Goal: Transaction & Acquisition: Purchase product/service

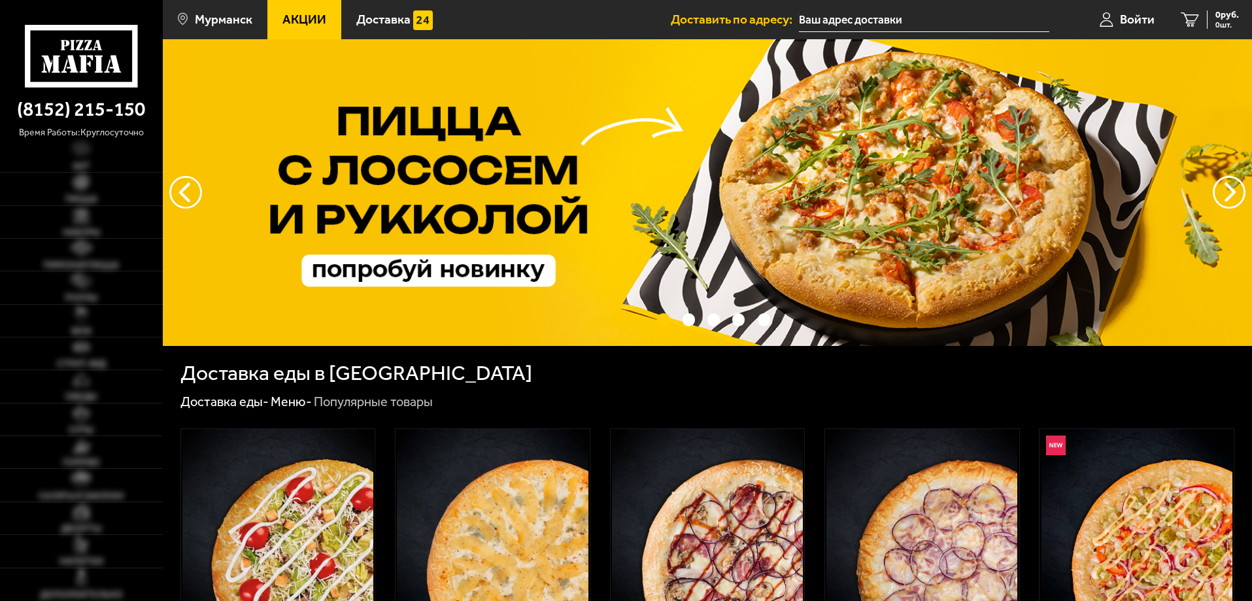
type input "[STREET_ADDRESS]"
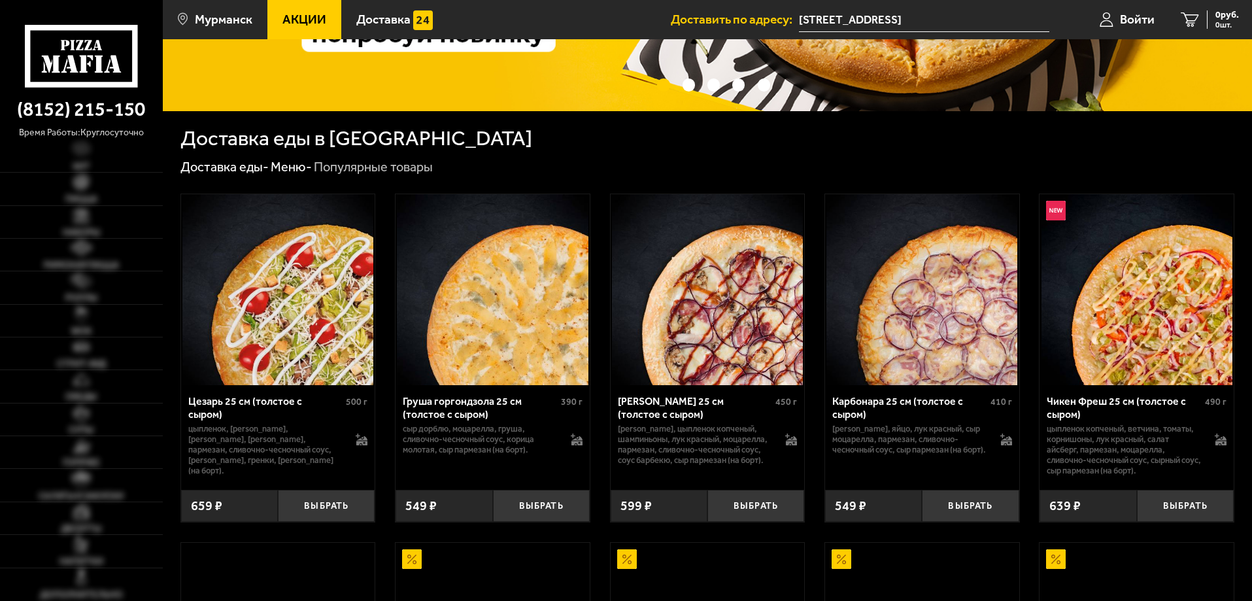
scroll to position [262, 0]
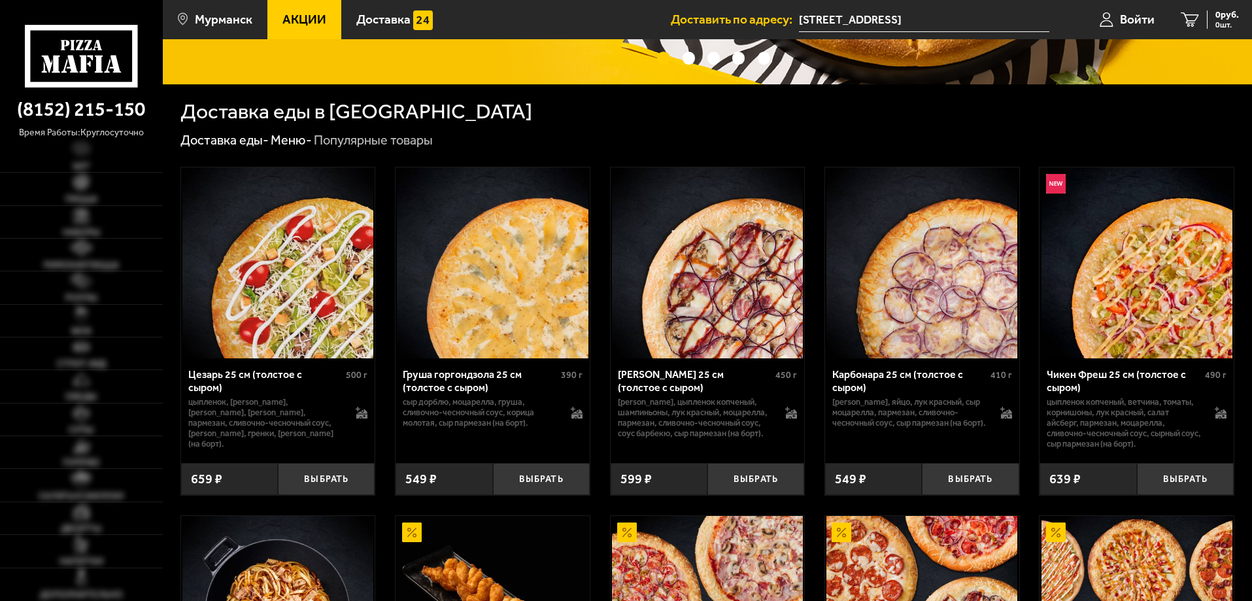
click at [99, 191] on link "Пицца" at bounding box center [81, 189] width 163 height 32
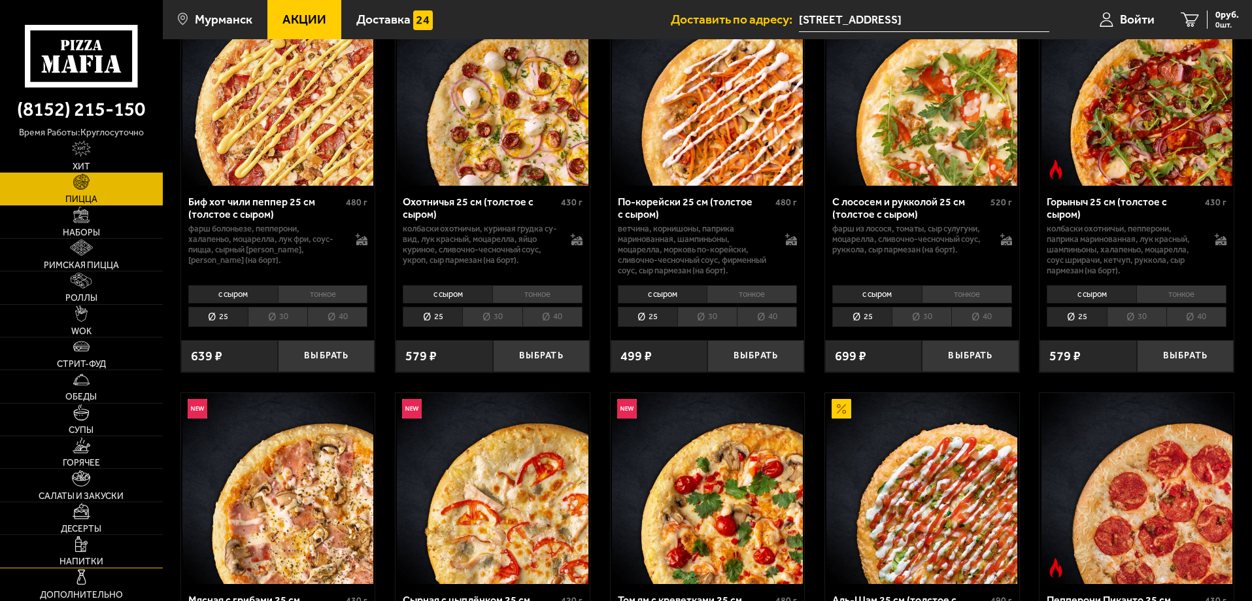
scroll to position [131, 0]
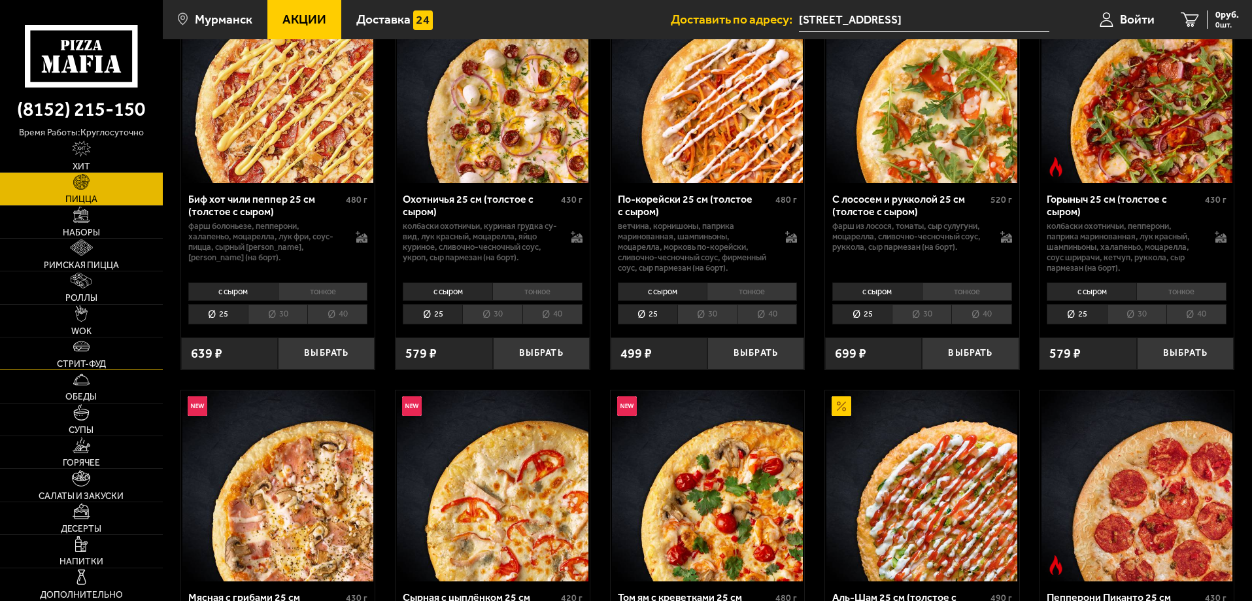
click at [107, 364] on link "Стрит-фуд" at bounding box center [81, 353] width 163 height 32
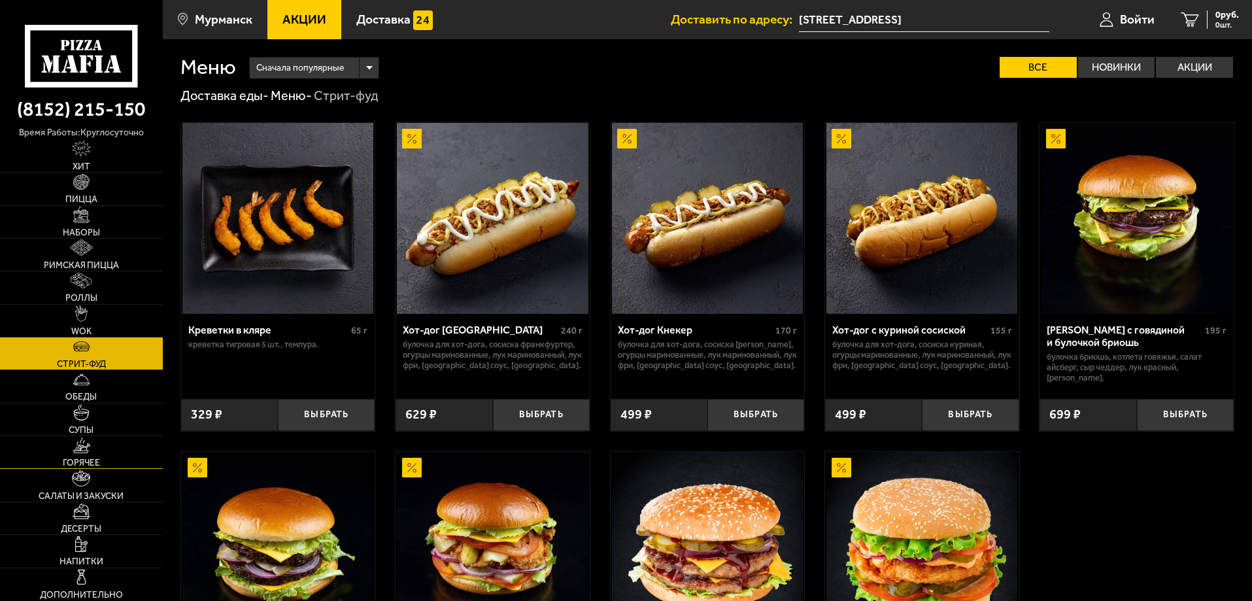
click at [107, 453] on link "Горячее" at bounding box center [81, 452] width 163 height 32
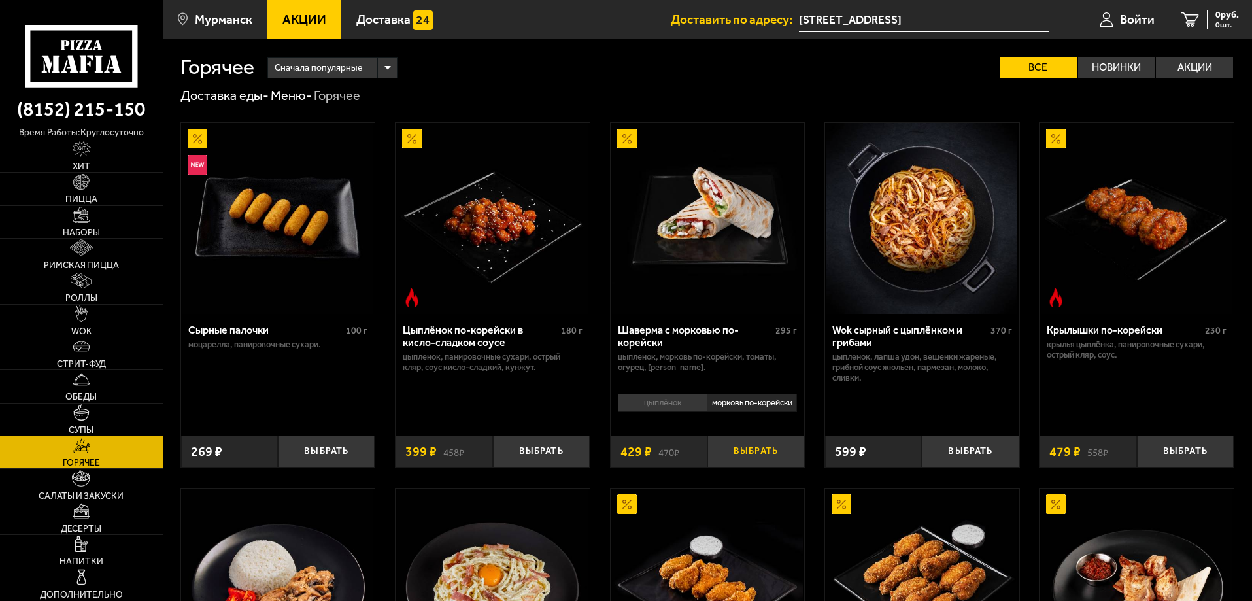
click at [770, 458] on button "Выбрать" at bounding box center [756, 452] width 97 height 32
click at [90, 200] on span "Пицца" at bounding box center [81, 199] width 32 height 9
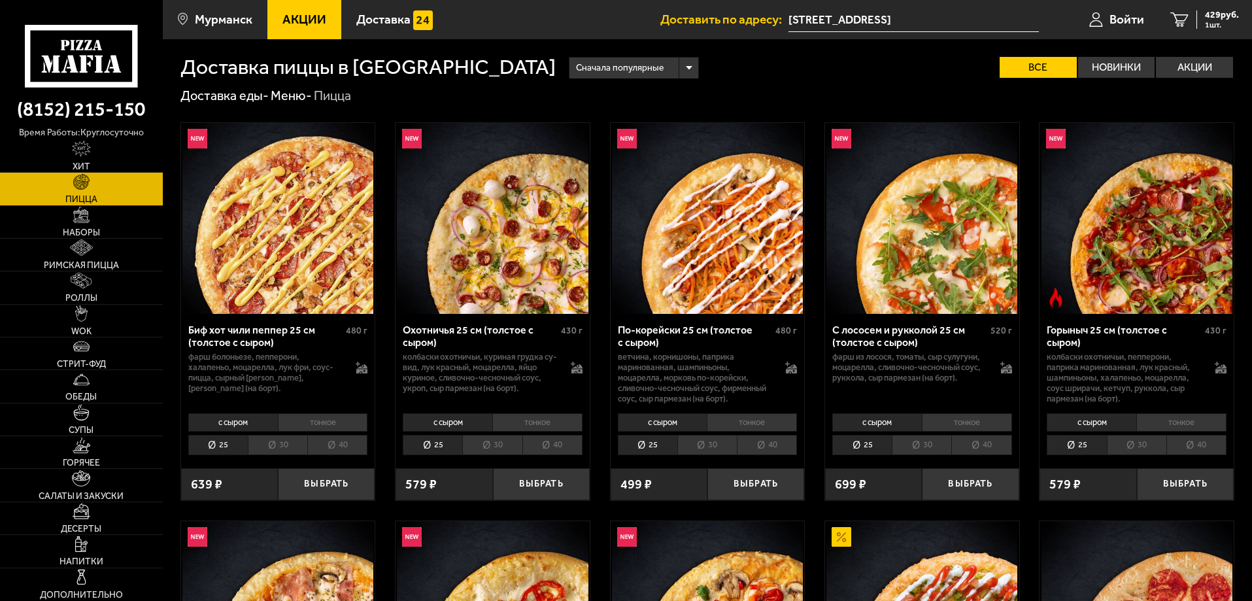
click at [328, 449] on li "40" at bounding box center [337, 445] width 60 height 20
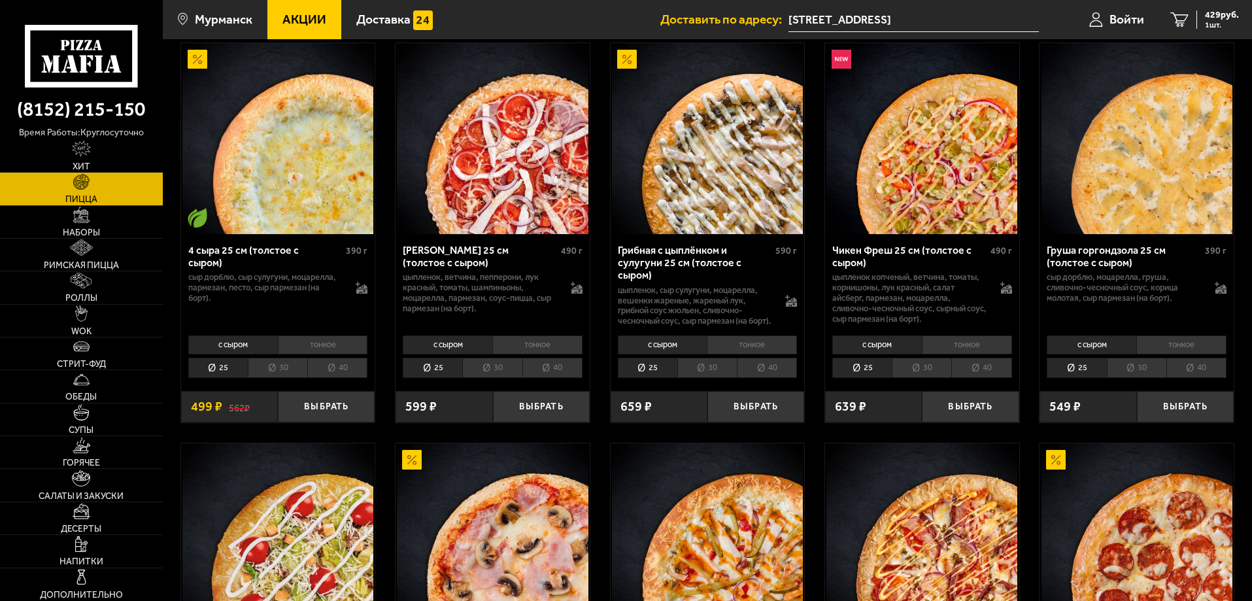
scroll to position [850, 0]
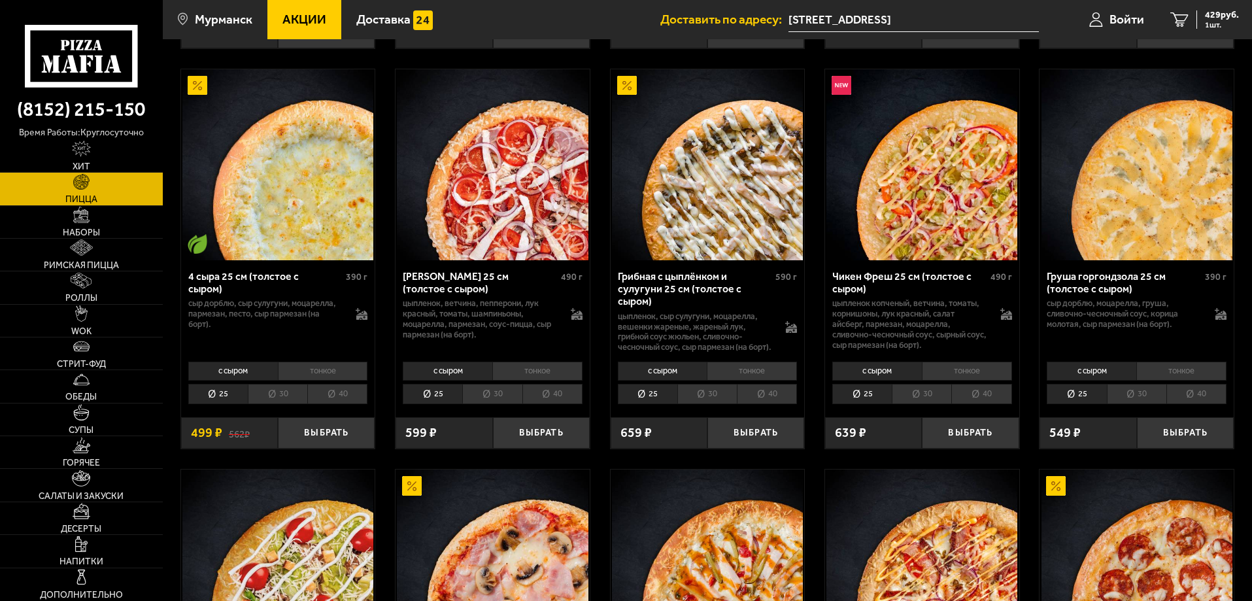
click at [303, 400] on li "30" at bounding box center [278, 394] width 60 height 20
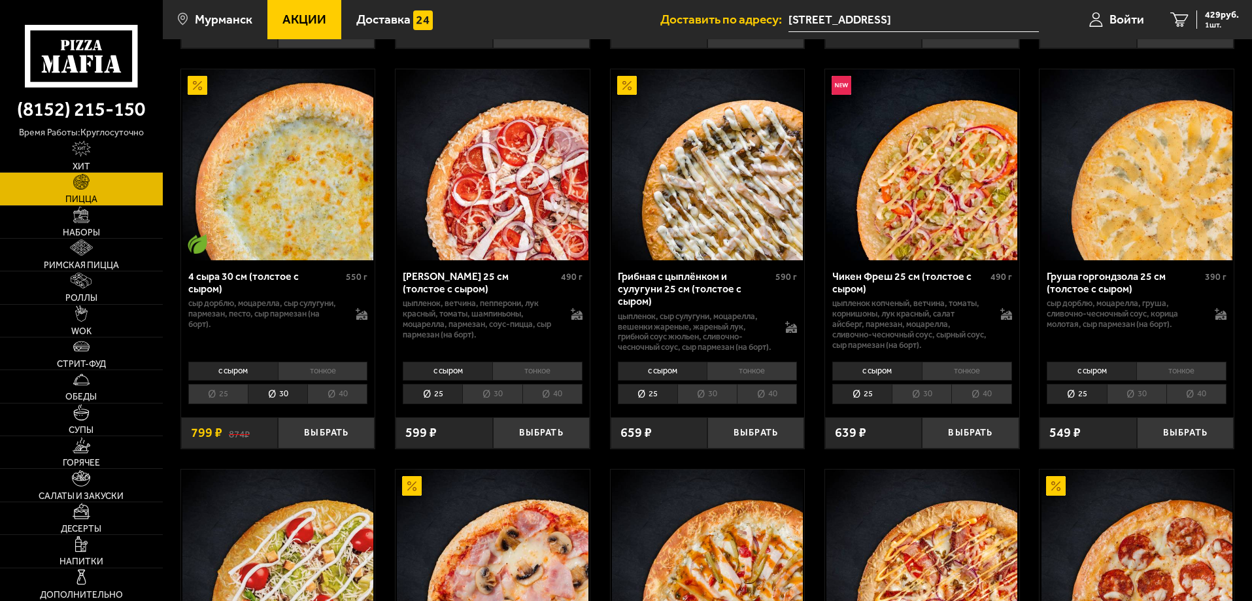
click at [315, 378] on li "тонкое" at bounding box center [323, 371] width 90 height 18
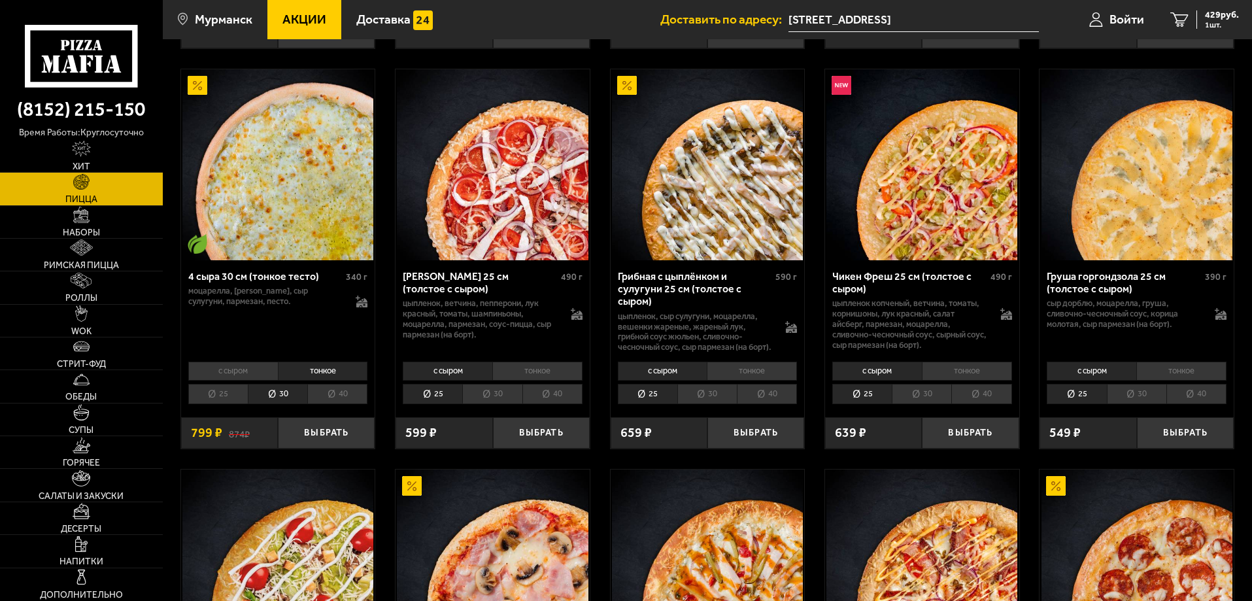
click at [250, 379] on li "с сыром" at bounding box center [233, 371] width 90 height 18
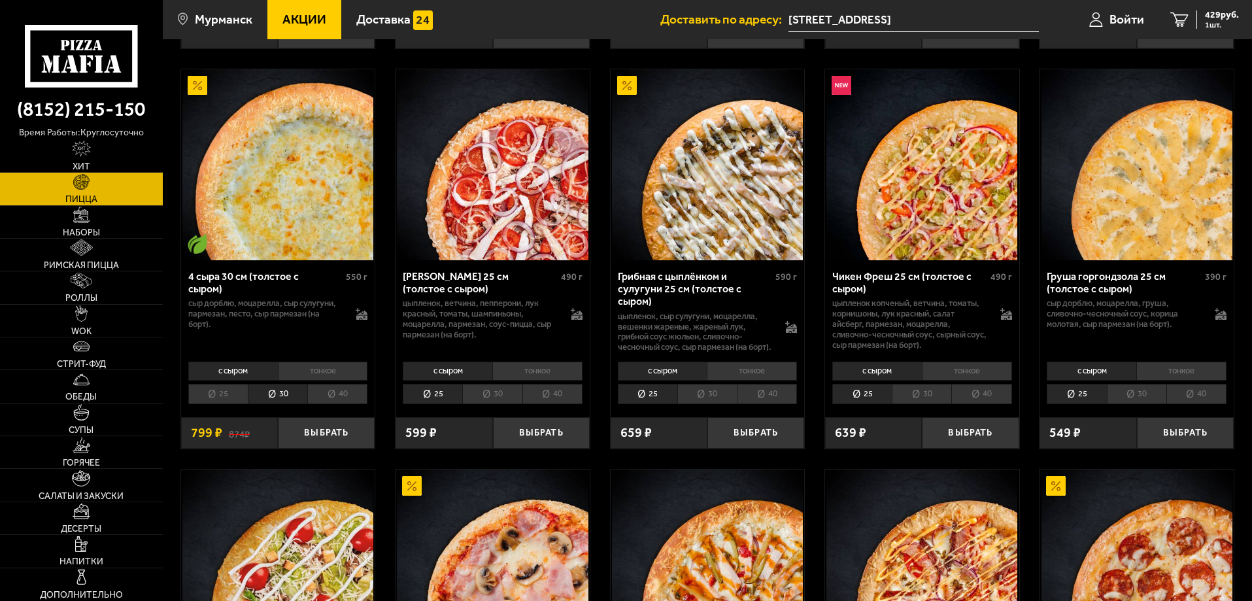
click at [316, 372] on li "тонкое" at bounding box center [323, 371] width 90 height 18
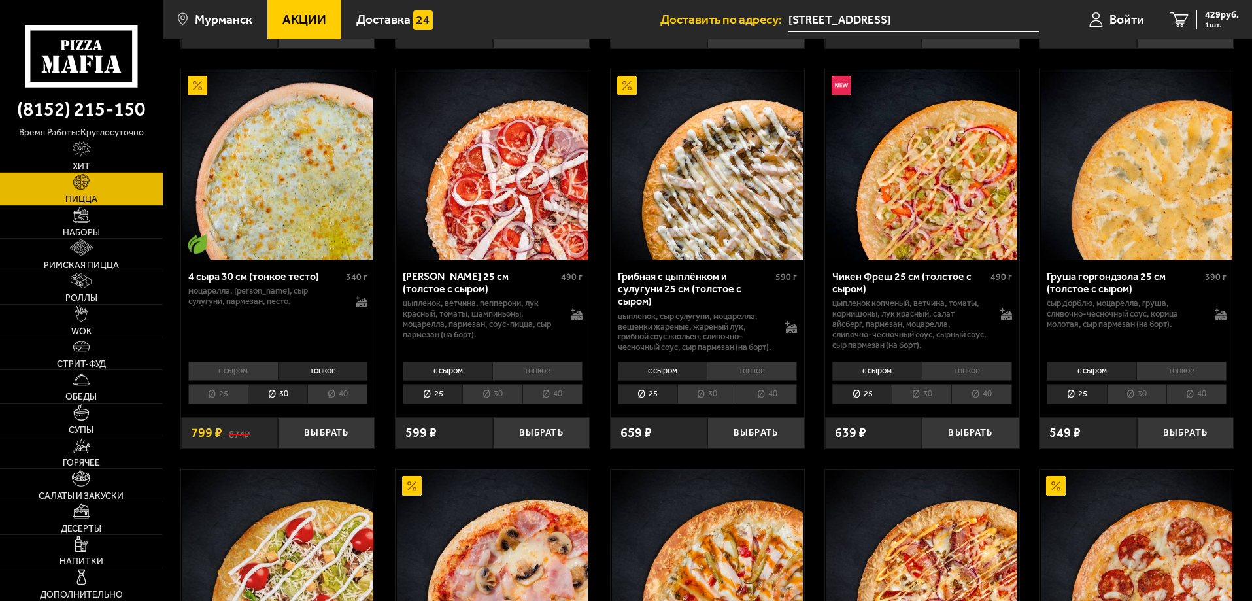
click at [321, 395] on li "40" at bounding box center [337, 394] width 60 height 20
click at [266, 371] on li "с сыром" at bounding box center [233, 371] width 90 height 18
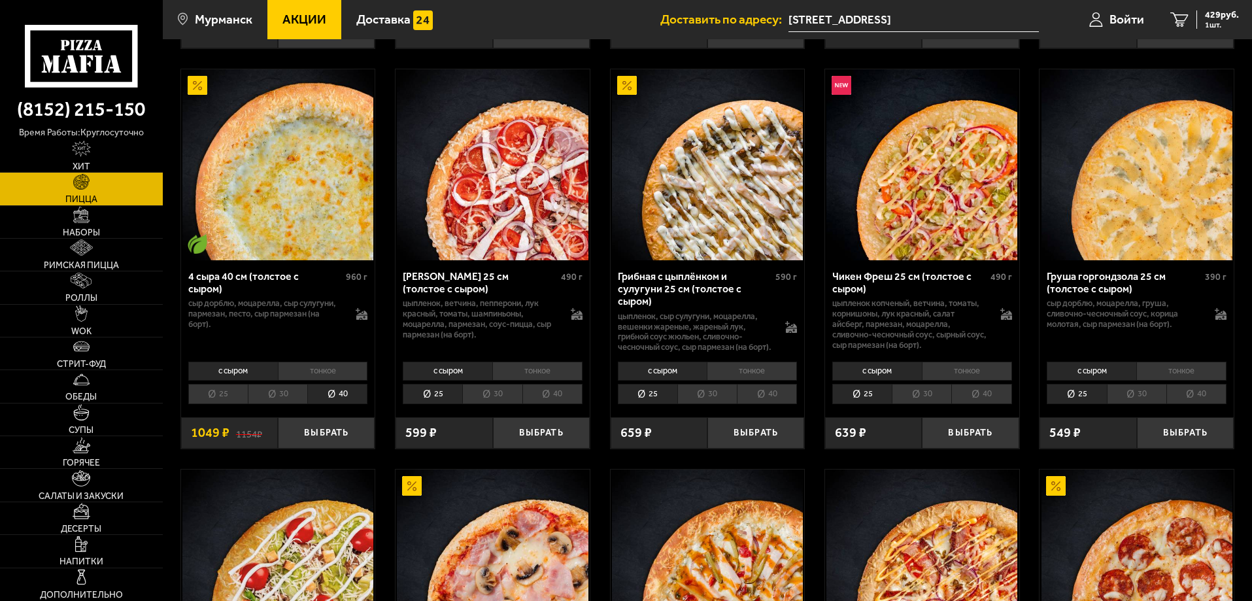
click at [303, 372] on li "тонкое" at bounding box center [323, 371] width 90 height 18
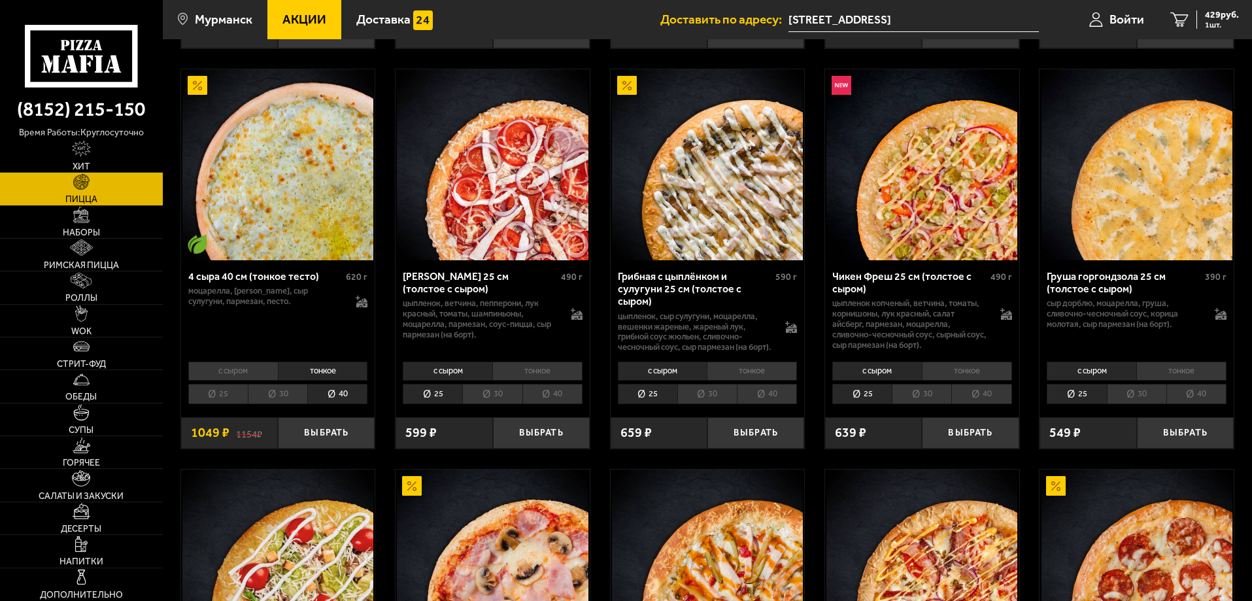
click at [329, 397] on li "40" at bounding box center [337, 394] width 60 height 20
click at [288, 403] on li "30" at bounding box center [278, 394] width 60 height 20
click at [313, 434] on button "Выбрать" at bounding box center [326, 433] width 97 height 32
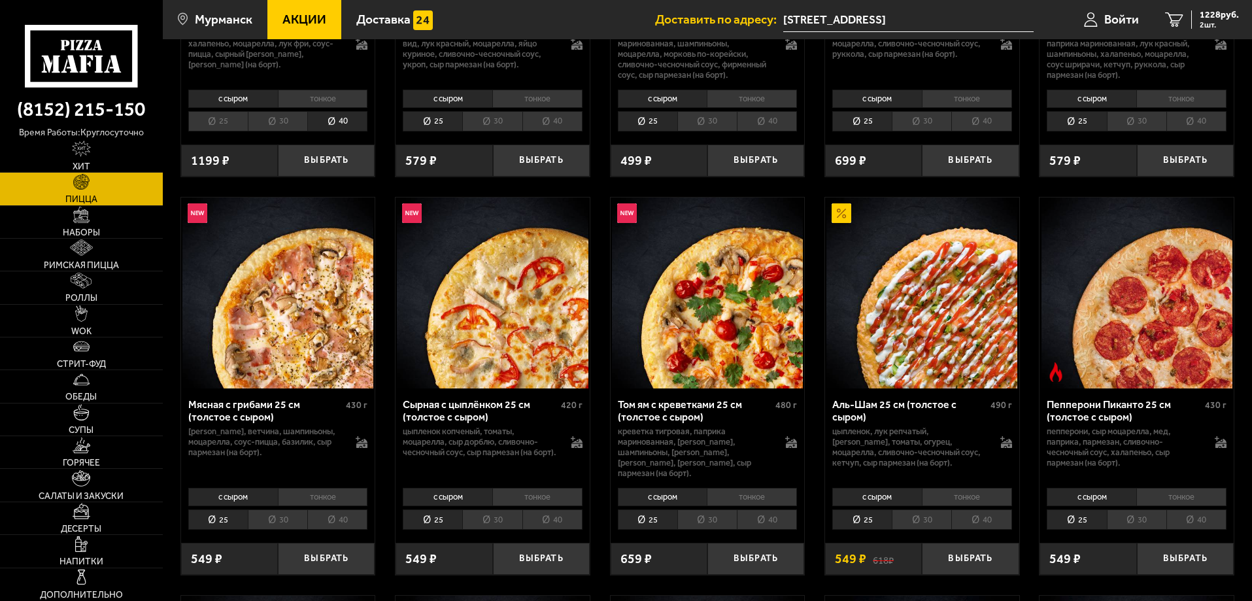
scroll to position [523, 0]
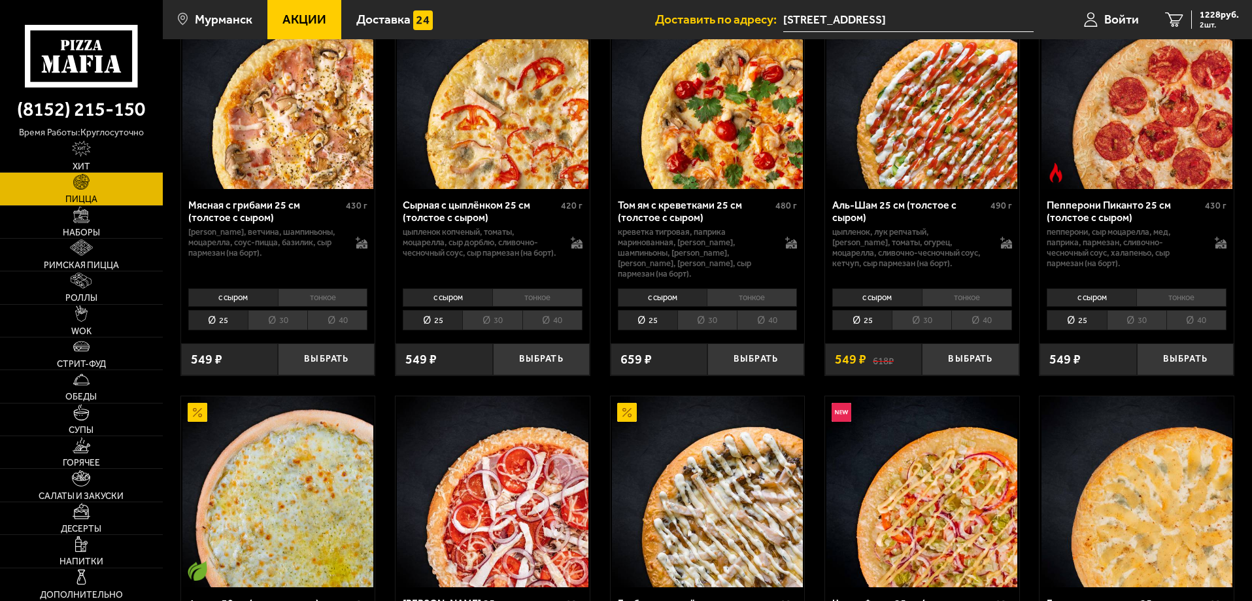
click at [328, 288] on li "тонкое" at bounding box center [323, 297] width 90 height 18
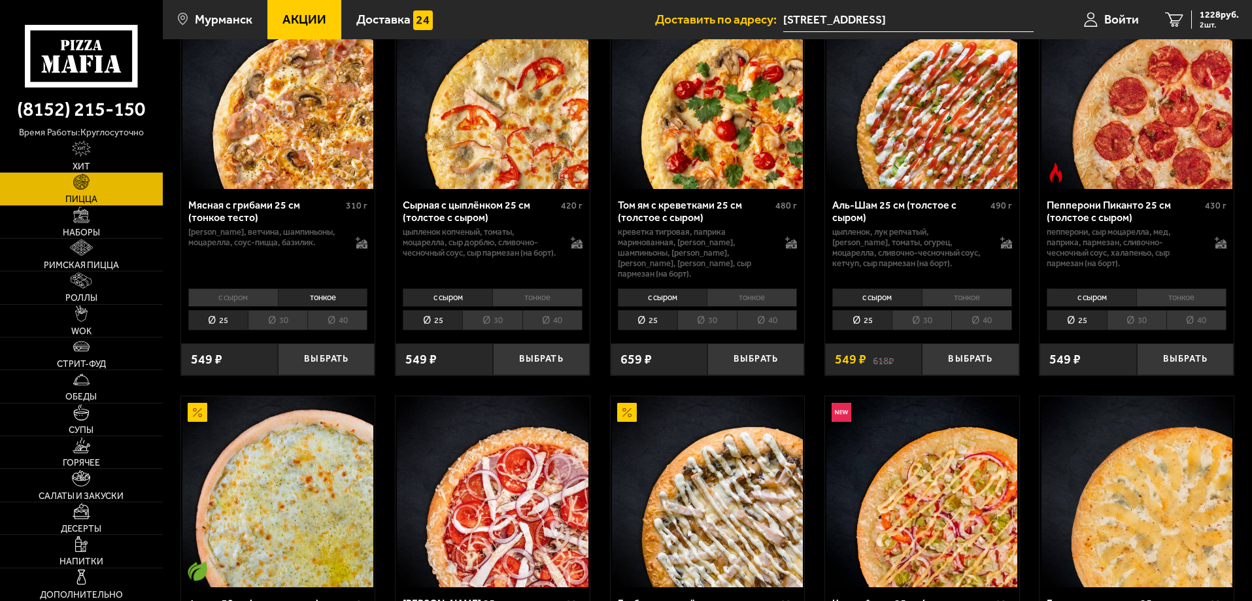
click at [292, 310] on li "30" at bounding box center [278, 320] width 60 height 20
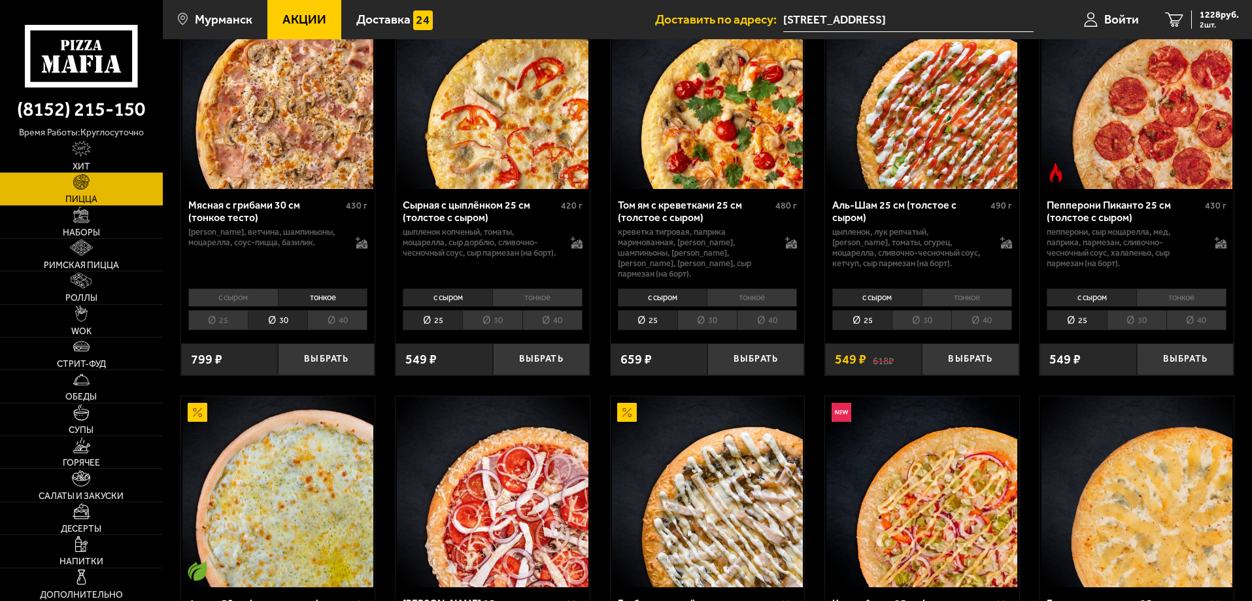
click at [340, 313] on li "40" at bounding box center [337, 320] width 60 height 20
click at [292, 316] on li "30" at bounding box center [278, 320] width 60 height 20
click at [330, 311] on li "40" at bounding box center [337, 320] width 60 height 20
click at [349, 354] on button "Выбрать" at bounding box center [326, 359] width 97 height 32
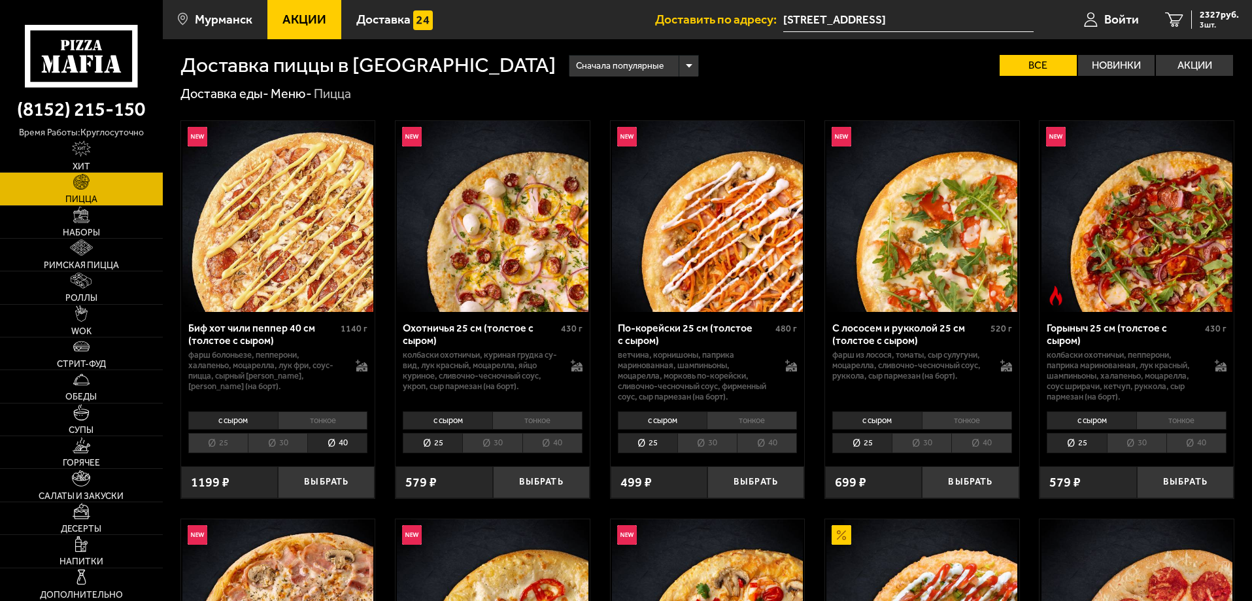
scroll to position [0, 0]
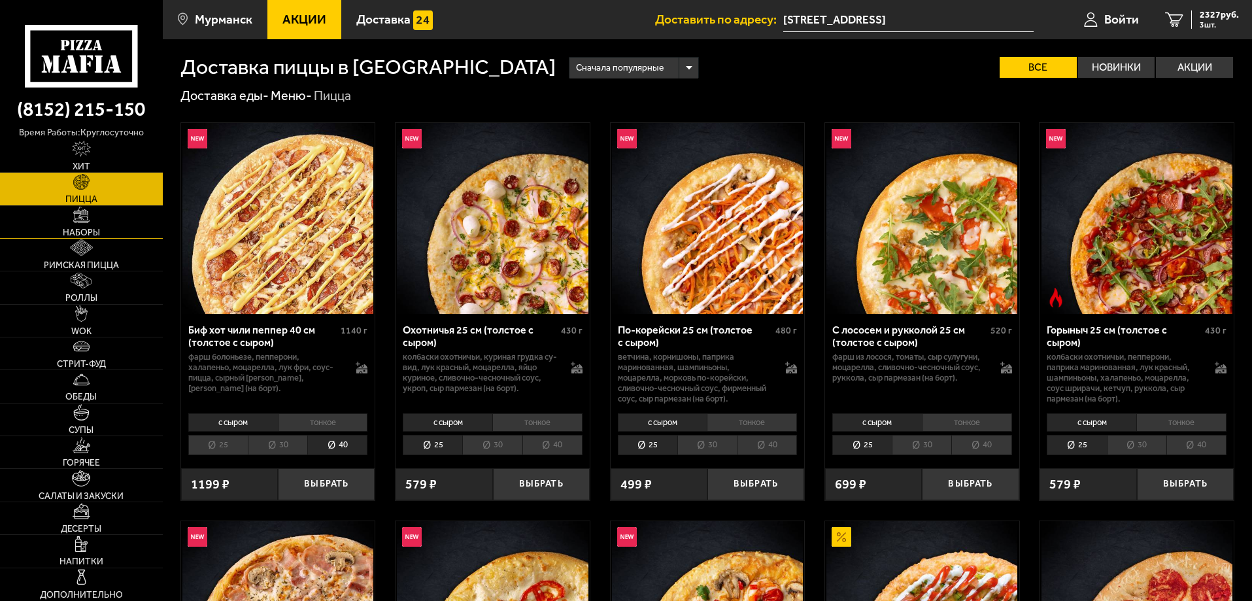
click at [79, 226] on link "Наборы" at bounding box center [81, 222] width 163 height 32
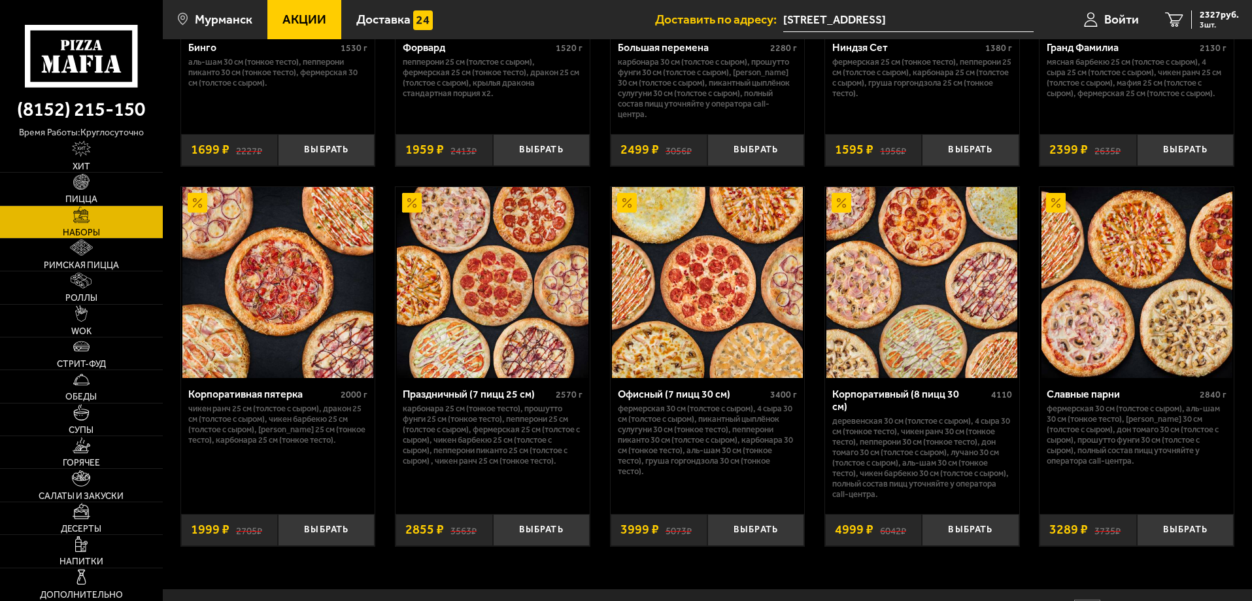
scroll to position [1993, 0]
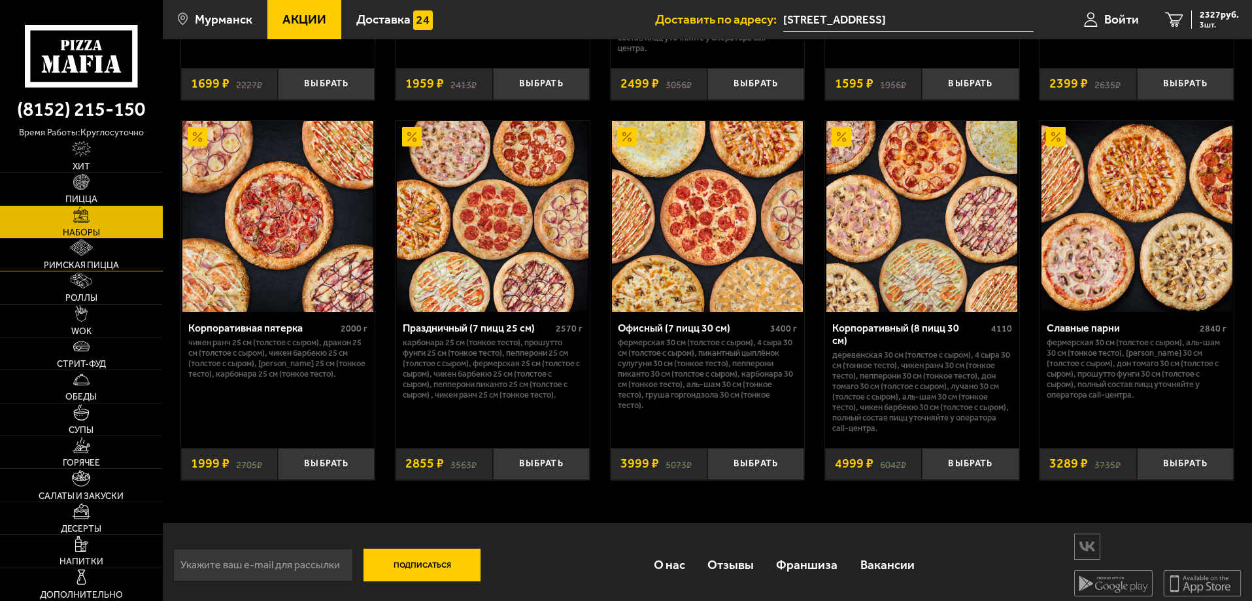
click at [79, 244] on img at bounding box center [81, 247] width 23 height 16
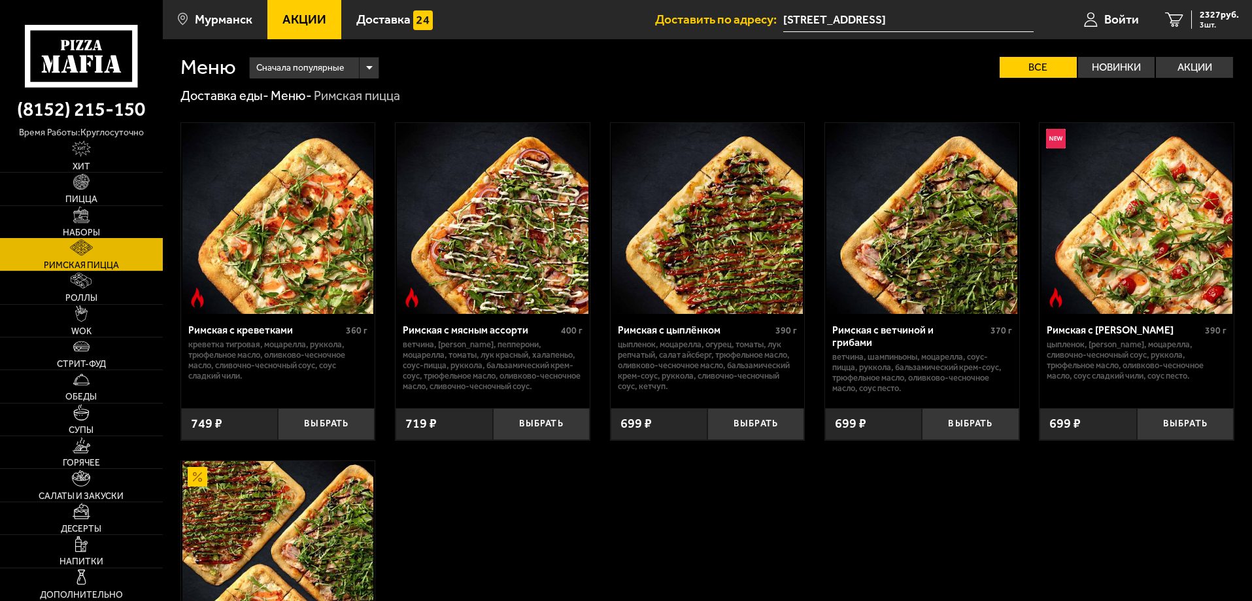
click at [78, 228] on span "Наборы" at bounding box center [81, 232] width 37 height 9
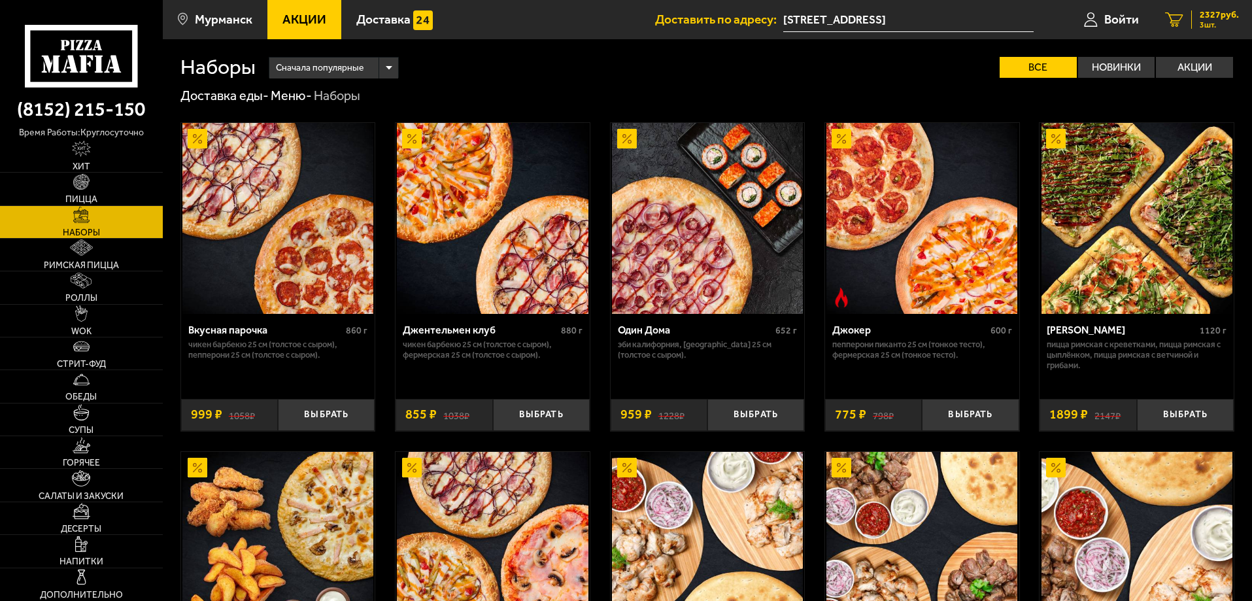
click at [1205, 21] on span "3 шт." at bounding box center [1219, 25] width 39 height 8
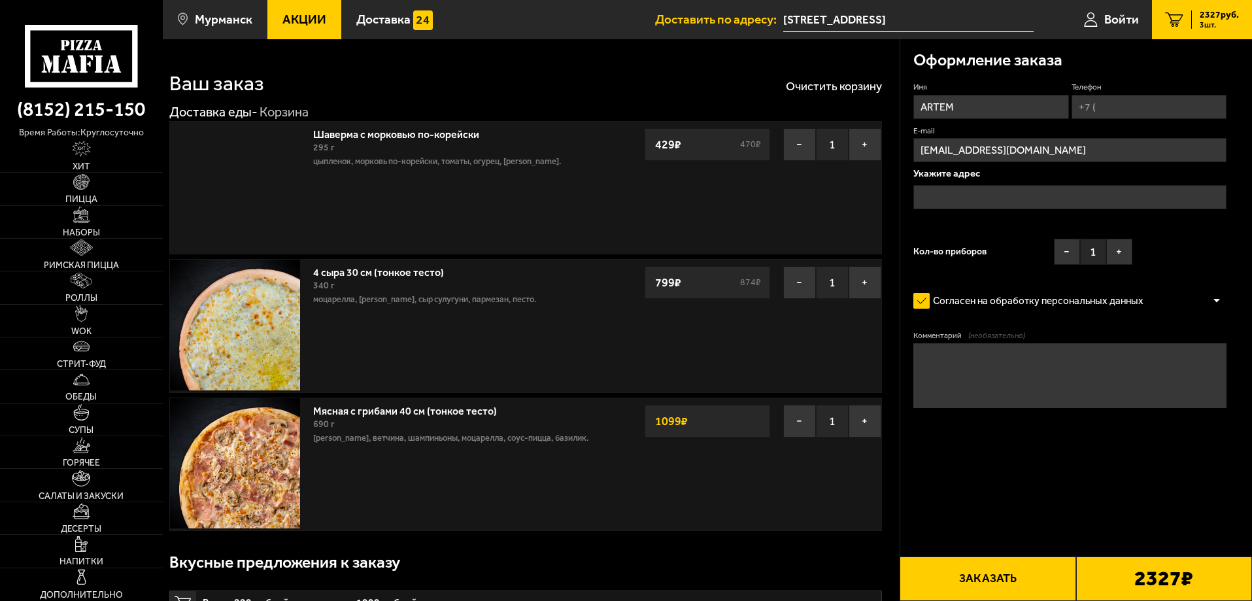
type input "[STREET_ADDRESS]"
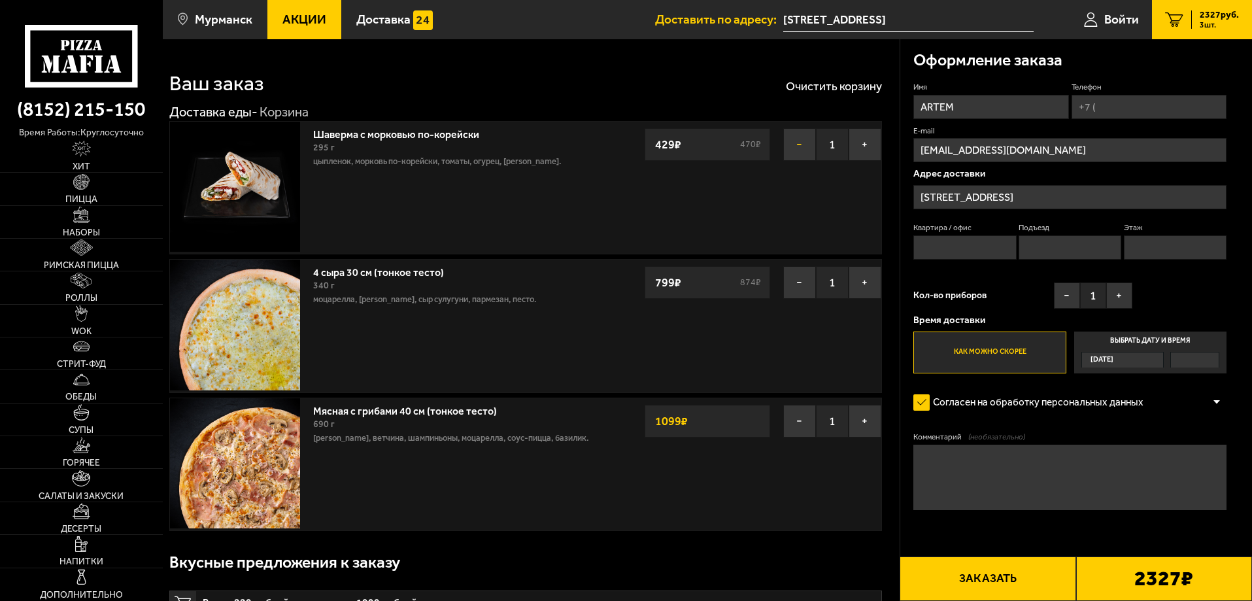
click at [795, 139] on button "−" at bounding box center [800, 144] width 33 height 33
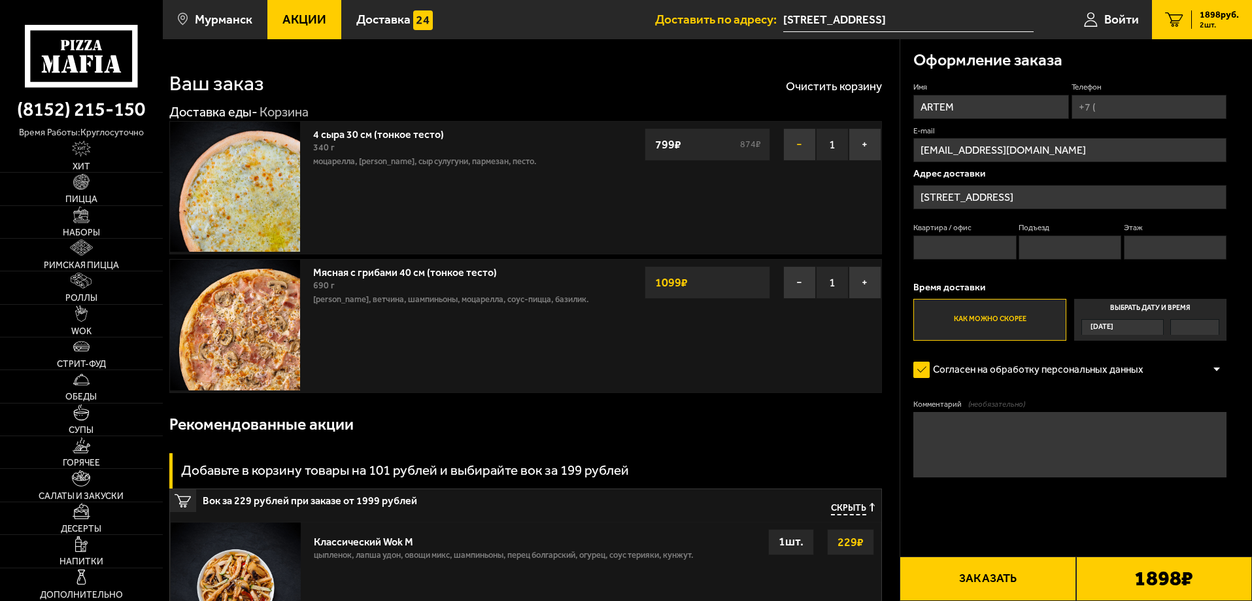
click at [797, 148] on button "−" at bounding box center [800, 144] width 33 height 33
click at [797, 266] on button "−" at bounding box center [800, 282] width 33 height 33
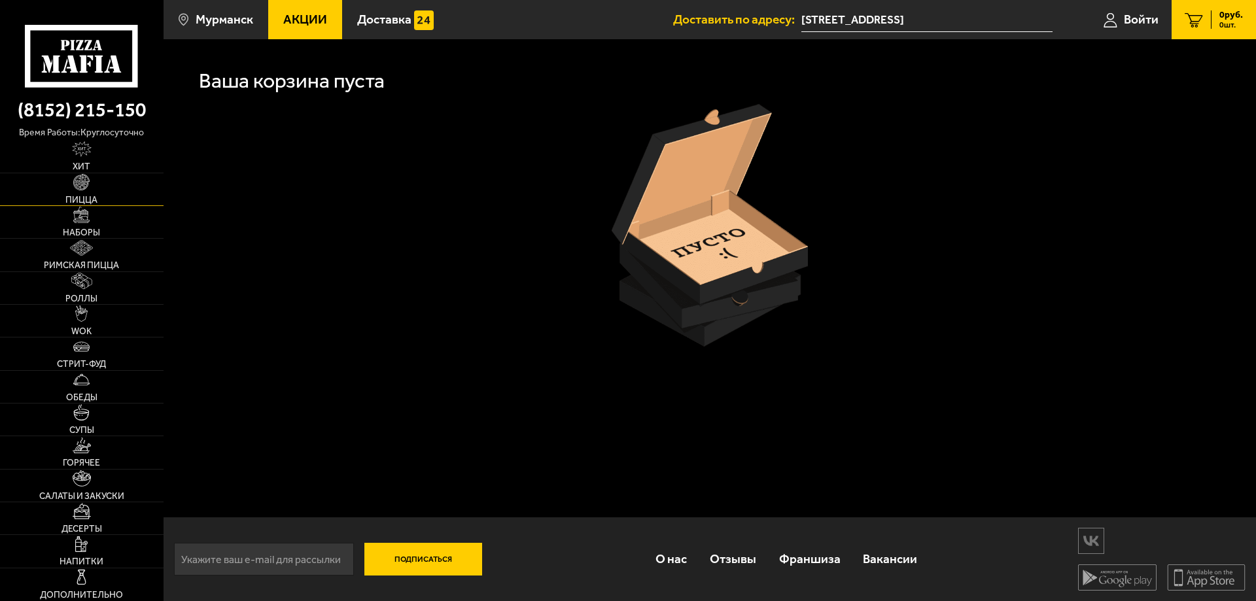
click at [106, 189] on link "Пицца" at bounding box center [82, 189] width 164 height 32
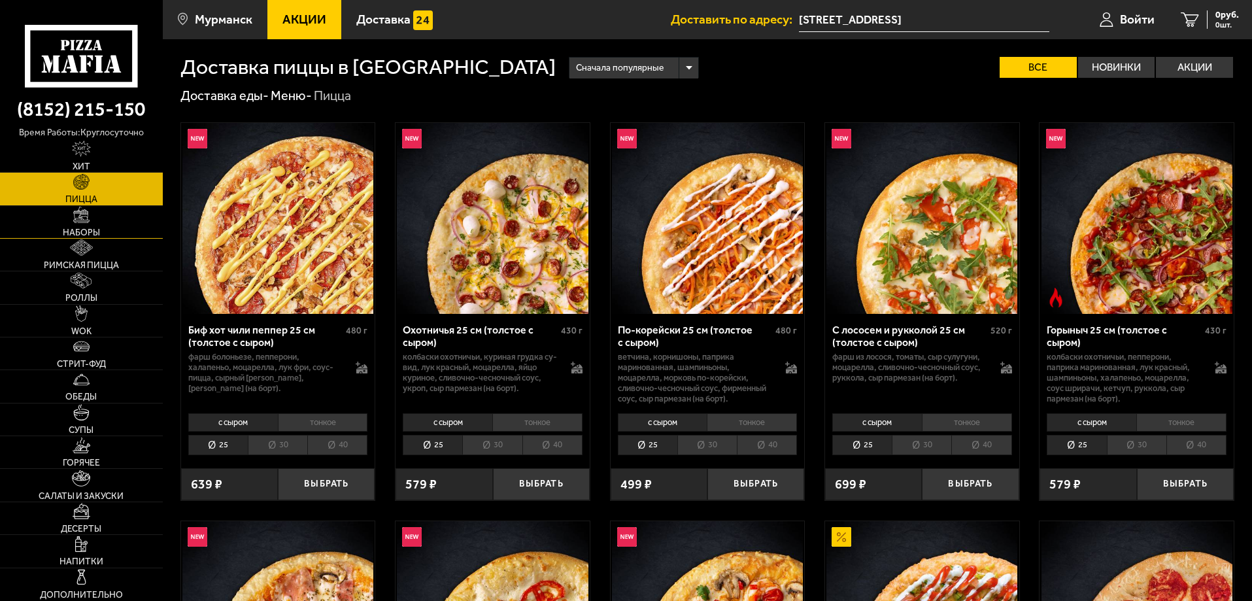
click at [111, 222] on link "Наборы" at bounding box center [81, 222] width 163 height 32
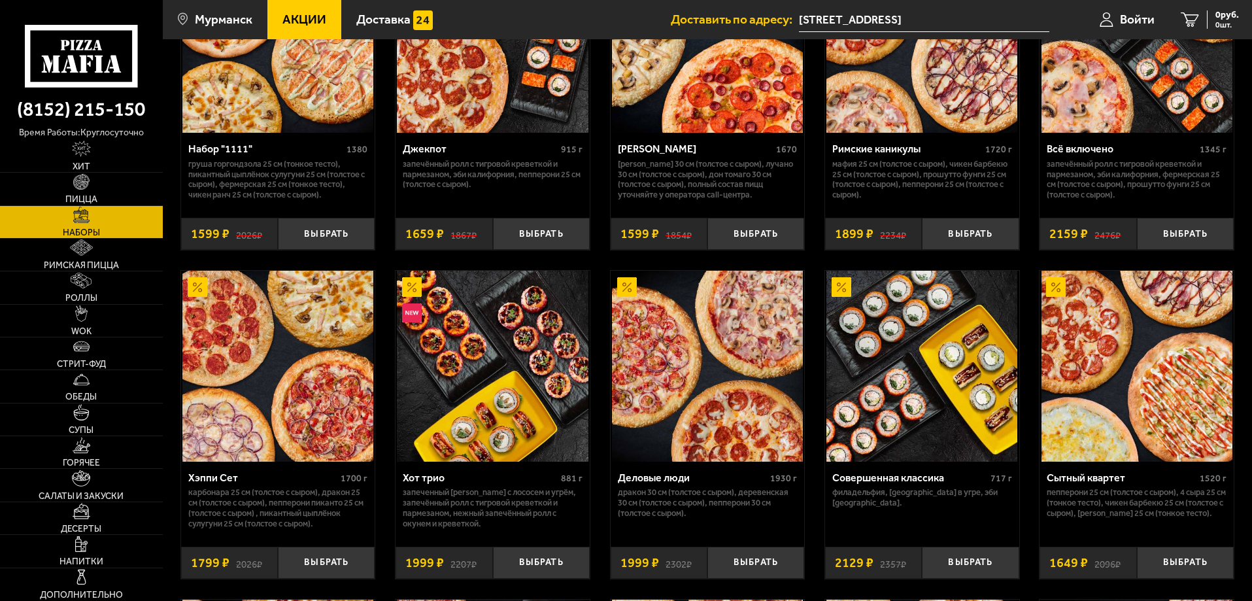
scroll to position [1177, 0]
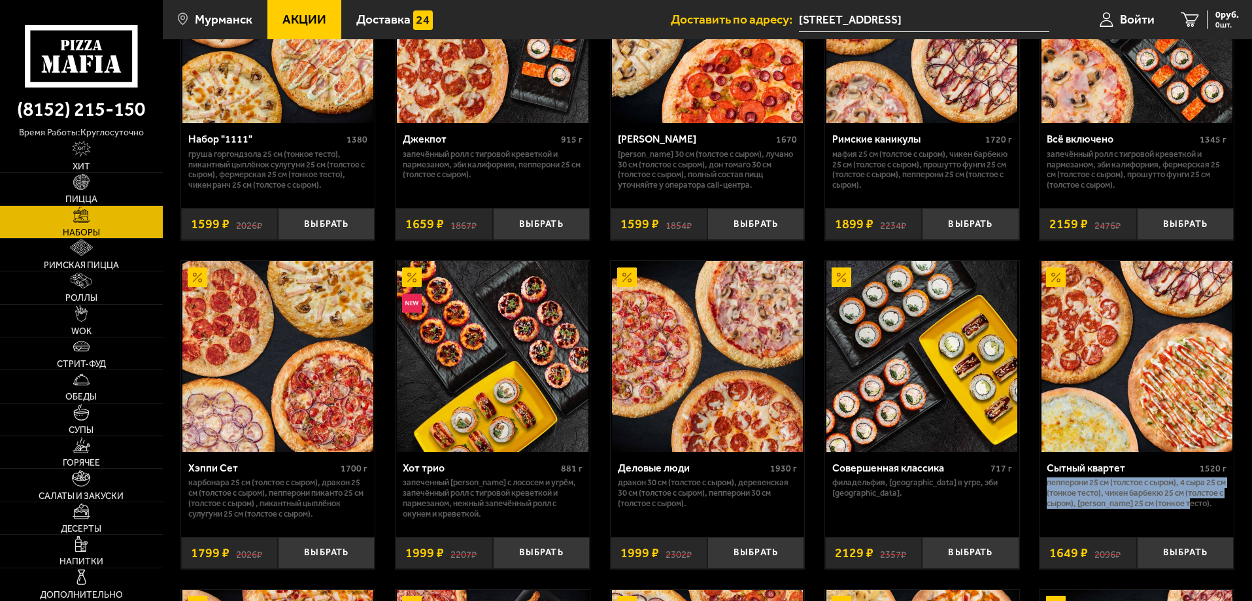
drag, startPoint x: 1157, startPoint y: 520, endPoint x: 1041, endPoint y: 489, distance: 119.9
click at [1041, 489] on div "Сытный квартет 1520 г Пепперони 25 см (толстое с сыром), 4 сыра 25 см (тонкое т…" at bounding box center [1137, 489] width 194 height 75
click at [1040, 489] on div "Сытный квартет 1520 г Пепперони 25 см (толстое с сыром), 4 сыра 25 см (тонкое т…" at bounding box center [1137, 489] width 194 height 75
click at [1045, 487] on div "Сытный квартет 1520 г Пепперони 25 см (толстое с сыром), 4 сыра 25 см (тонкое т…" at bounding box center [1137, 489] width 194 height 75
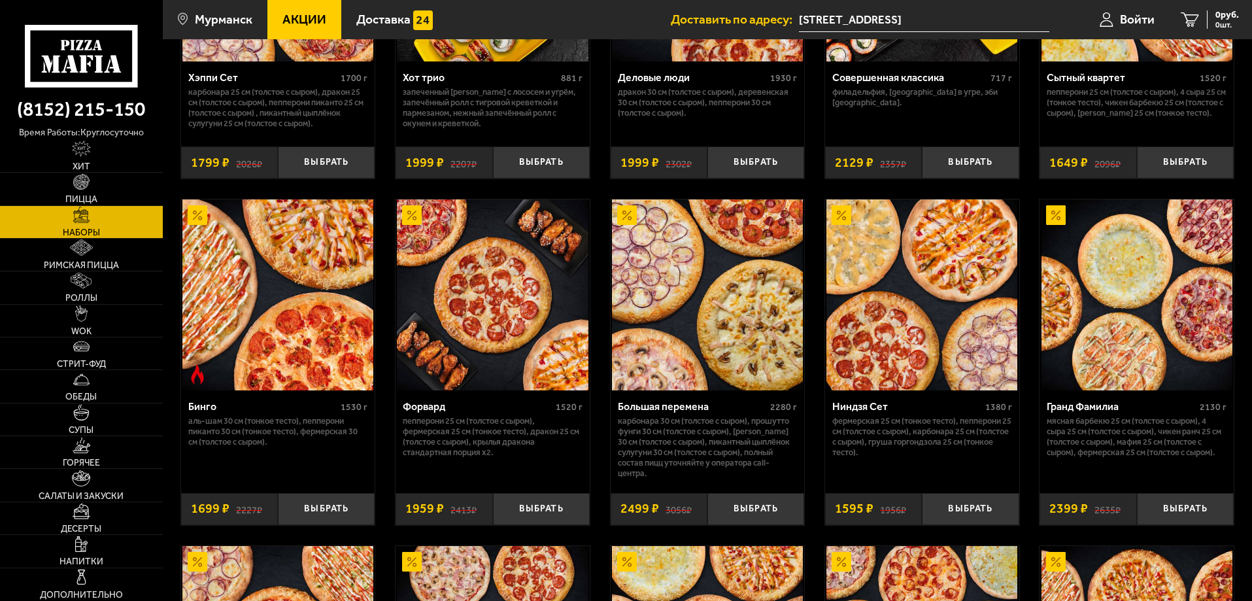
scroll to position [1570, 0]
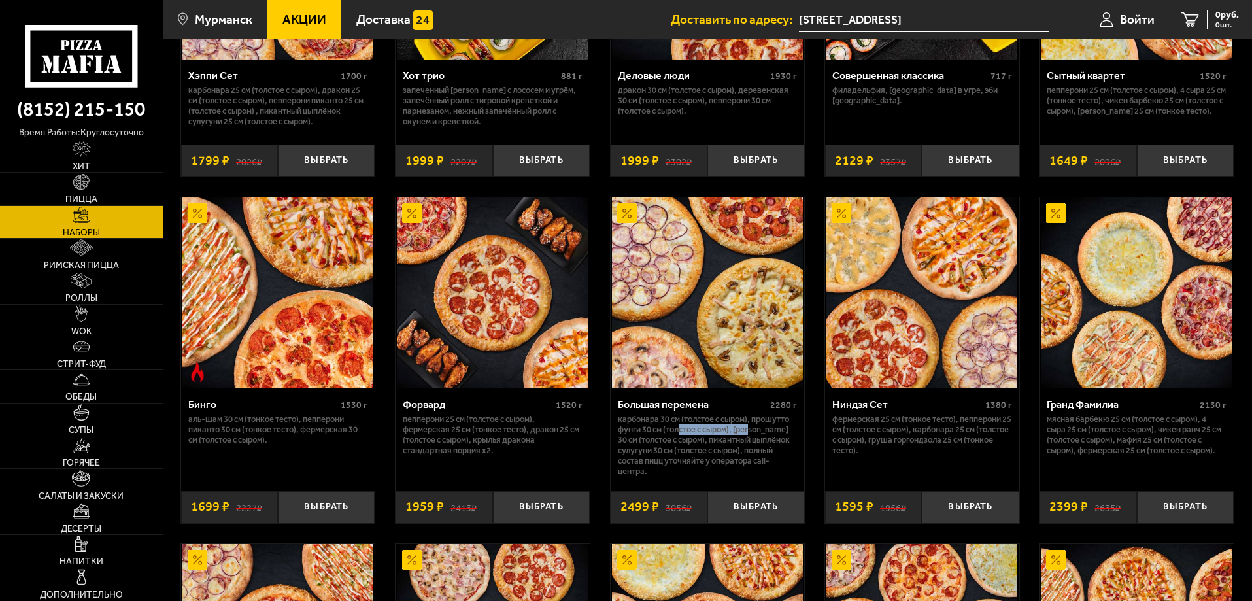
drag, startPoint x: 681, startPoint y: 432, endPoint x: 787, endPoint y: 444, distance: 106.0
click at [764, 440] on p "Карбонара 30 см (толстое с сыром), Прошутто Фунги 30 см (толстое с сыром), Тони…" at bounding box center [708, 445] width 180 height 63
click at [865, 455] on p "Фермерская 25 см (тонкое тесто), Пепперони 25 см (толстое с сыром), Карбонара 2…" at bounding box center [923, 435] width 180 height 42
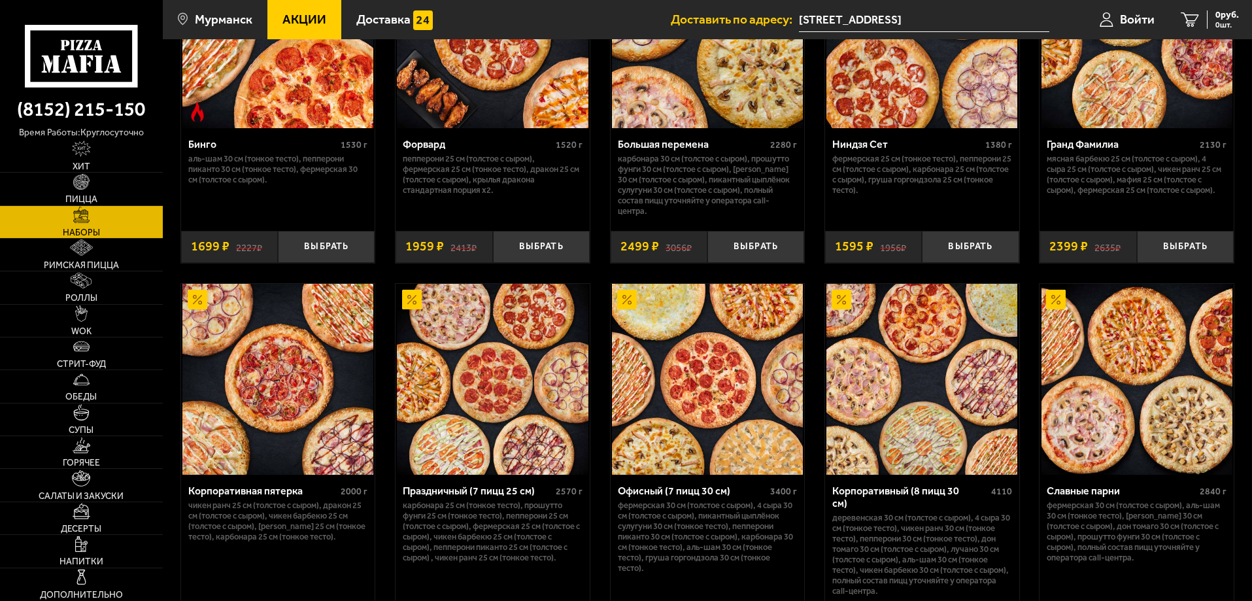
scroll to position [1831, 0]
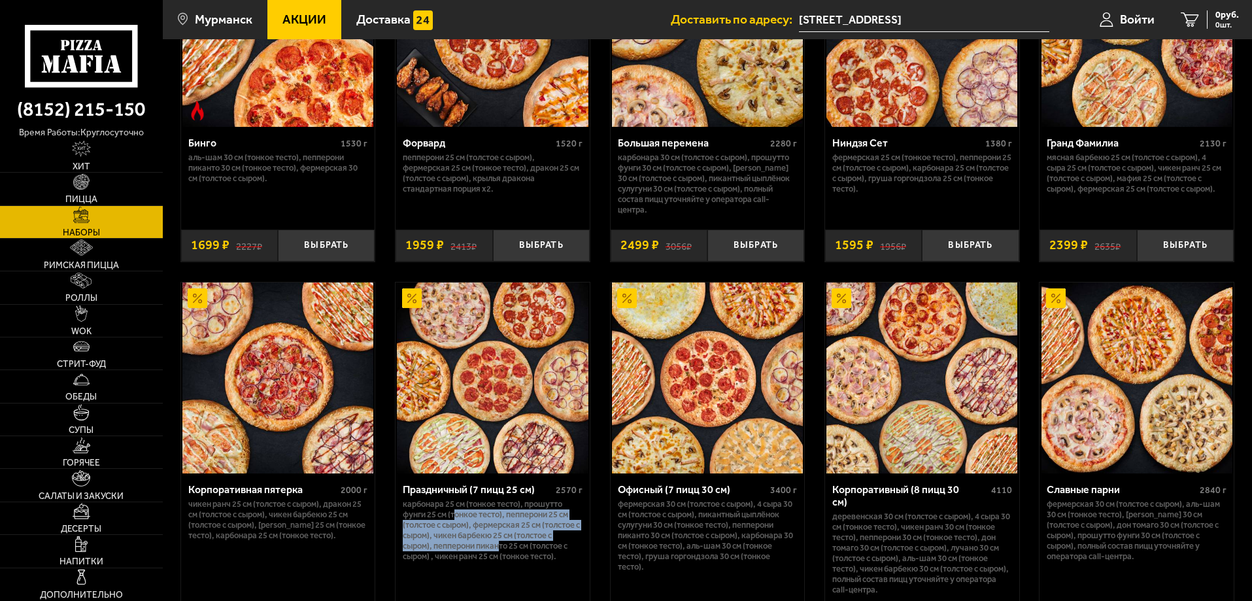
drag, startPoint x: 457, startPoint y: 519, endPoint x: 502, endPoint y: 553, distance: 57.0
click at [502, 553] on p "Карбонара 25 см (тонкое тесто), Прошутто Фунги 25 см (тонкое тесто), Пепперони …" at bounding box center [493, 530] width 180 height 63
click at [502, 560] on p "Карбонара 25 см (тонкое тесто), Прошутто Фунги 25 см (тонкое тесто), Пепперони …" at bounding box center [493, 530] width 180 height 63
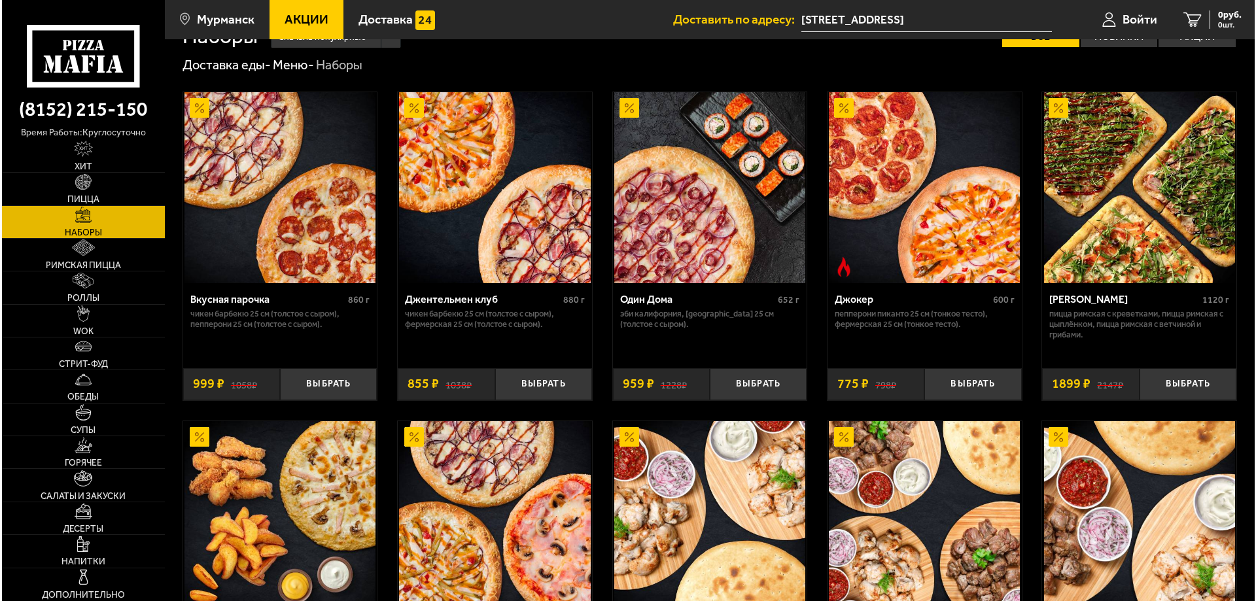
scroll to position [0, 0]
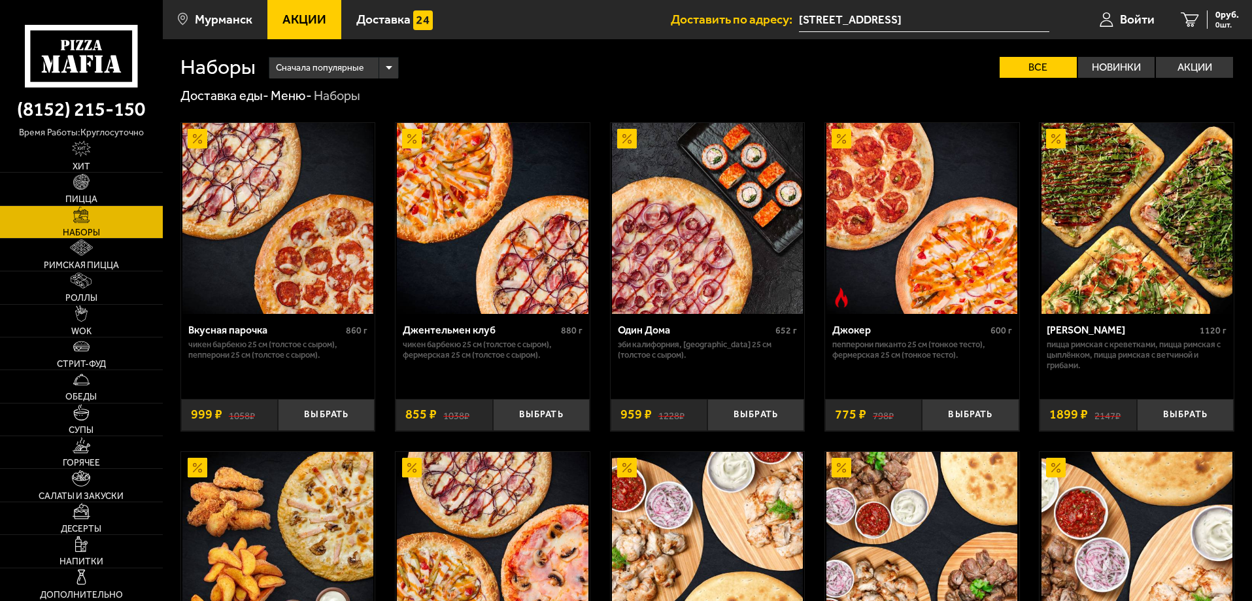
click at [1124, 243] on img at bounding box center [1137, 218] width 191 height 191
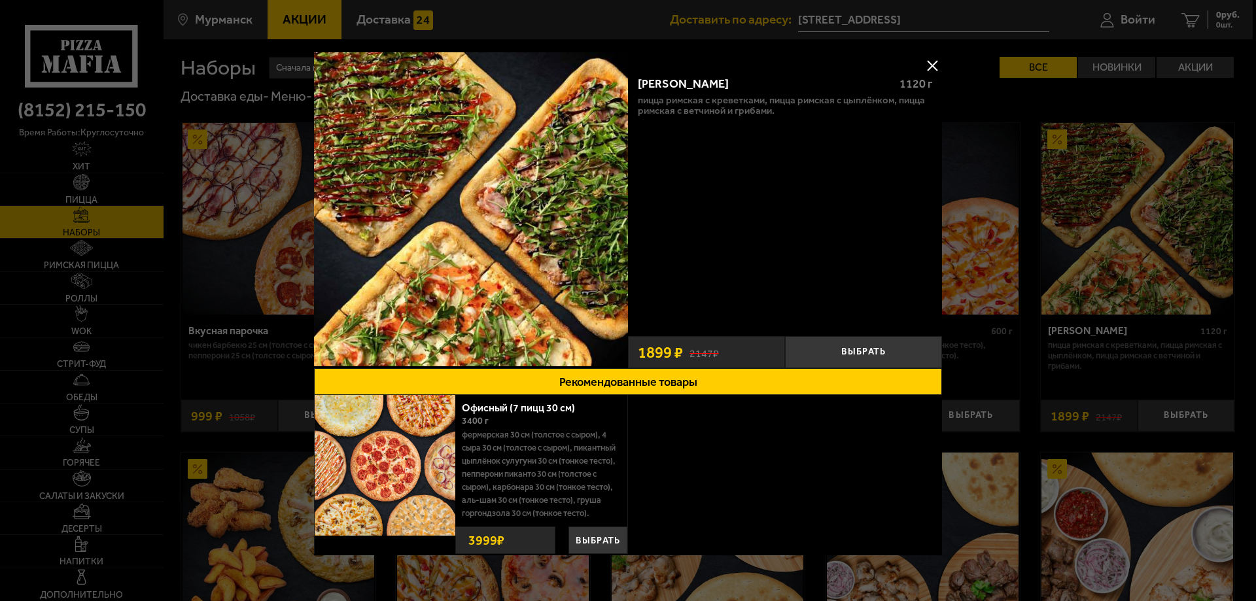
click at [1081, 243] on div at bounding box center [628, 300] width 1256 height 601
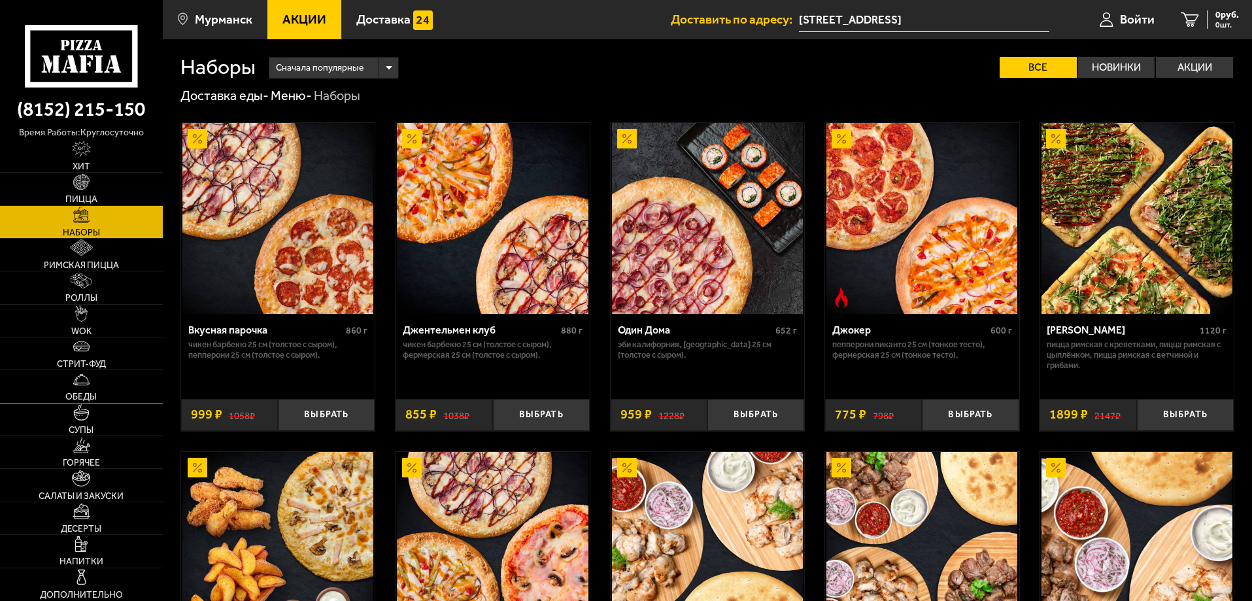
click at [92, 395] on span "Обеды" at bounding box center [80, 396] width 31 height 9
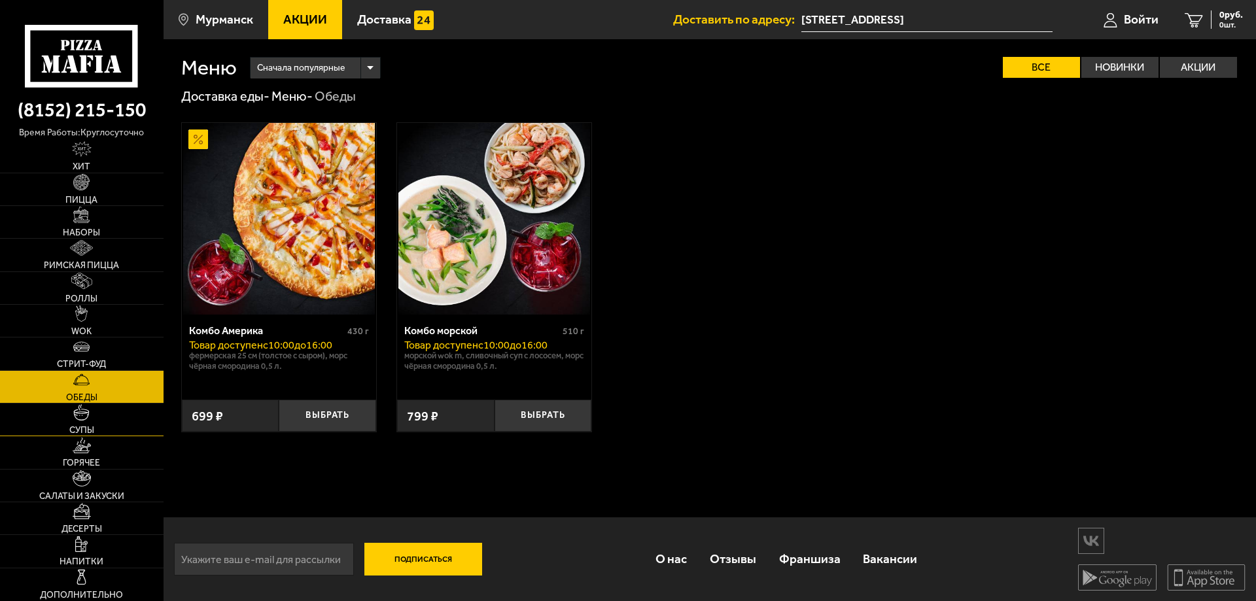
click at [89, 419] on img at bounding box center [81, 412] width 16 height 16
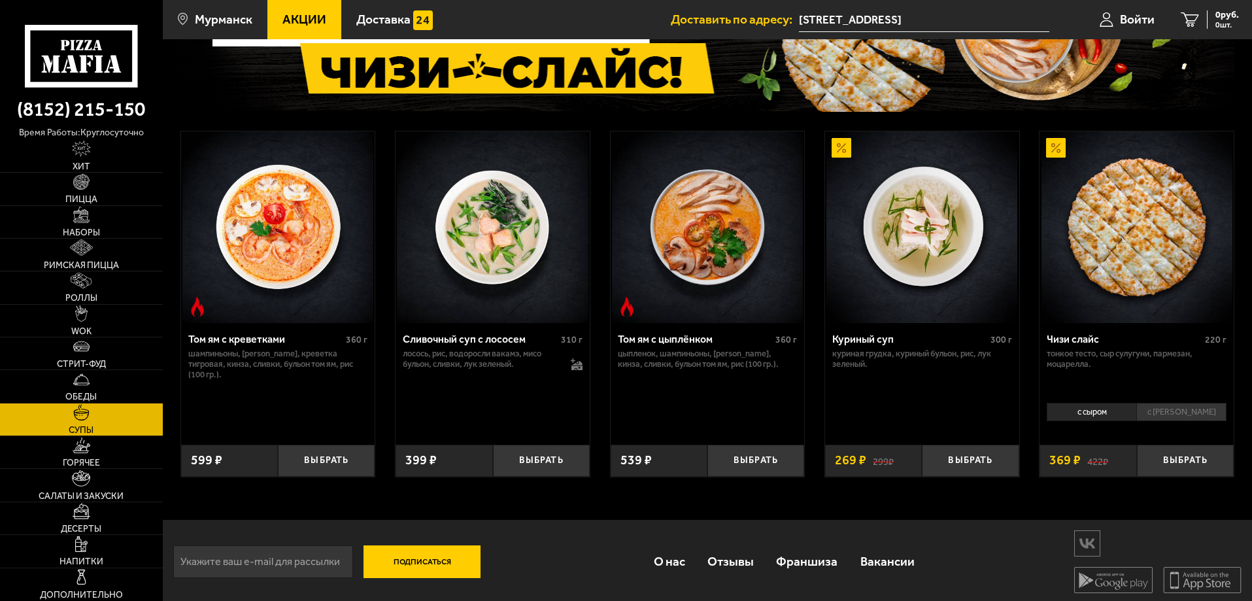
scroll to position [145, 0]
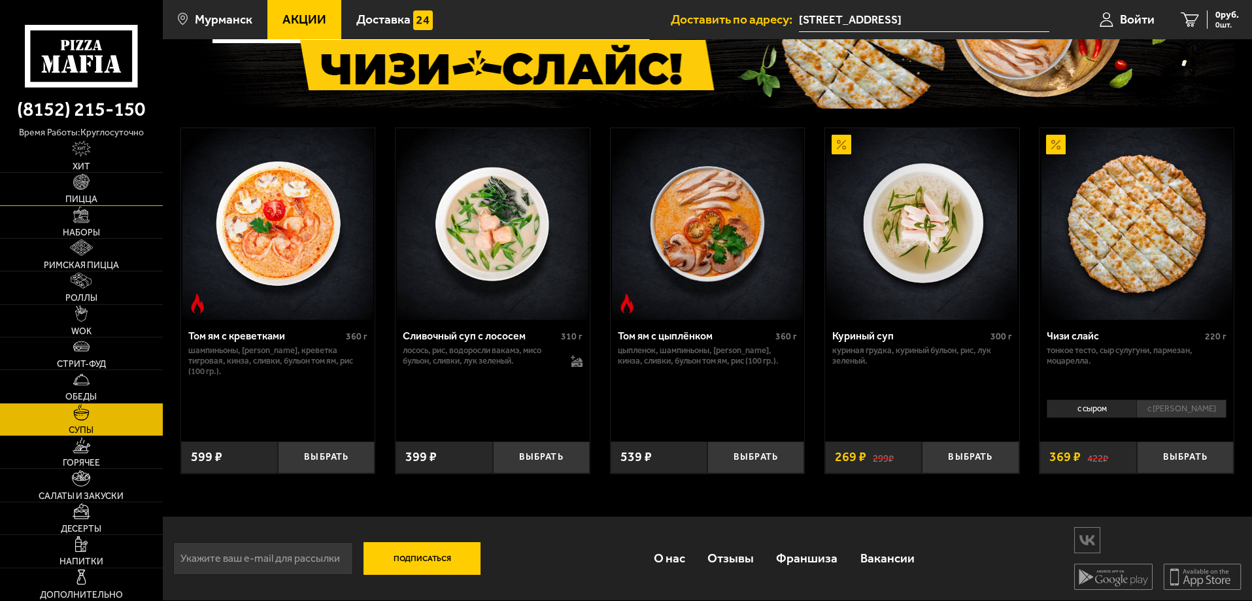
click at [86, 192] on link "Пицца" at bounding box center [81, 189] width 163 height 32
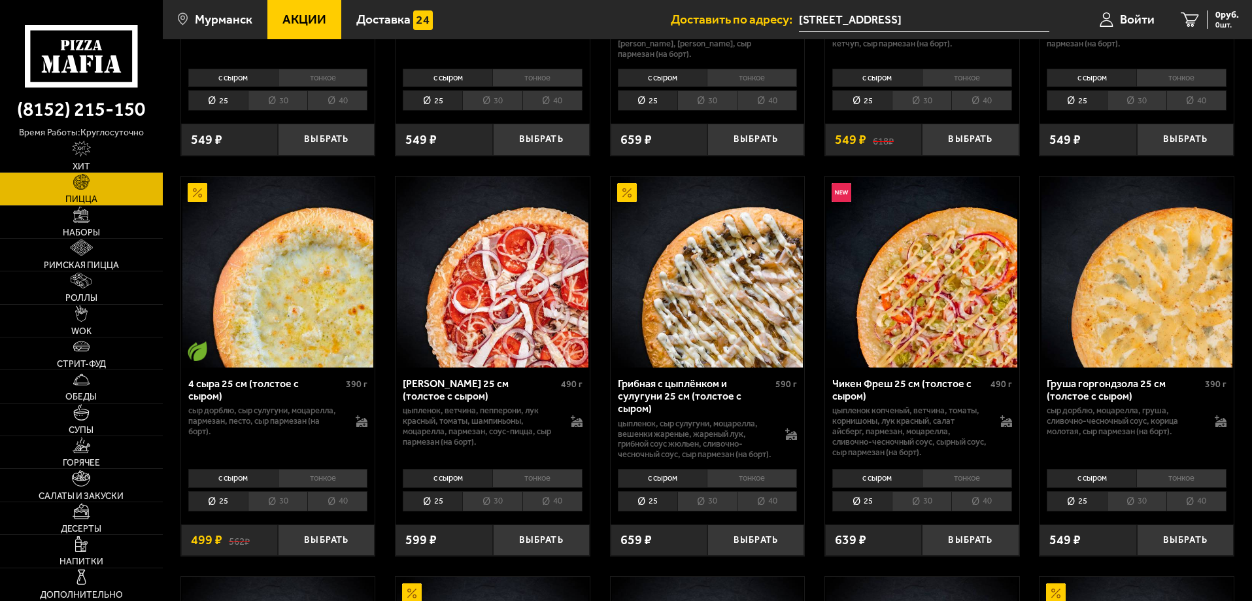
scroll to position [785, 0]
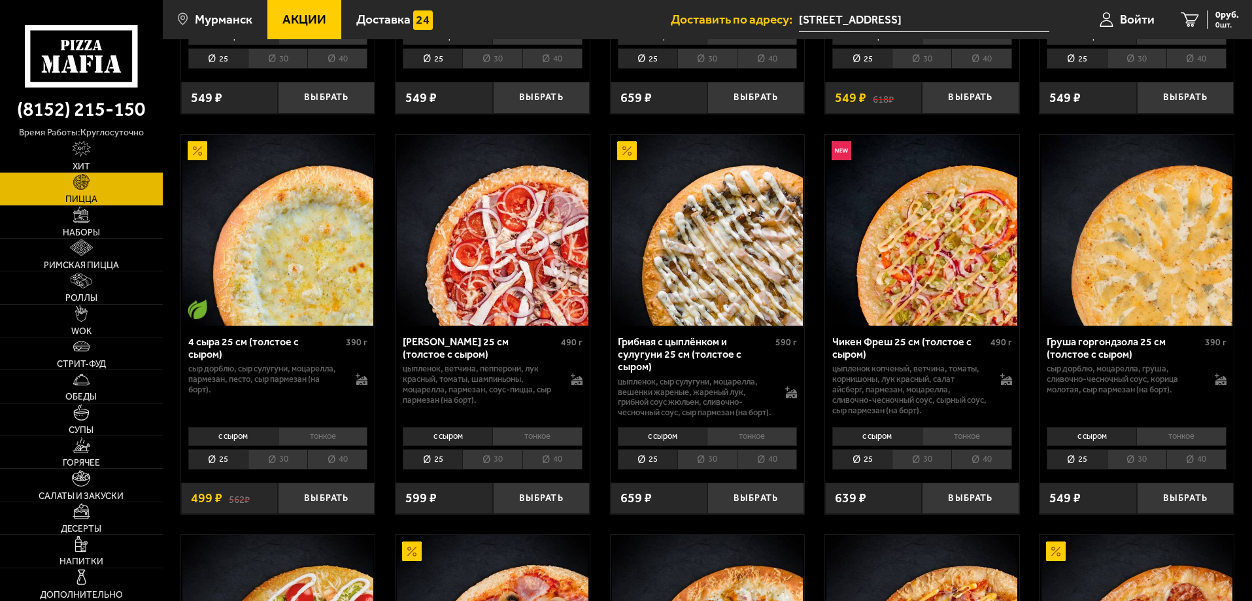
click at [1176, 438] on li "тонкое" at bounding box center [1182, 436] width 90 height 18
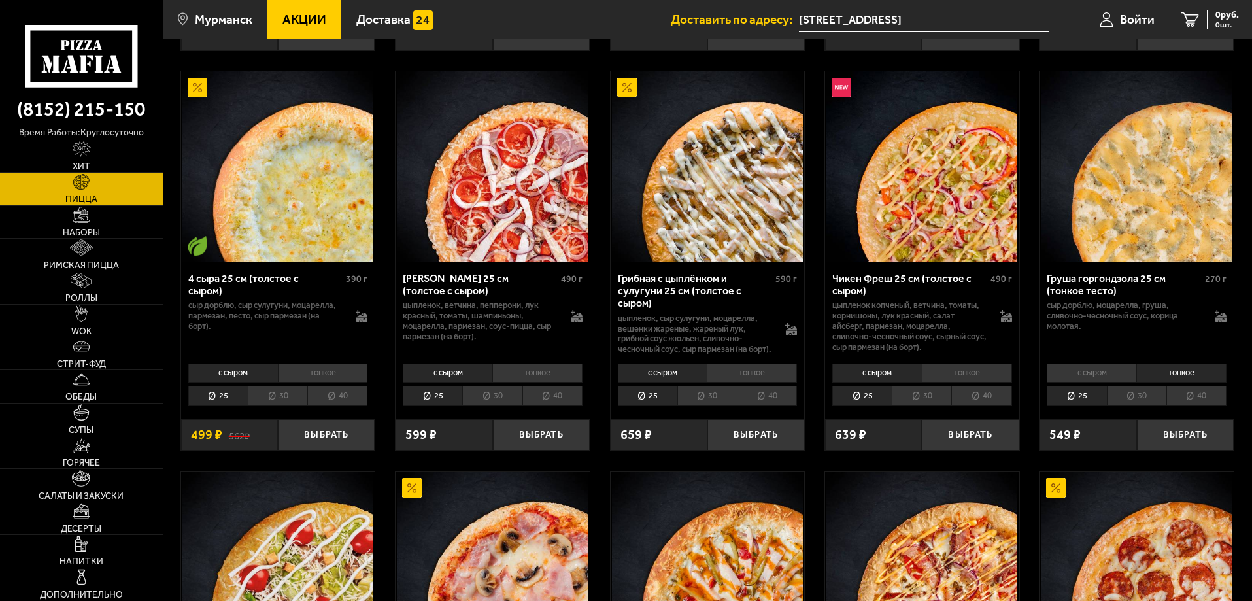
scroll to position [850, 0]
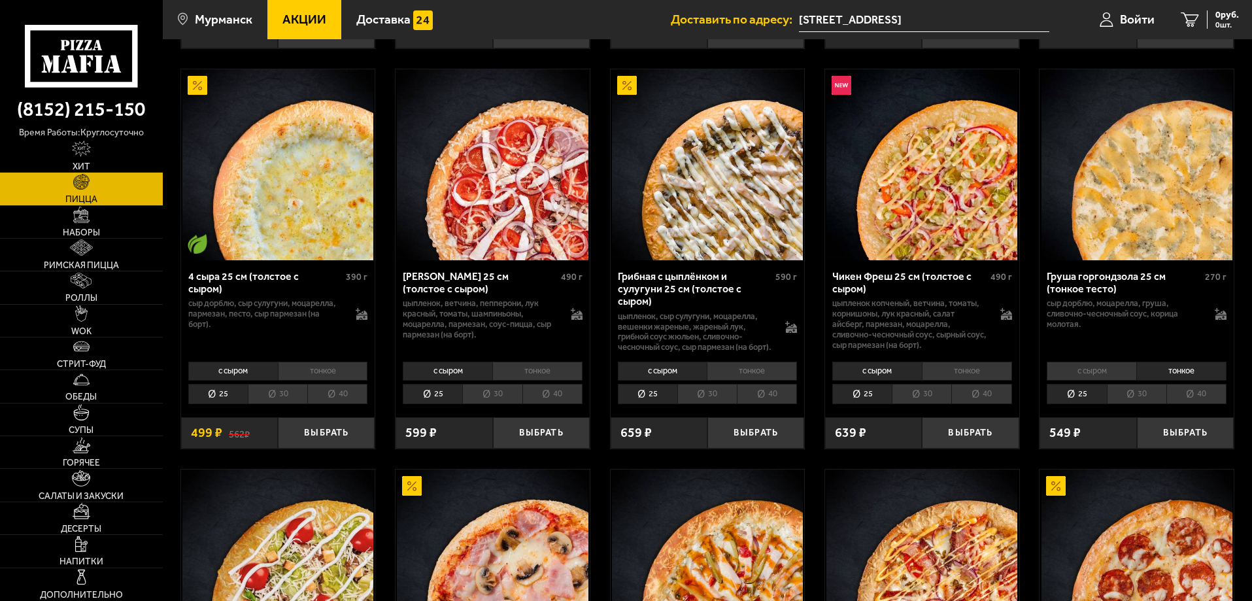
click at [1070, 398] on li "25" at bounding box center [1077, 394] width 60 height 20
click at [1178, 373] on li "тонкое" at bounding box center [1182, 371] width 90 height 18
click at [1108, 376] on li "с сыром" at bounding box center [1092, 371] width 90 height 18
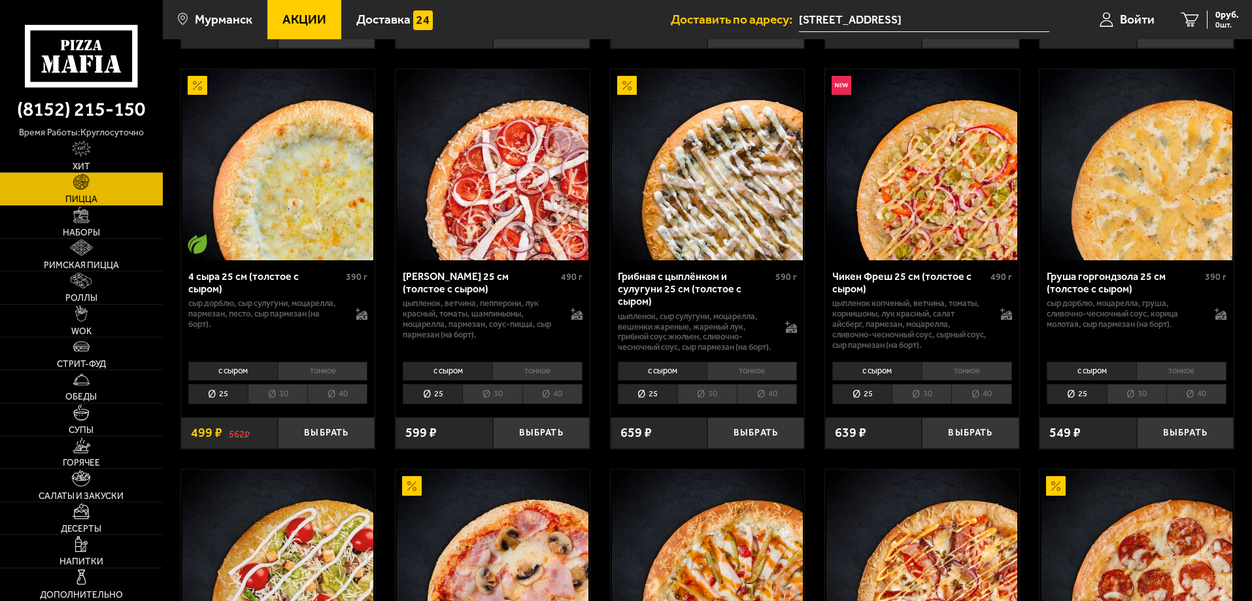
click at [1172, 371] on li "тонкое" at bounding box center [1182, 371] width 90 height 18
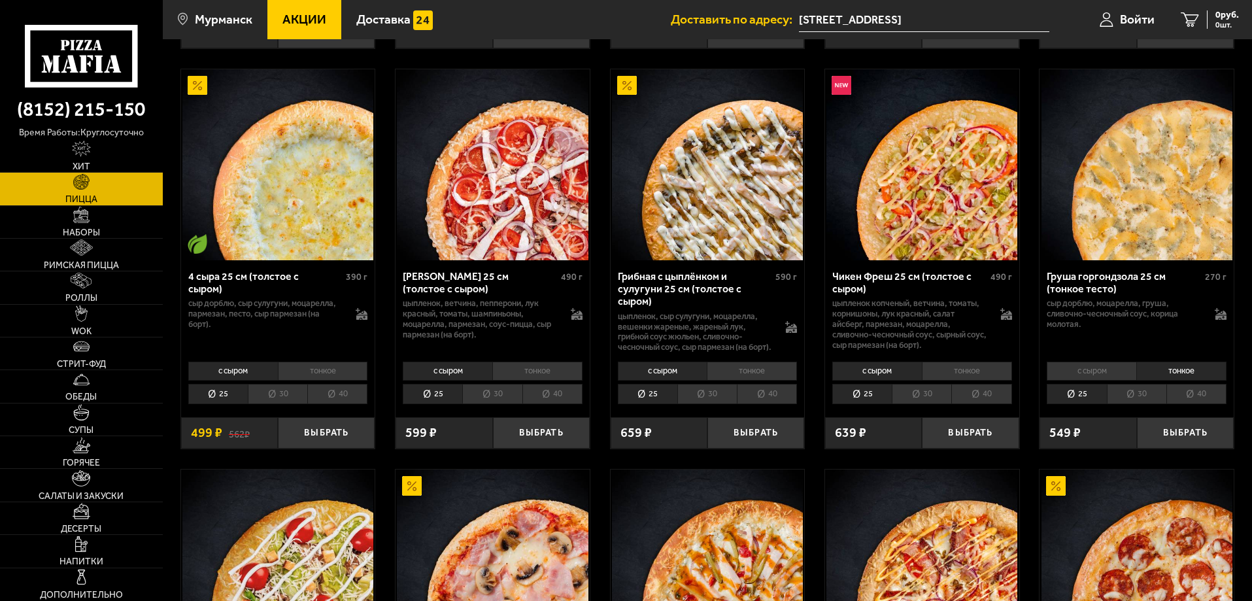
click at [1097, 368] on li "с сыром" at bounding box center [1092, 371] width 90 height 18
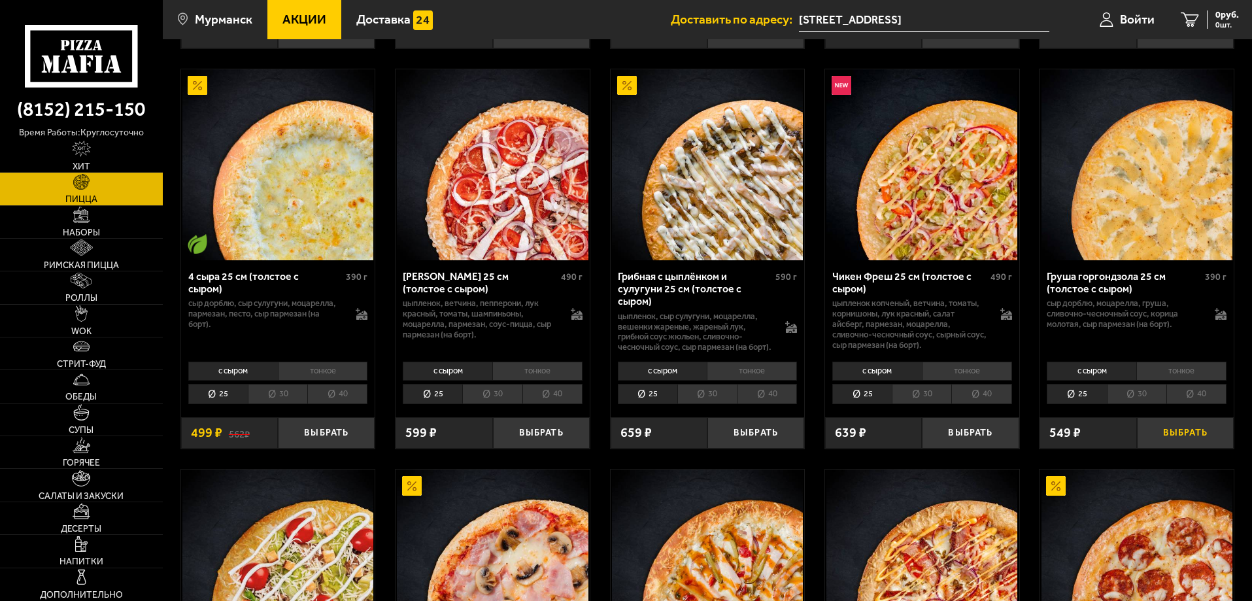
click at [1177, 431] on button "Выбрать" at bounding box center [1185, 433] width 97 height 32
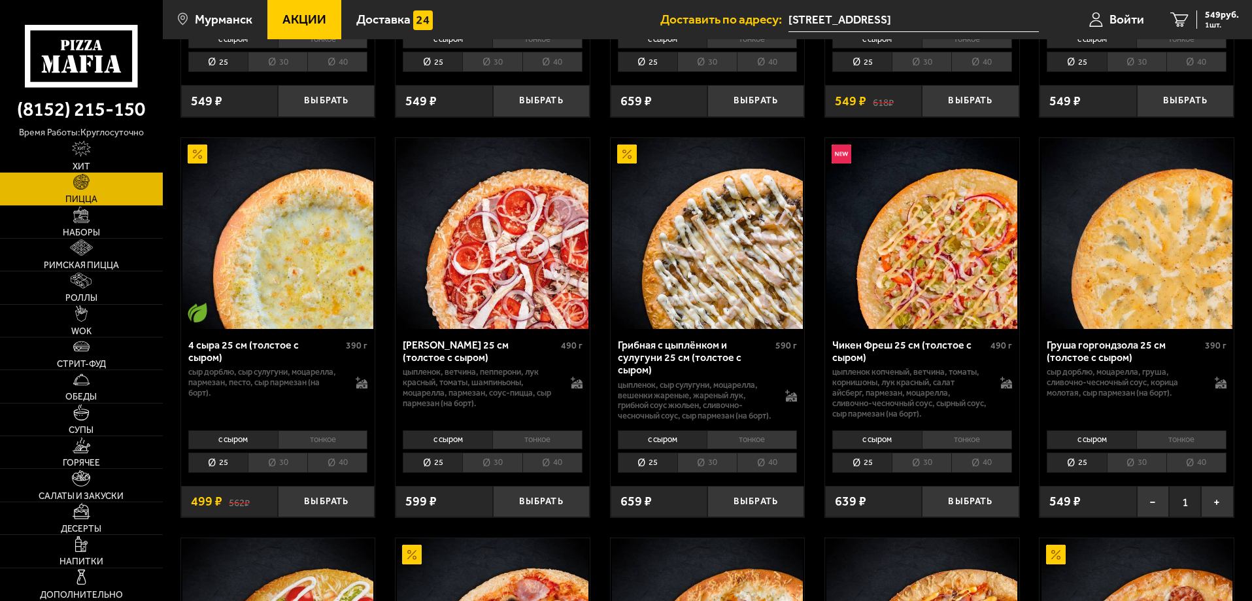
scroll to position [1046, 0]
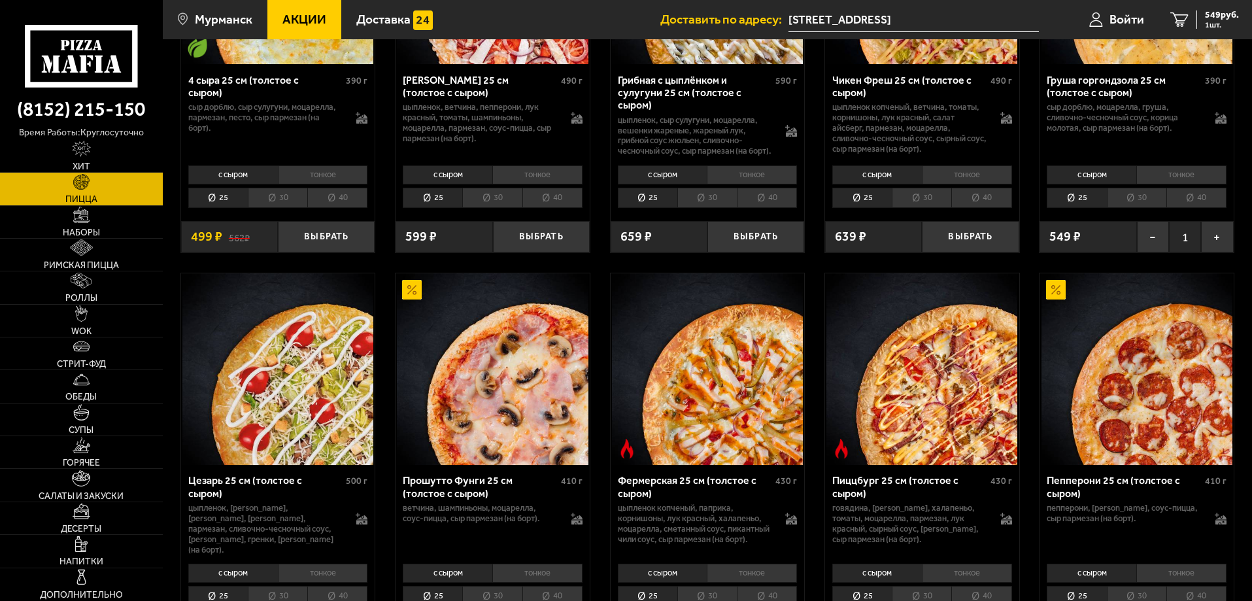
click at [309, 169] on li "тонкое" at bounding box center [323, 174] width 90 height 18
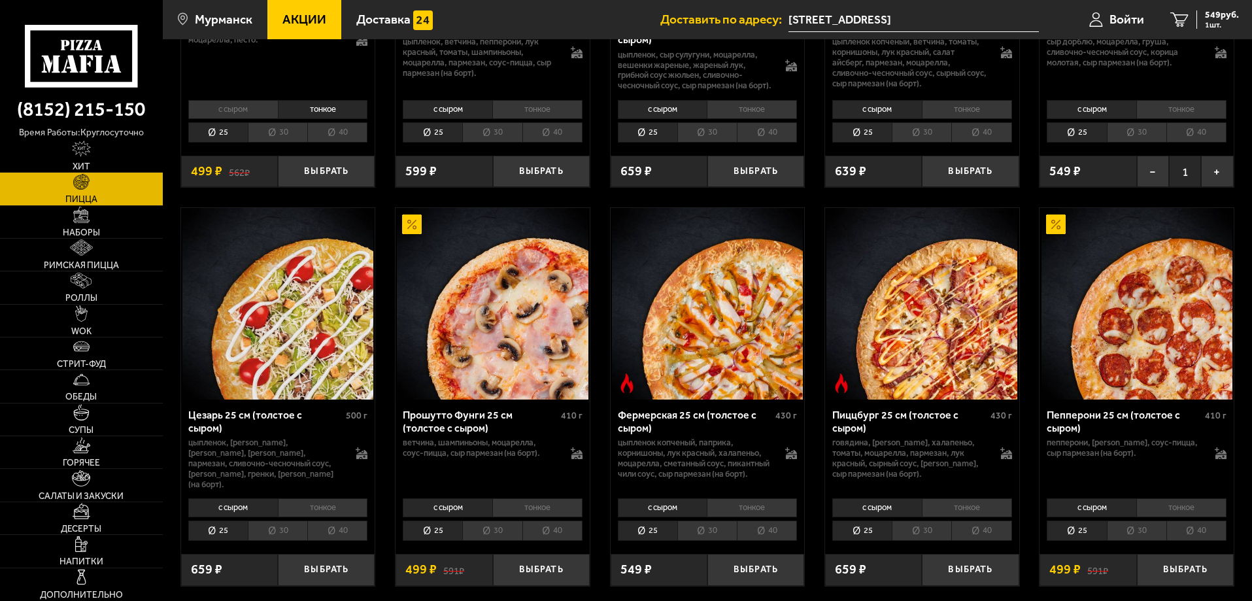
scroll to position [785, 0]
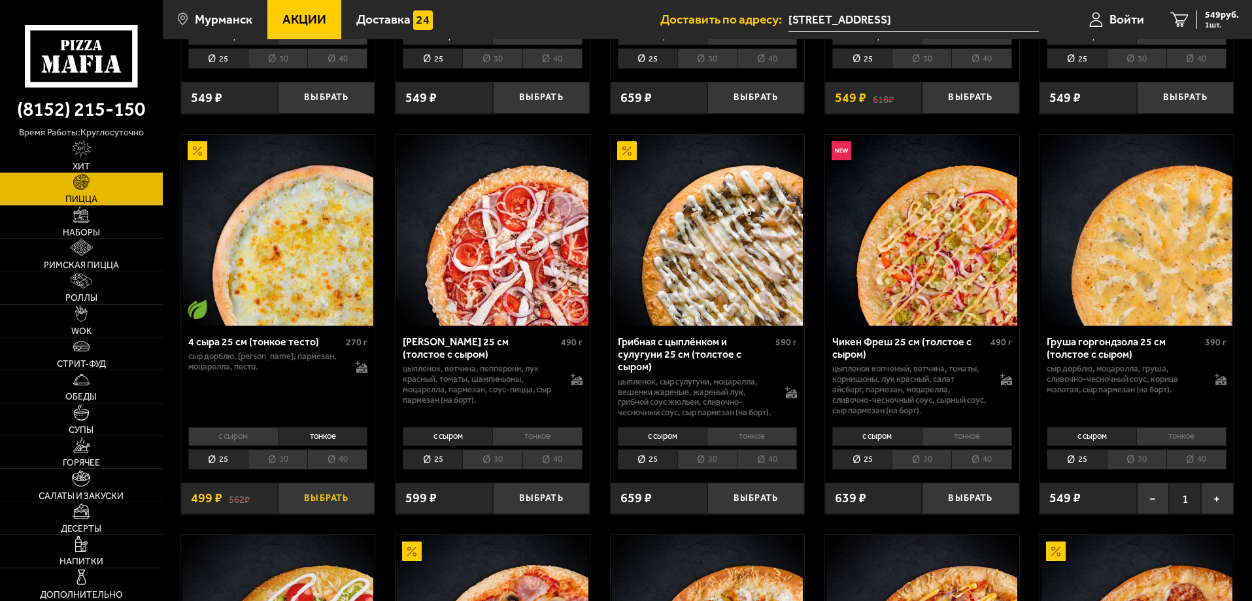
click at [336, 511] on button "Выбрать" at bounding box center [326, 499] width 97 height 32
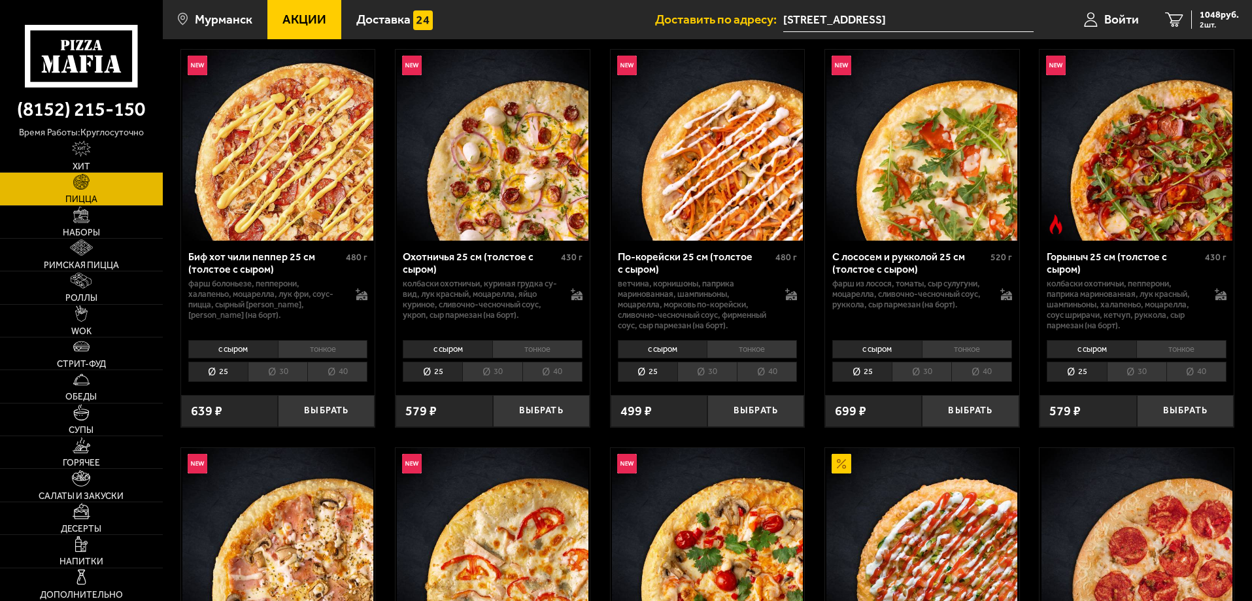
scroll to position [65, 0]
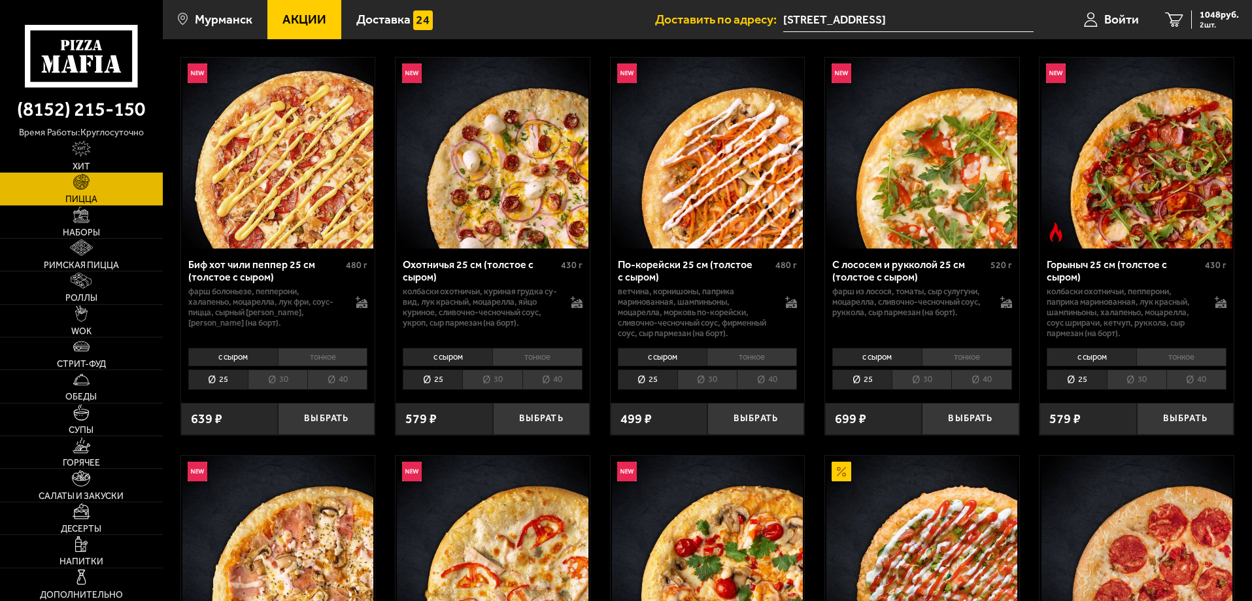
click at [334, 358] on li "тонкое" at bounding box center [323, 357] width 90 height 18
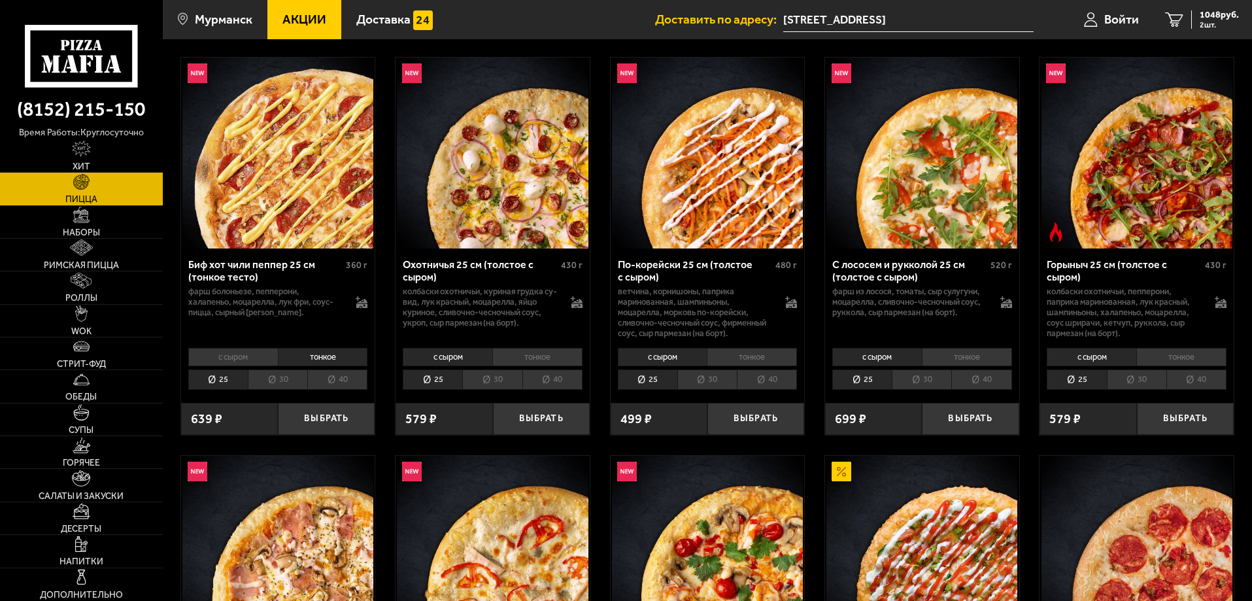
click at [210, 360] on li "с сыром" at bounding box center [233, 357] width 90 height 18
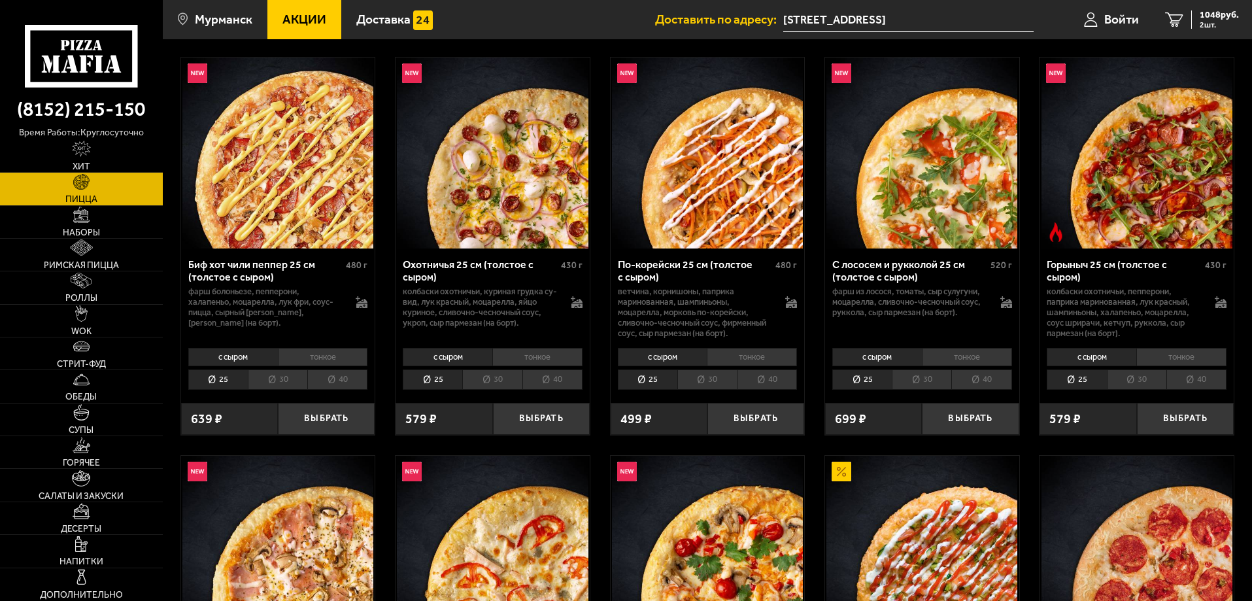
click at [302, 358] on li "тонкое" at bounding box center [323, 357] width 90 height 18
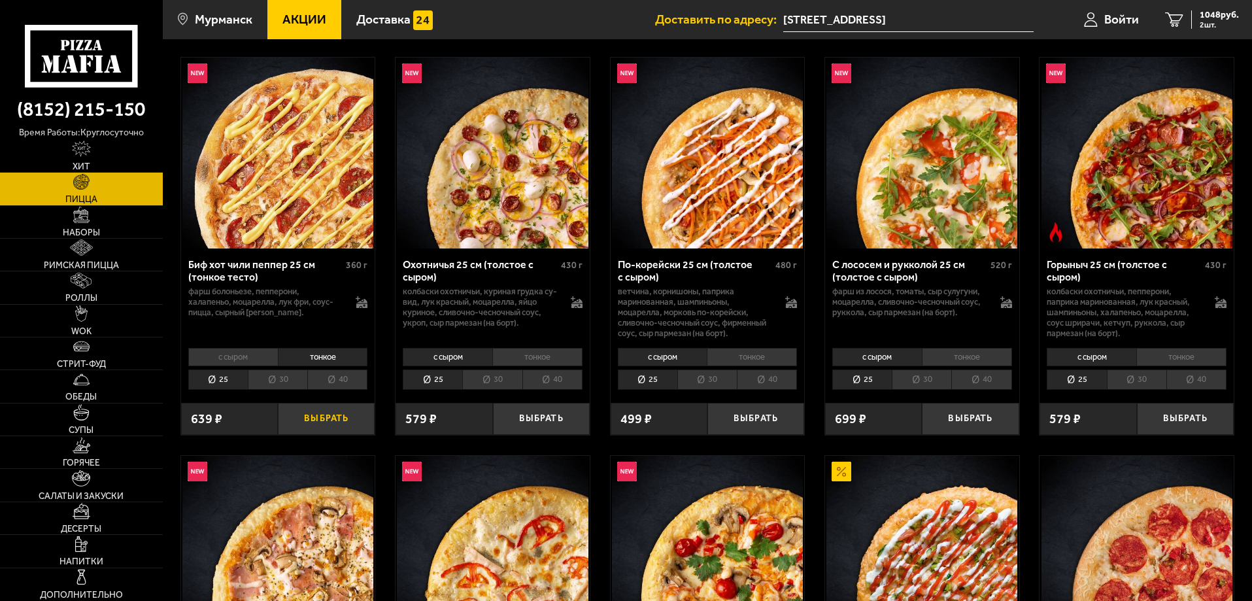
click at [333, 422] on button "Выбрать" at bounding box center [326, 419] width 97 height 32
click at [114, 364] on link "Стрит-фуд" at bounding box center [81, 353] width 163 height 32
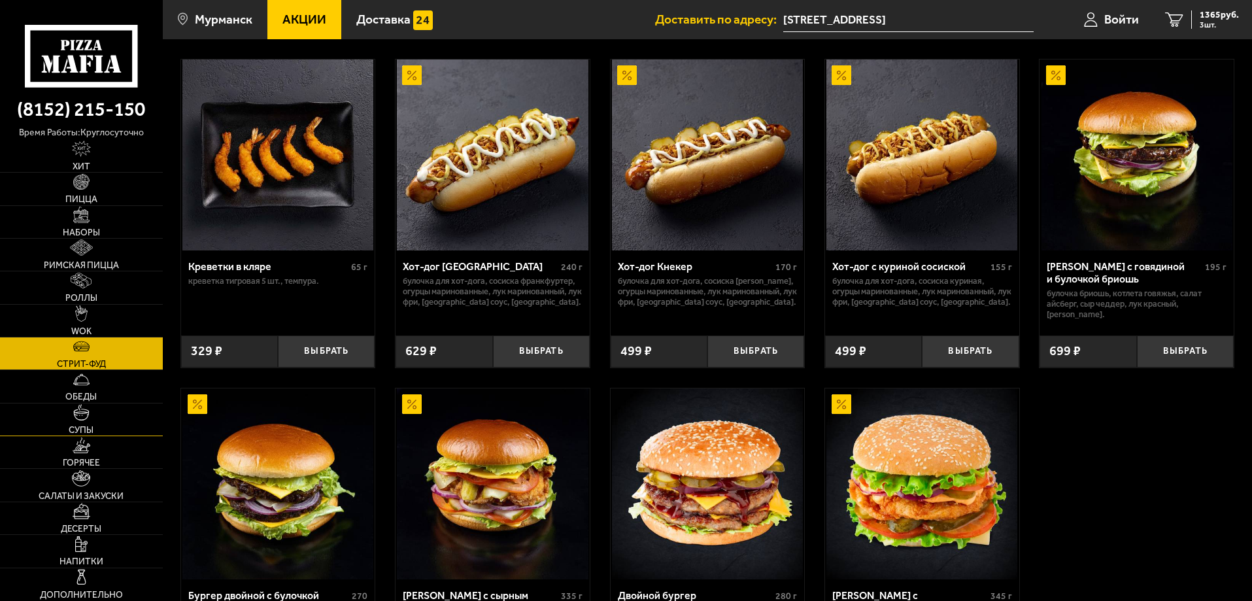
scroll to position [65, 0]
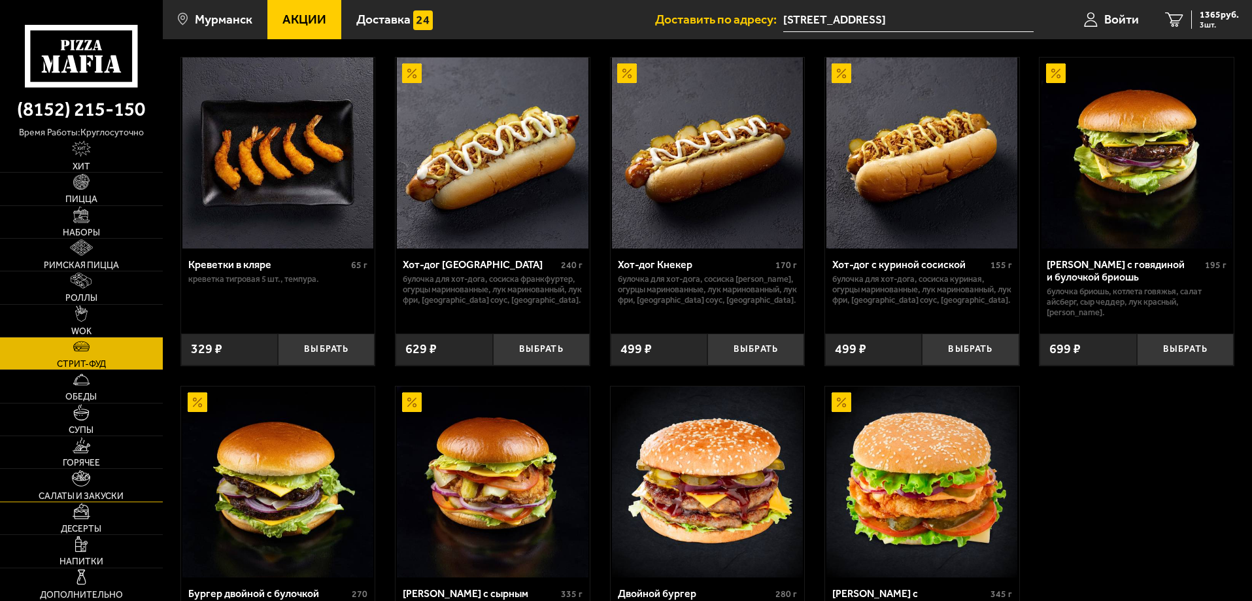
click at [112, 496] on span "Салаты и закуски" at bounding box center [81, 496] width 85 height 9
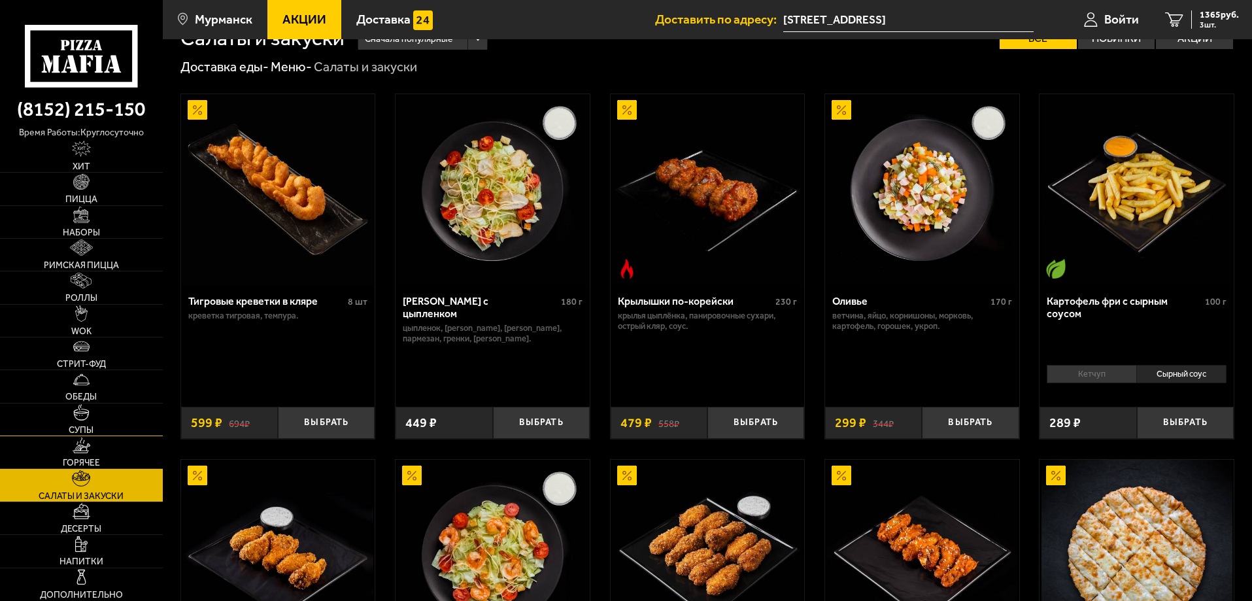
scroll to position [131, 0]
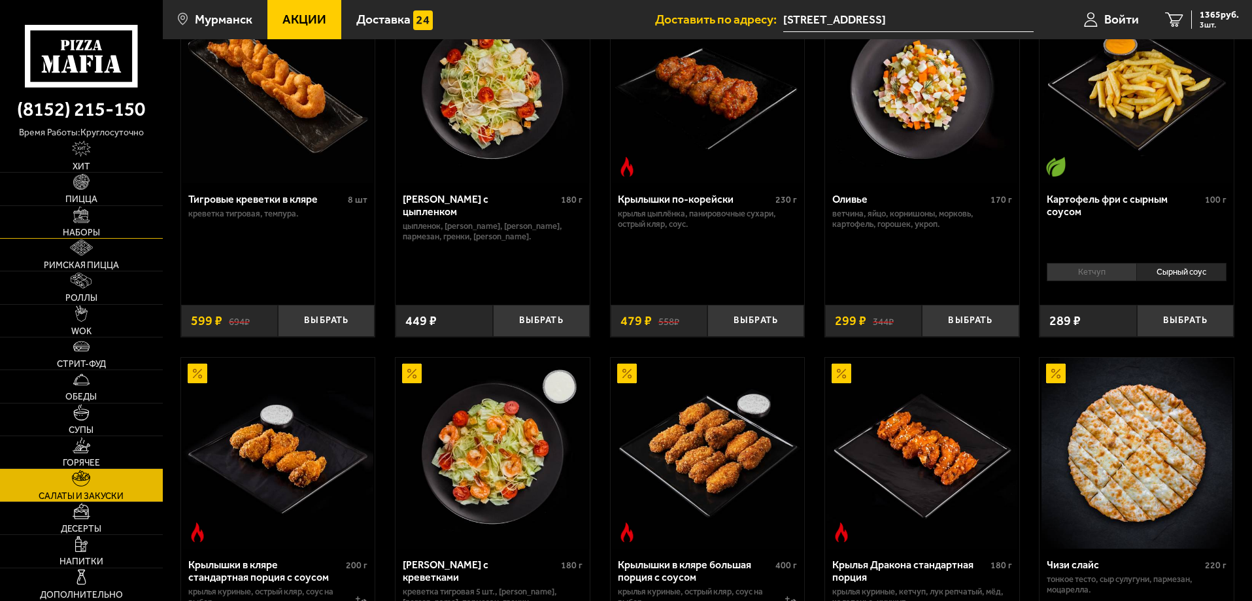
click at [122, 228] on link "Наборы" at bounding box center [81, 222] width 163 height 32
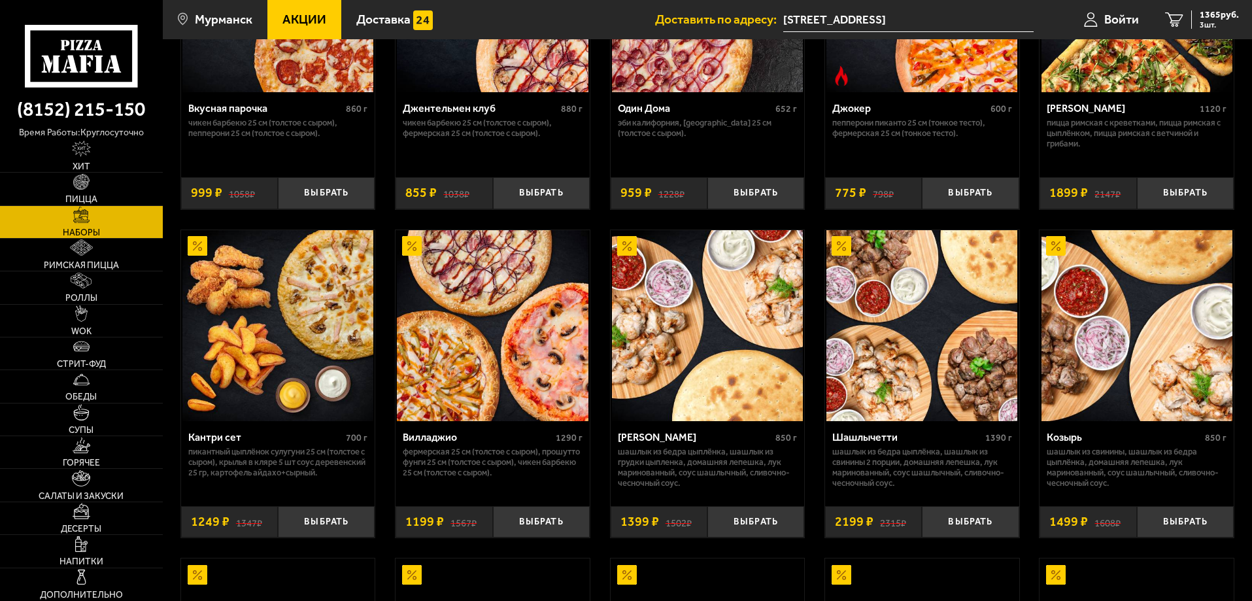
scroll to position [262, 0]
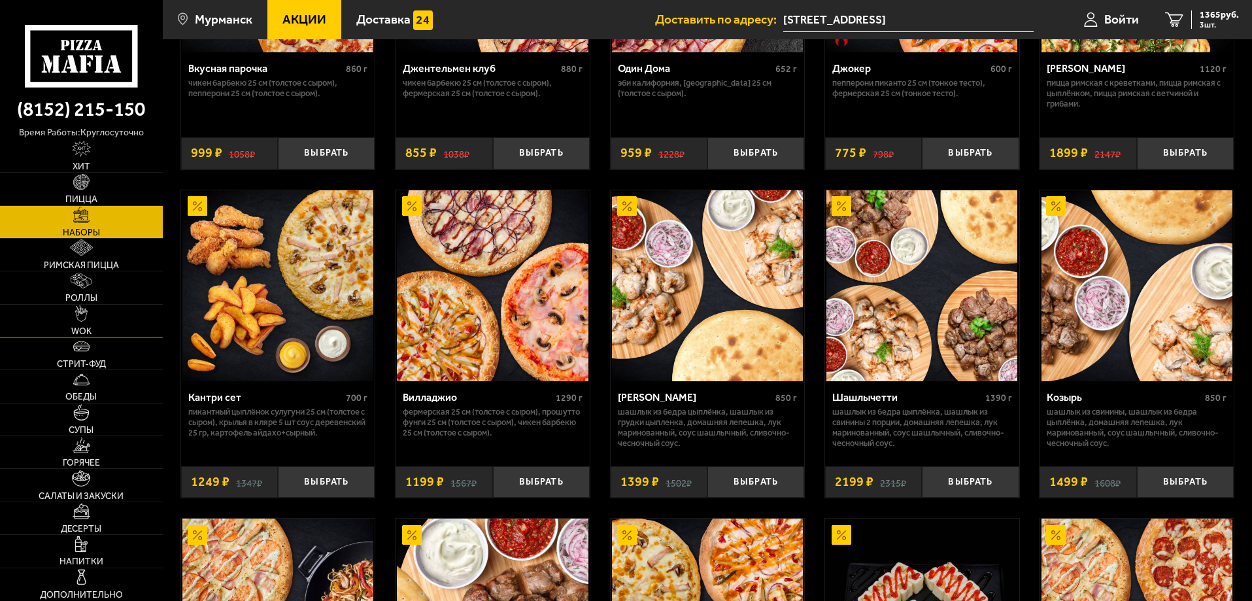
click at [109, 319] on link "WOK" at bounding box center [81, 321] width 163 height 32
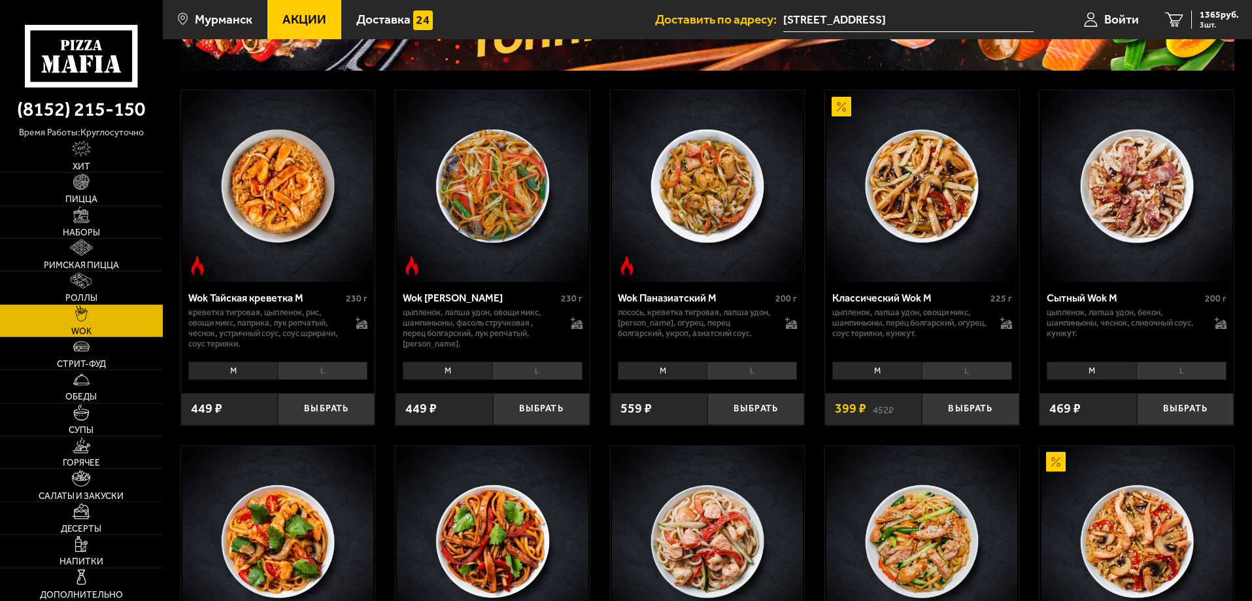
scroll to position [262, 0]
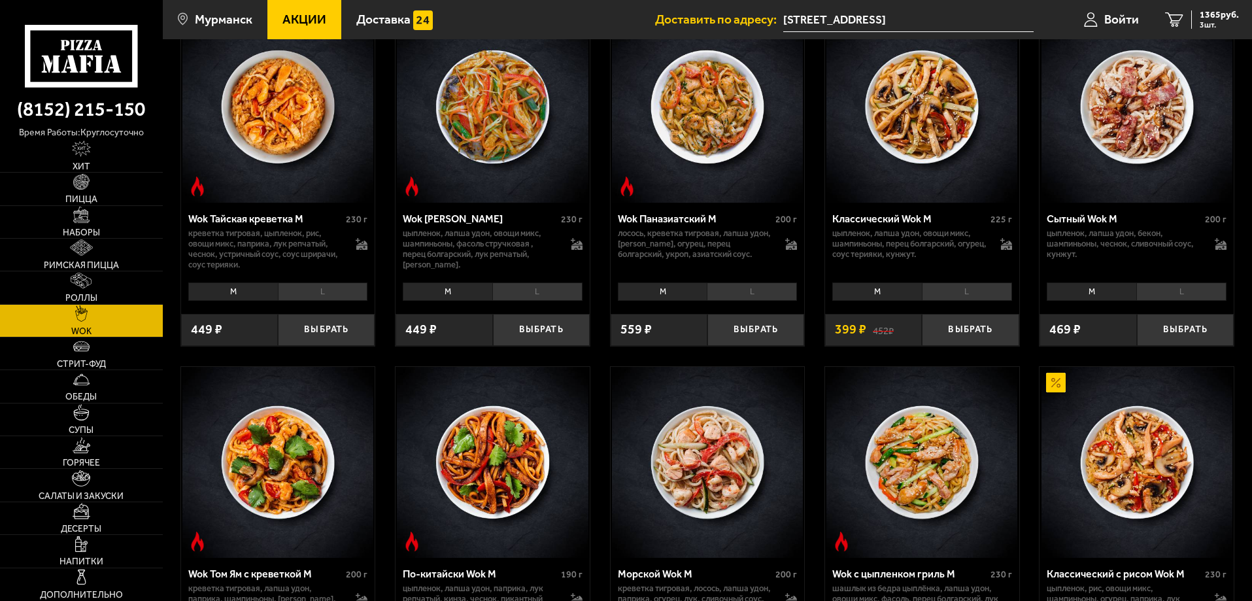
click at [1057, 289] on li "M" at bounding box center [1092, 292] width 90 height 18
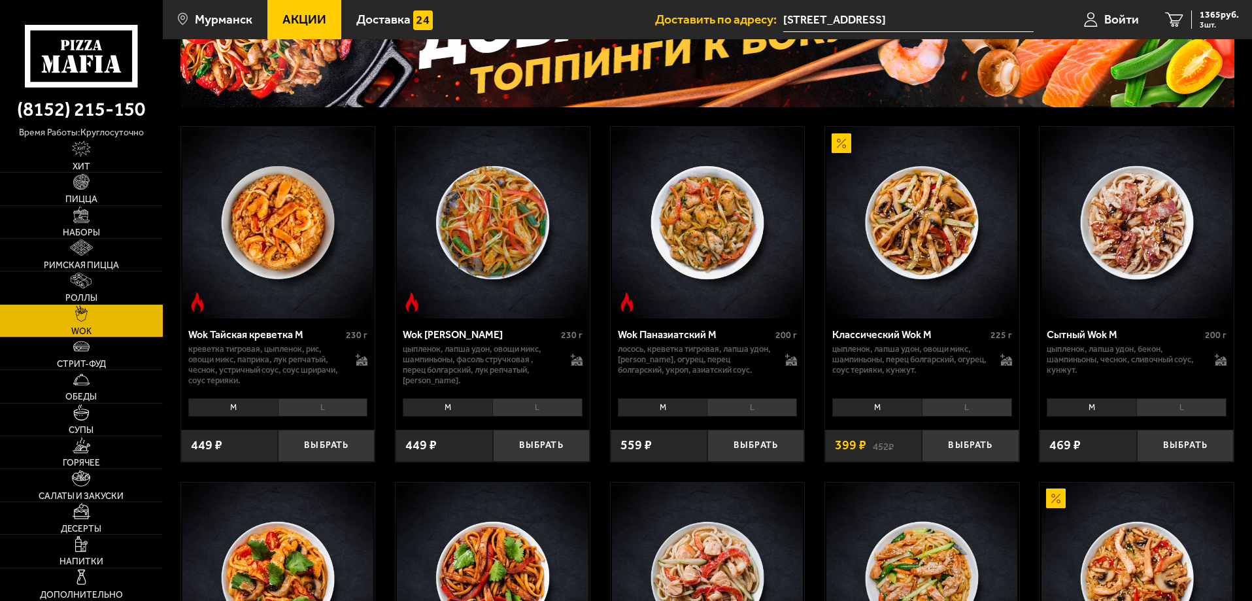
scroll to position [131, 0]
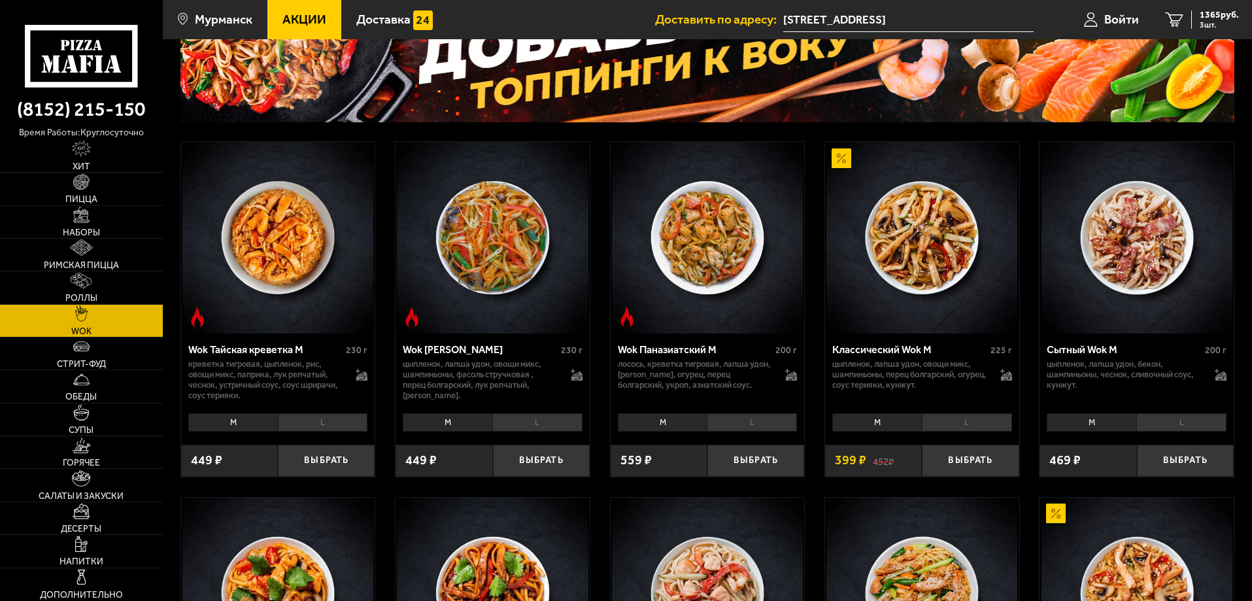
click at [1168, 417] on li "L" at bounding box center [1182, 422] width 90 height 18
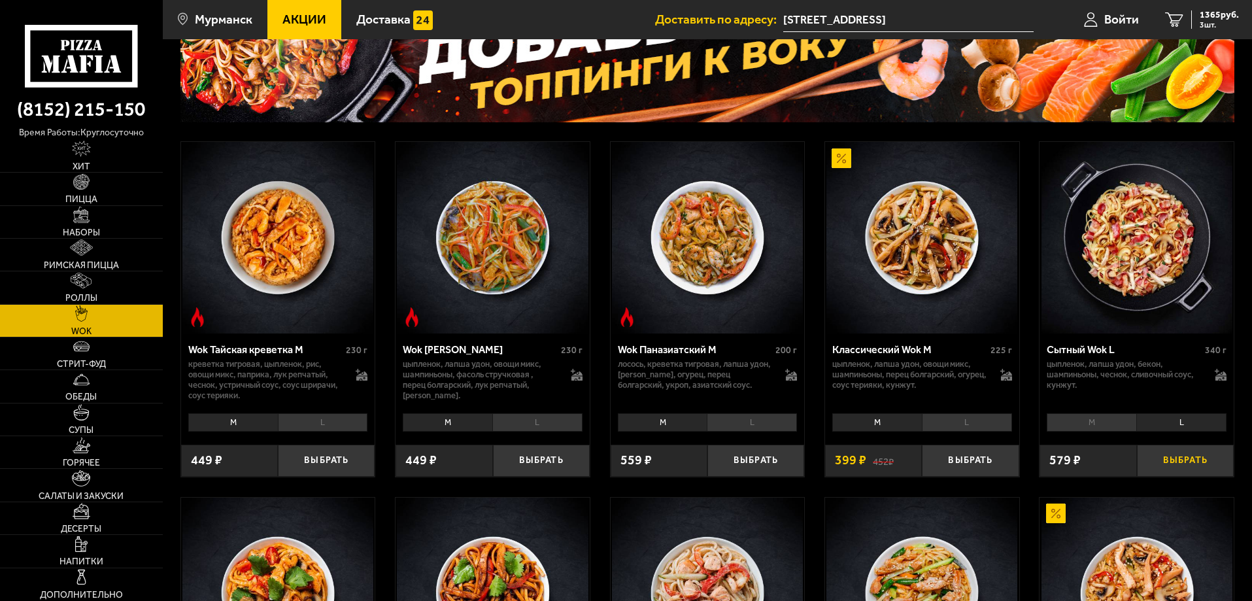
click at [1177, 464] on button "Выбрать" at bounding box center [1185, 461] width 97 height 32
click at [1114, 426] on li "M" at bounding box center [1092, 422] width 90 height 18
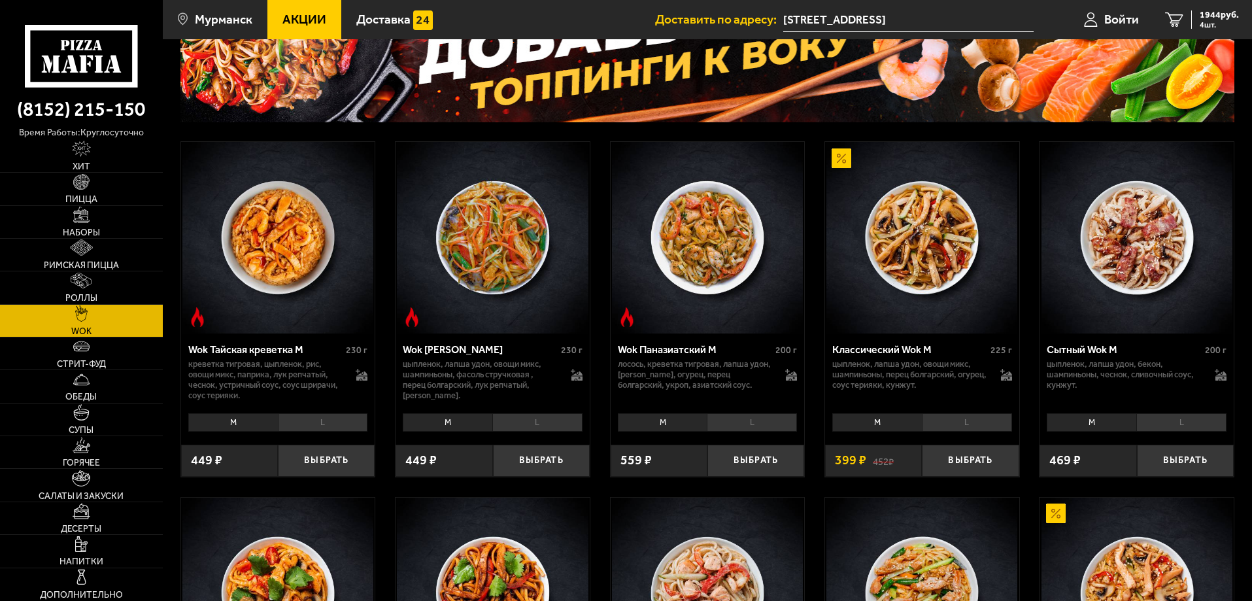
click at [1165, 424] on li "L" at bounding box center [1182, 422] width 90 height 18
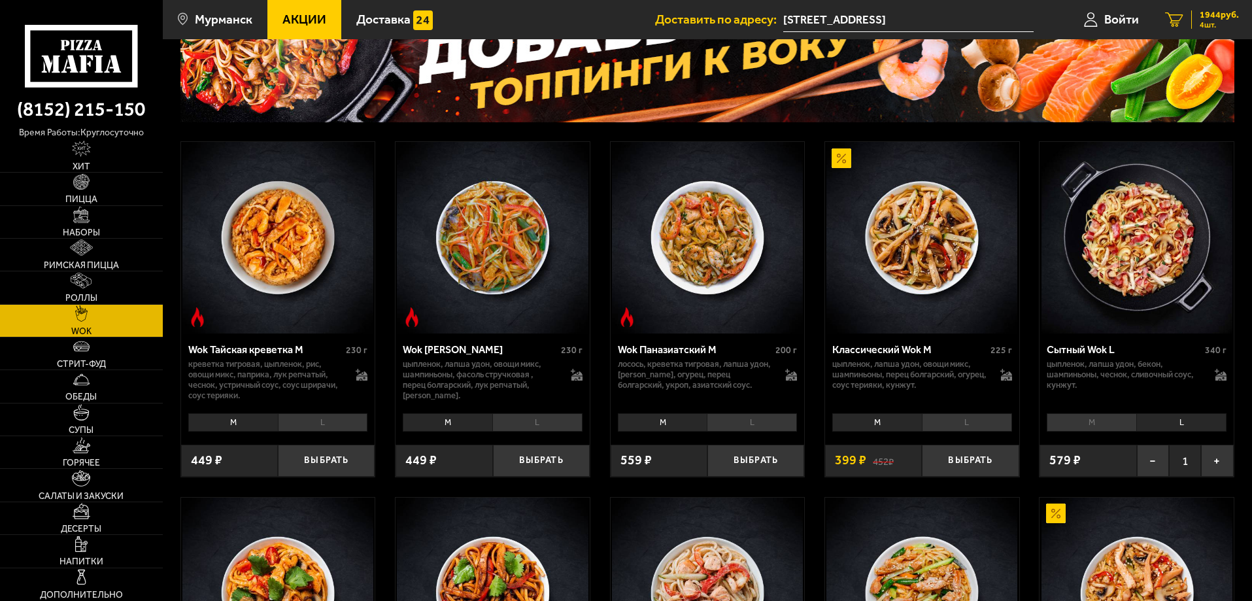
click at [1209, 20] on span "1944 руб." at bounding box center [1219, 14] width 39 height 9
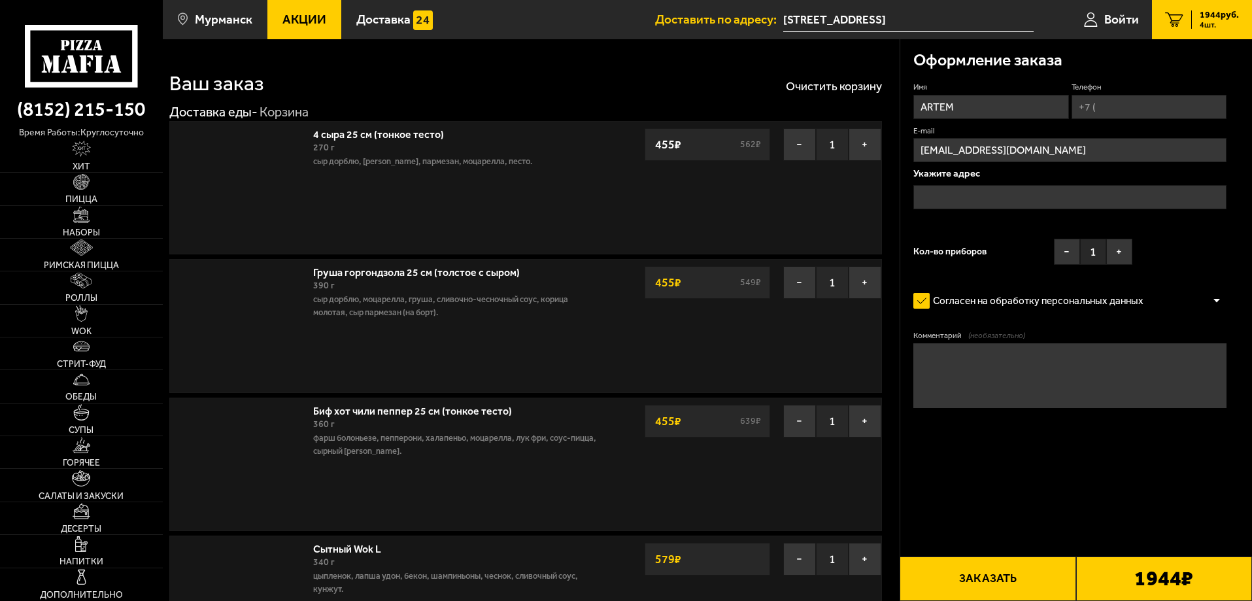
type input "[STREET_ADDRESS]"
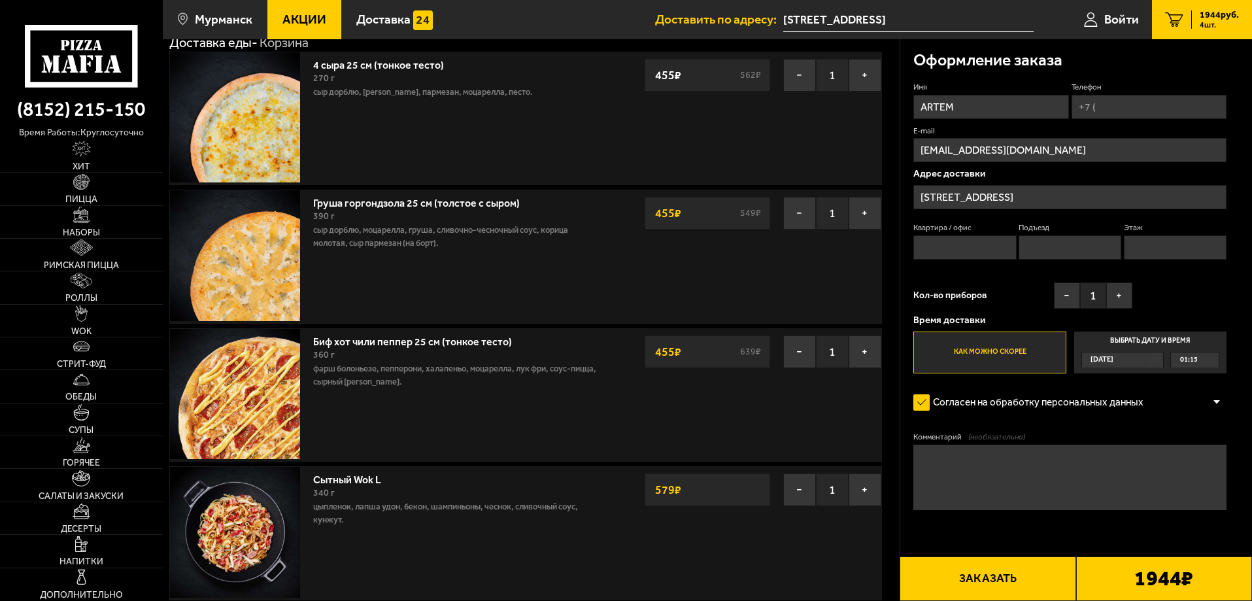
scroll to position [65, 0]
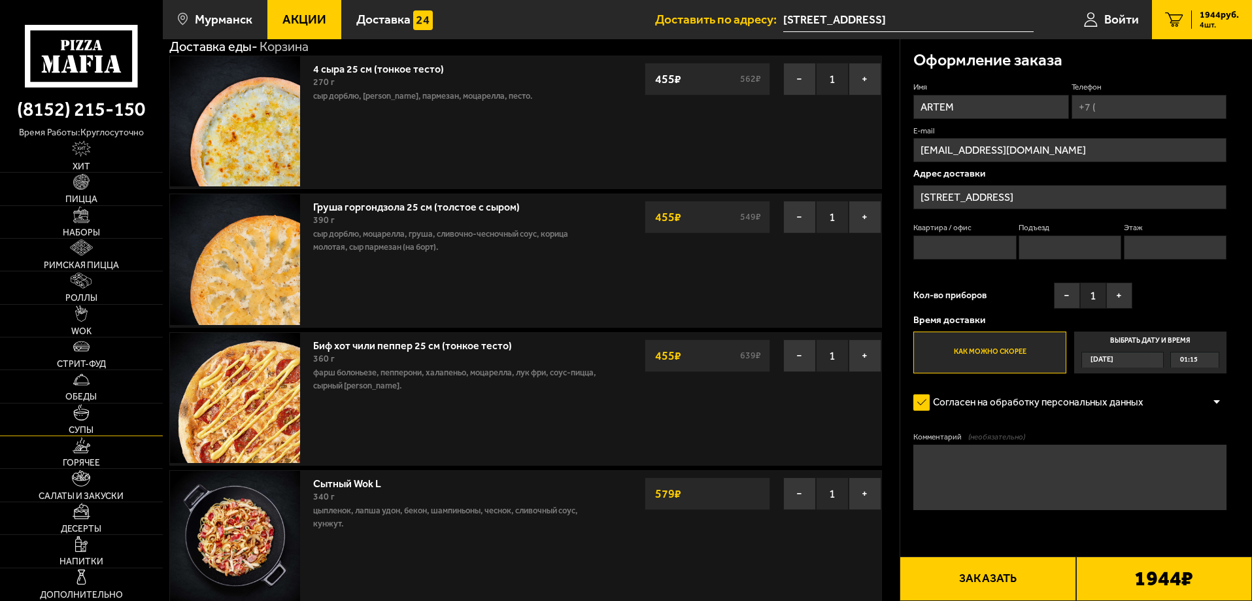
click at [98, 426] on link "Супы" at bounding box center [81, 420] width 163 height 32
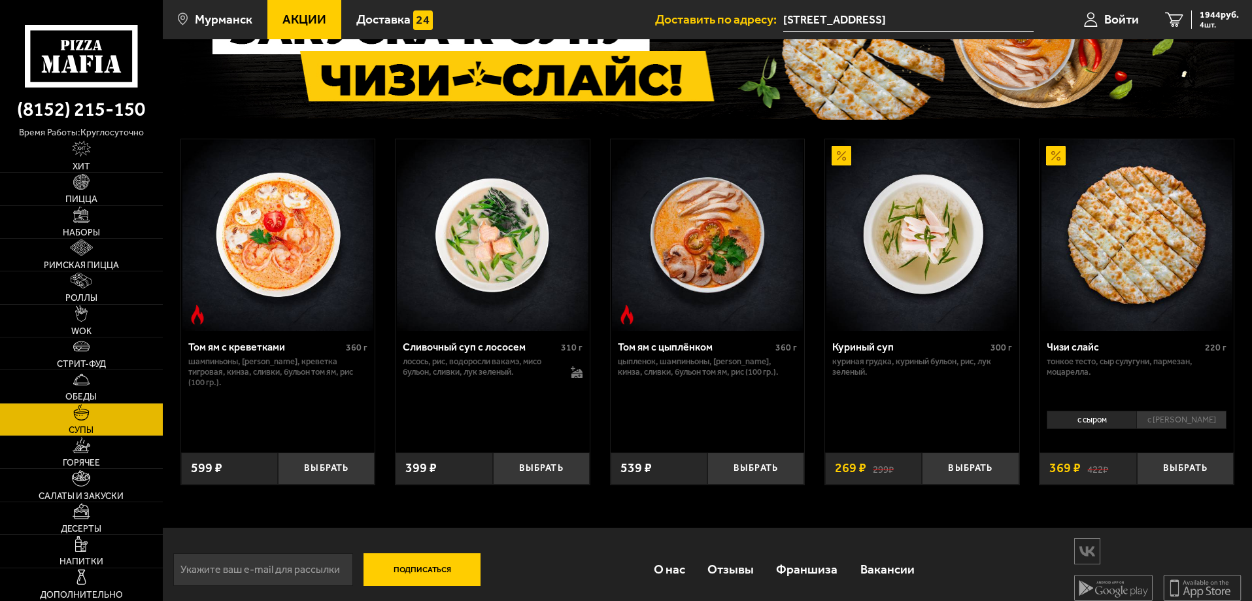
scroll to position [145, 0]
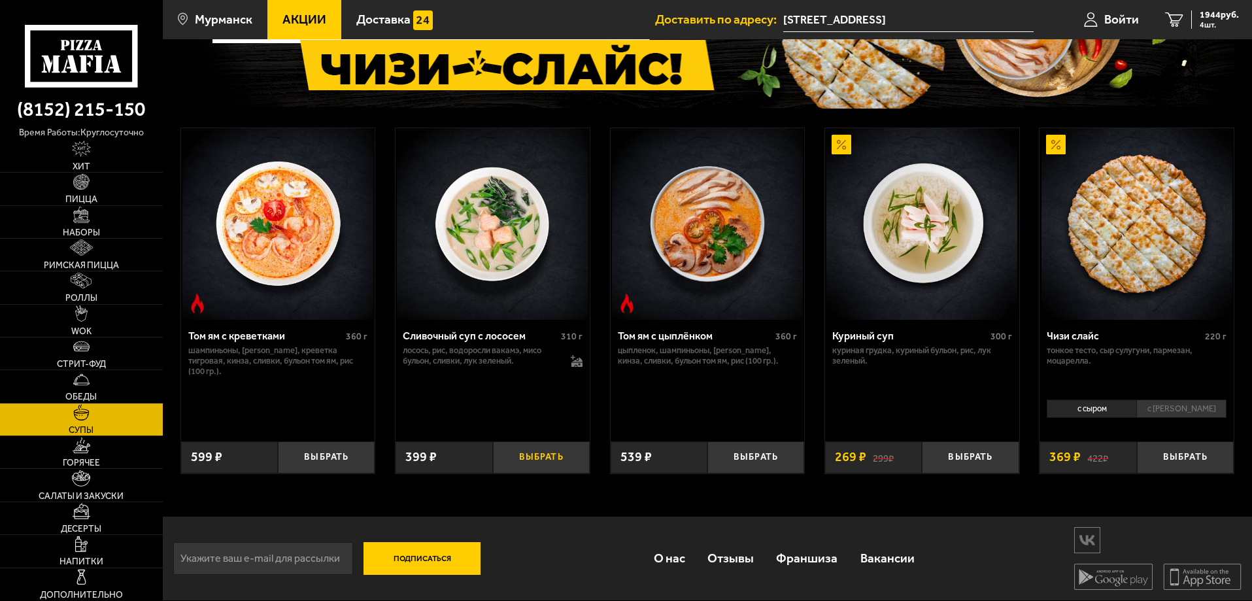
click at [547, 468] on button "Выбрать" at bounding box center [541, 457] width 97 height 32
click at [781, 452] on button "Выбрать" at bounding box center [756, 457] width 97 height 32
click at [1226, 31] on link "6 2882 руб. 6 шт." at bounding box center [1202, 19] width 100 height 39
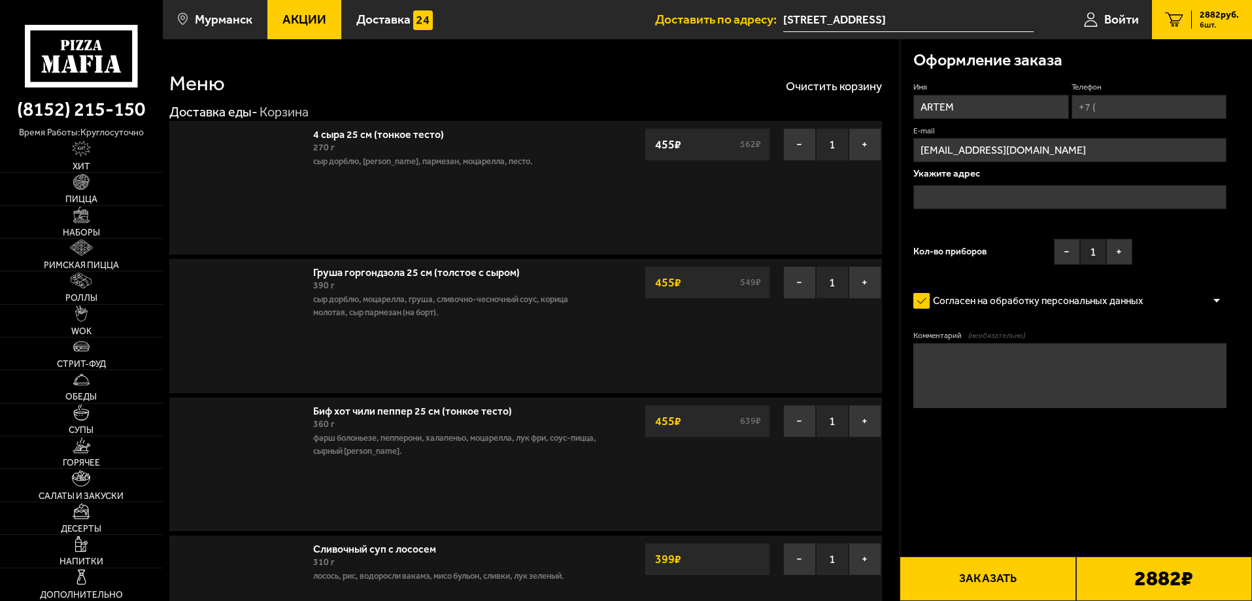
type input "[STREET_ADDRESS]"
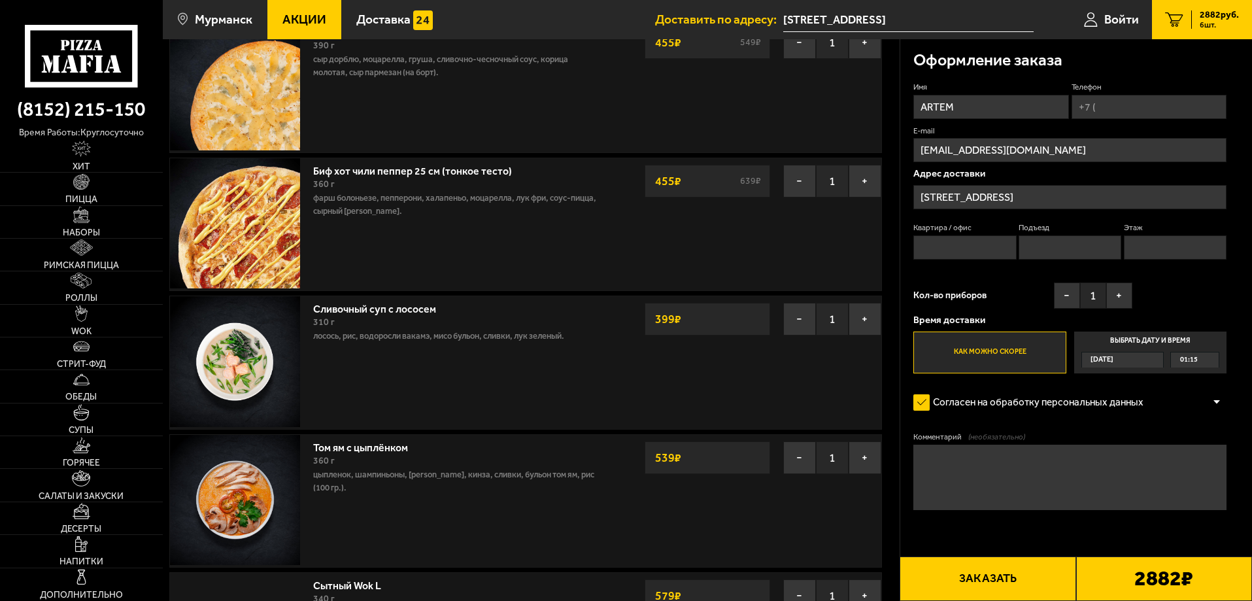
scroll to position [262, 0]
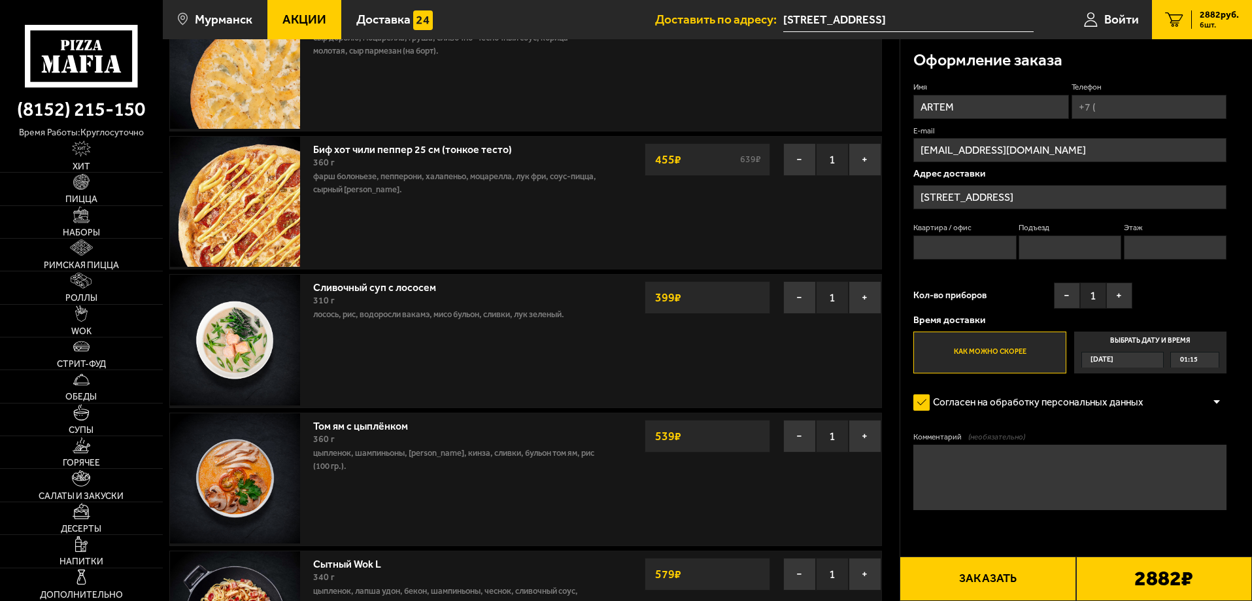
click at [952, 248] on input "Квартира / офис" at bounding box center [965, 247] width 103 height 24
type input "116"
click at [1060, 245] on input "Подъезд" at bounding box center [1070, 247] width 103 height 24
type input "6"
click at [1157, 242] on input "Этаж" at bounding box center [1175, 247] width 103 height 24
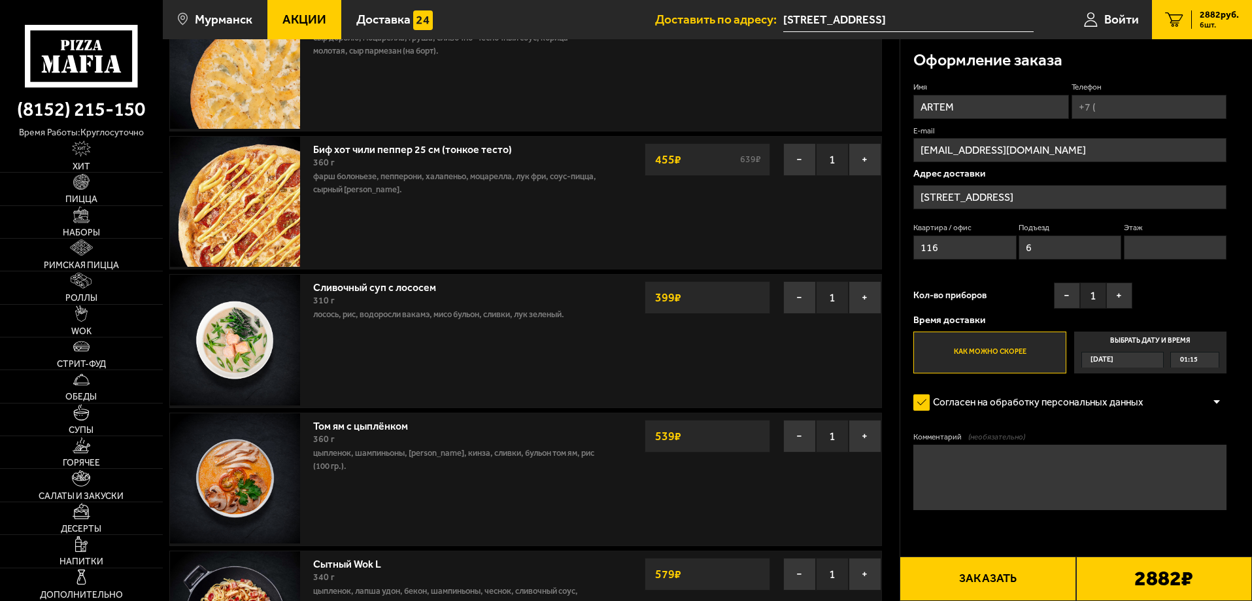
type input "2"
click at [1124, 305] on button "+" at bounding box center [1120, 296] width 26 height 26
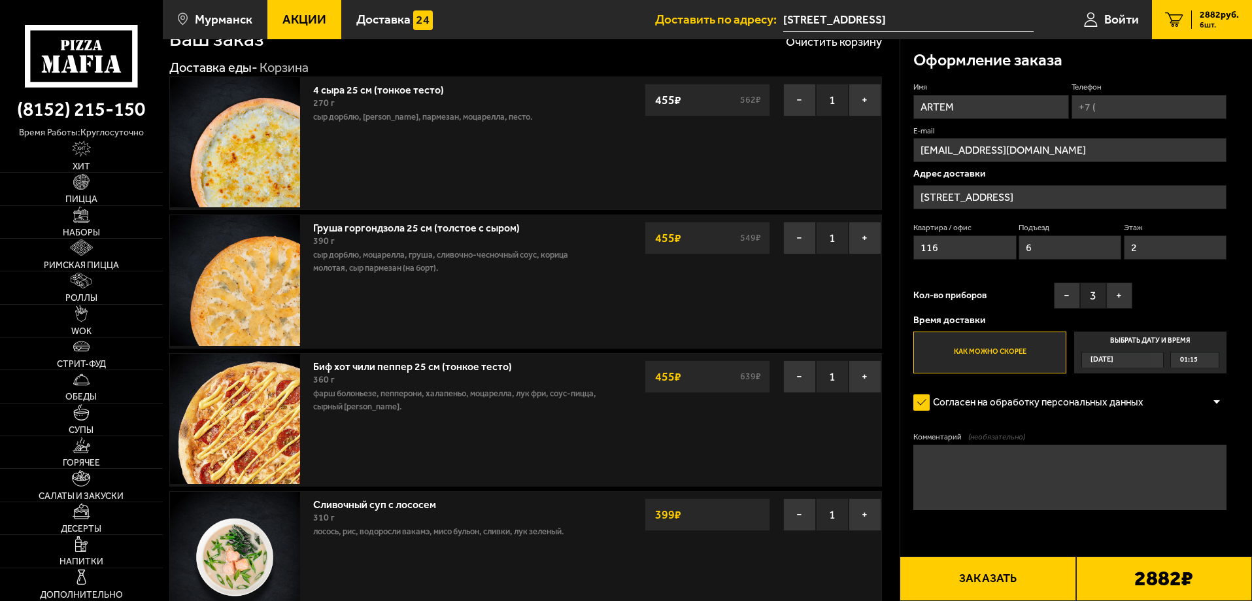
scroll to position [0, 0]
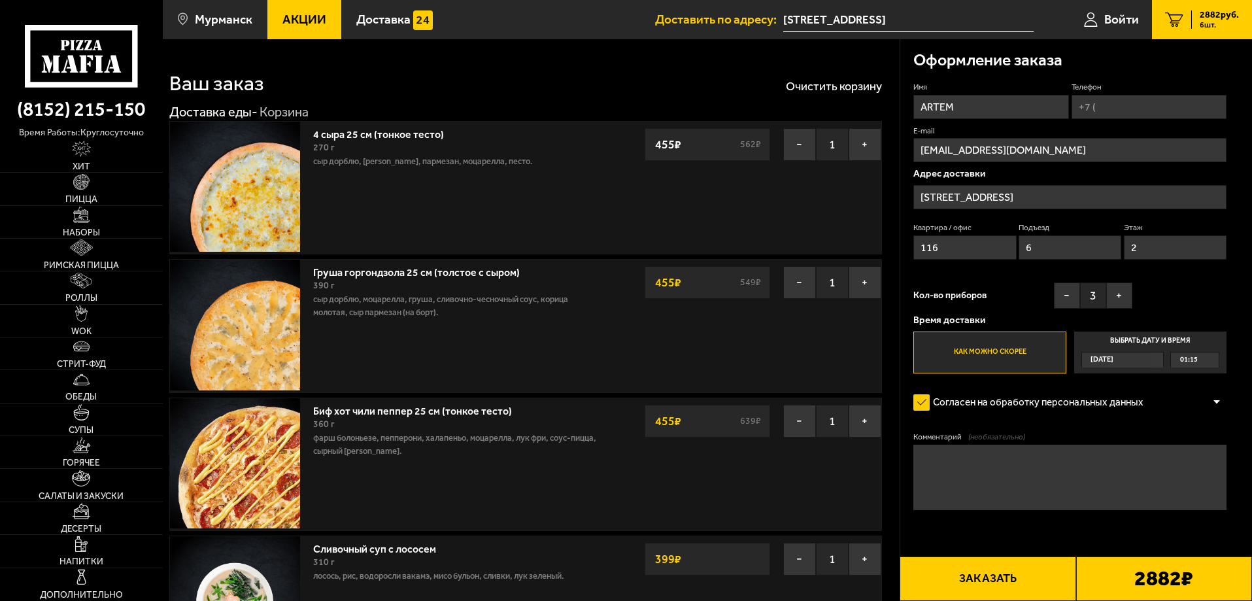
click at [1108, 101] on input "Телефон" at bounding box center [1149, 107] width 155 height 24
type input "+7 (902) 282-63-19"
click at [1024, 113] on input "ARTEM" at bounding box center [991, 107] width 155 height 24
type input "A"
type input "п"
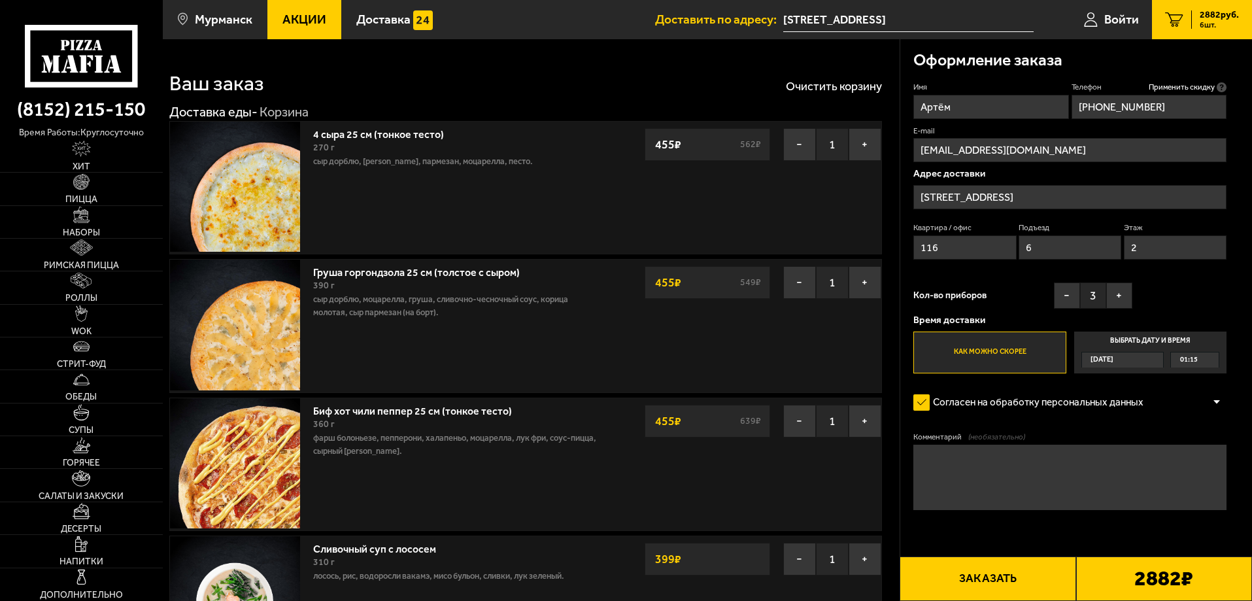
type input "Артём"
click at [1016, 81] on div "Оформление заказа" at bounding box center [1070, 60] width 313 height 43
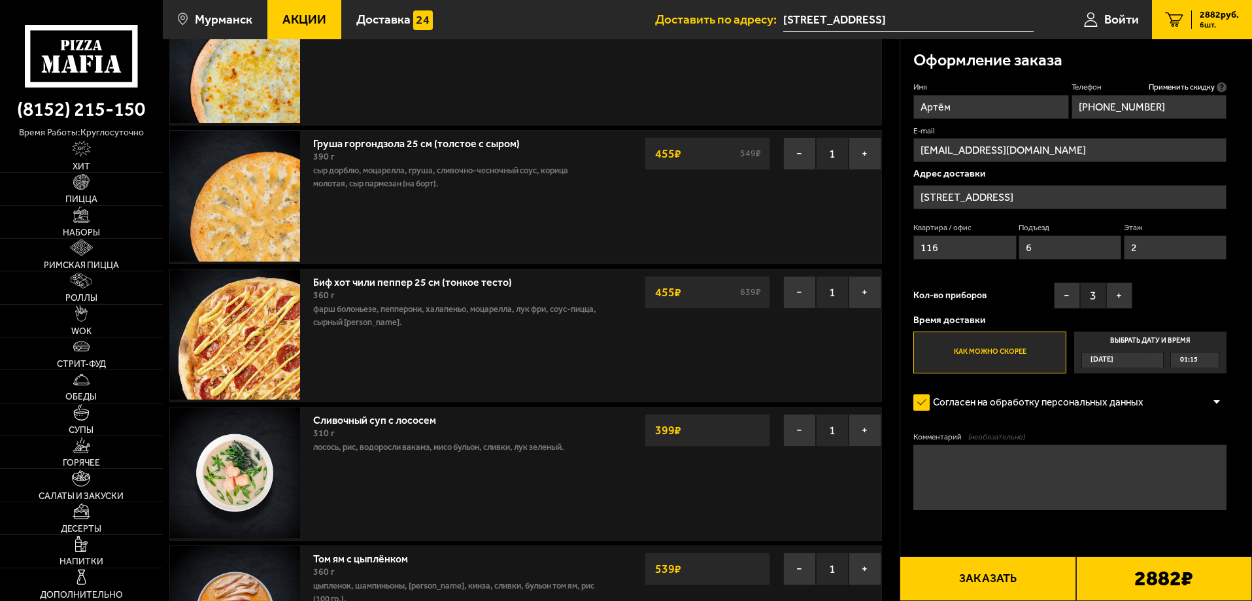
scroll to position [131, 0]
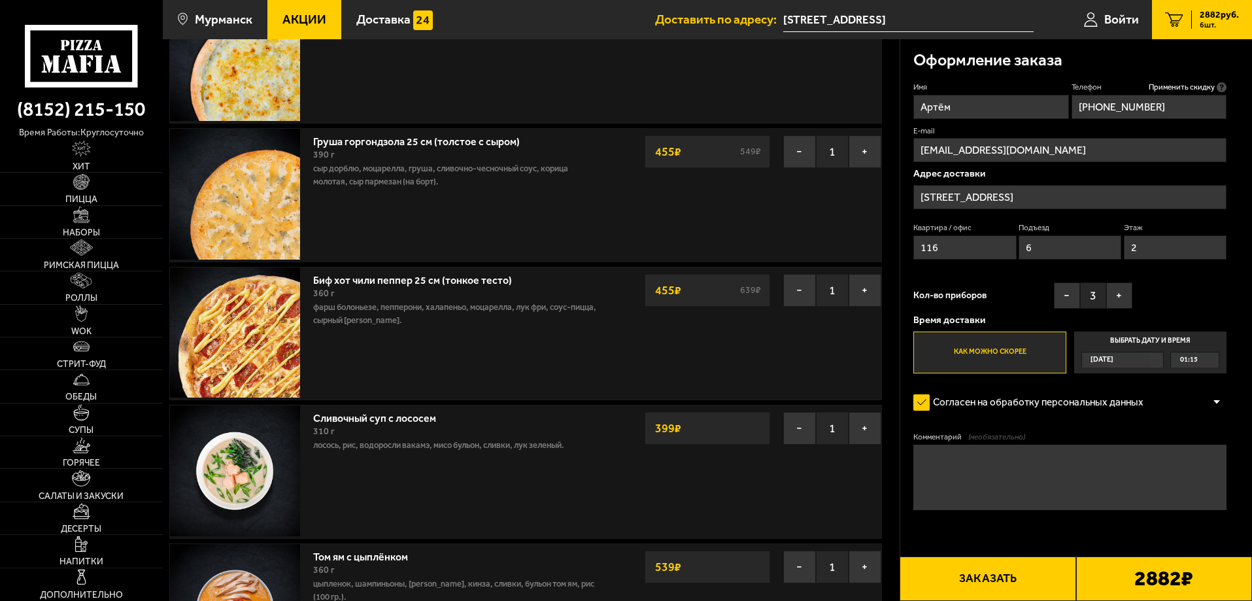
click at [1015, 584] on button "Заказать" at bounding box center [988, 579] width 176 height 44
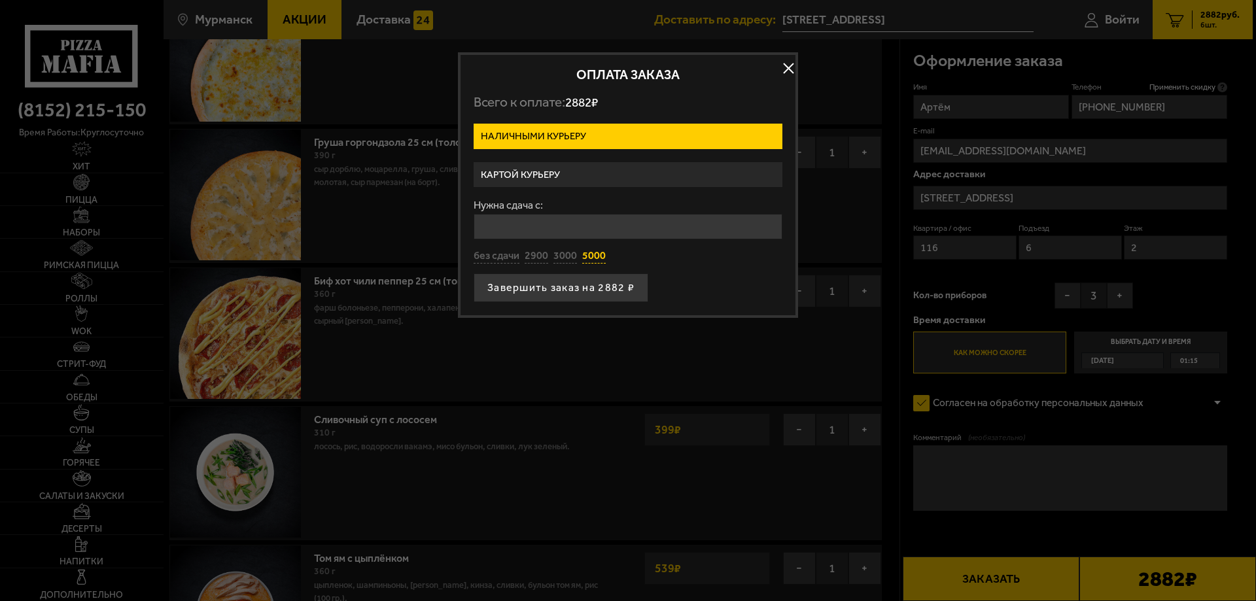
click at [598, 256] on button "5000" at bounding box center [594, 256] width 24 height 14
type input "5000"
click at [789, 67] on button "button" at bounding box center [788, 69] width 20 height 20
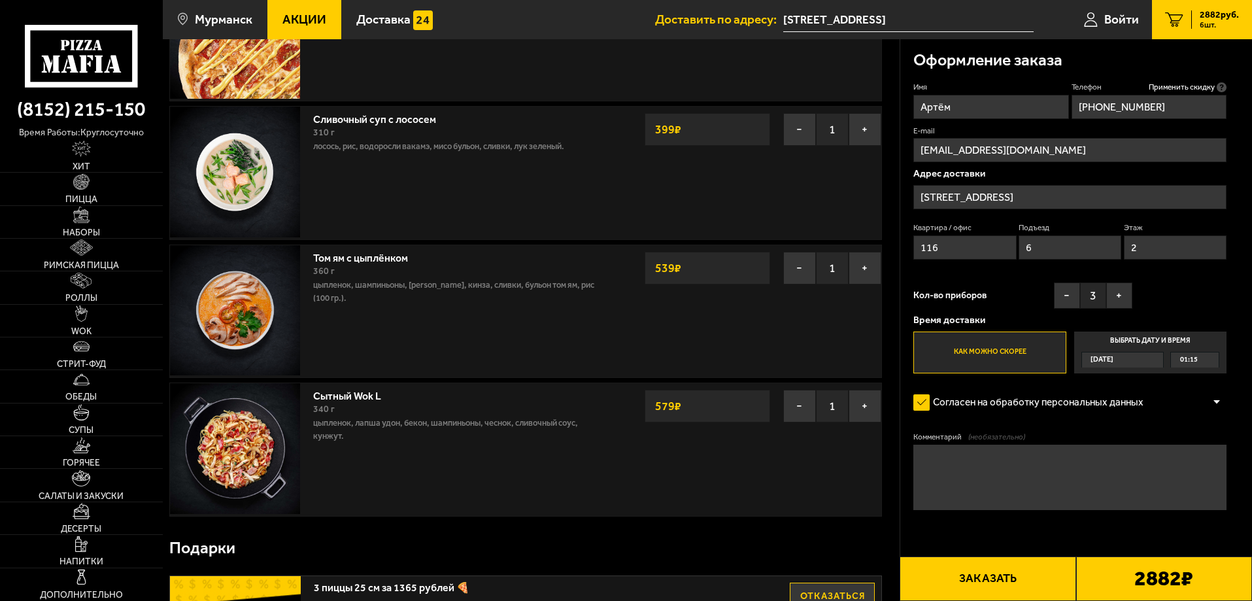
scroll to position [458, 0]
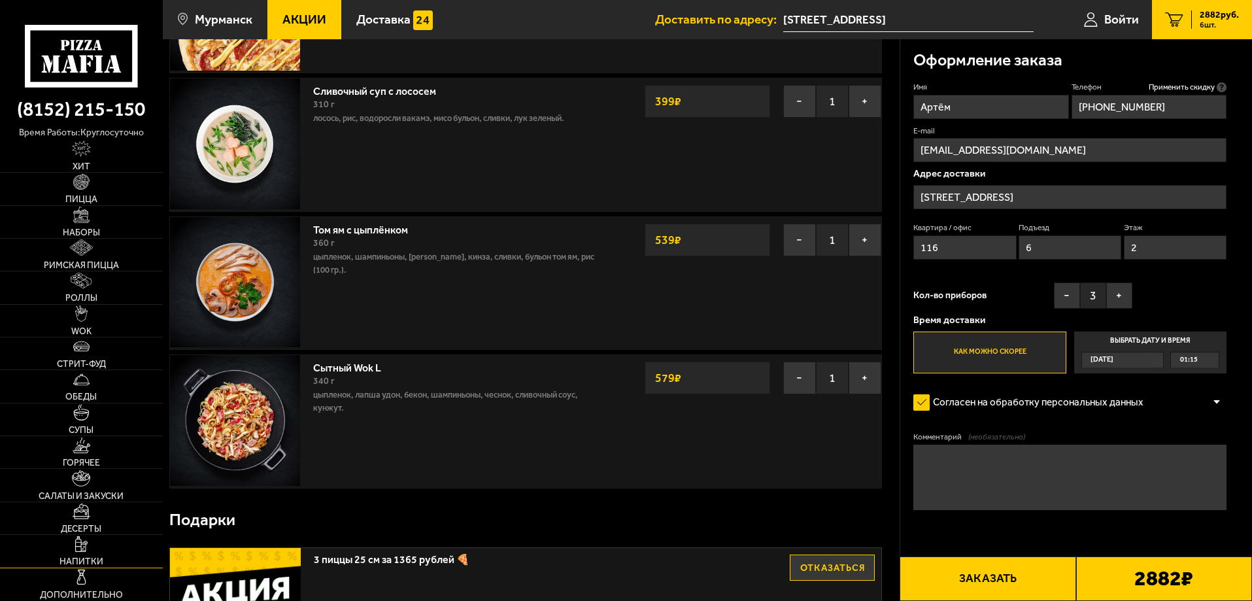
click at [101, 564] on span "Напитки" at bounding box center [82, 561] width 44 height 9
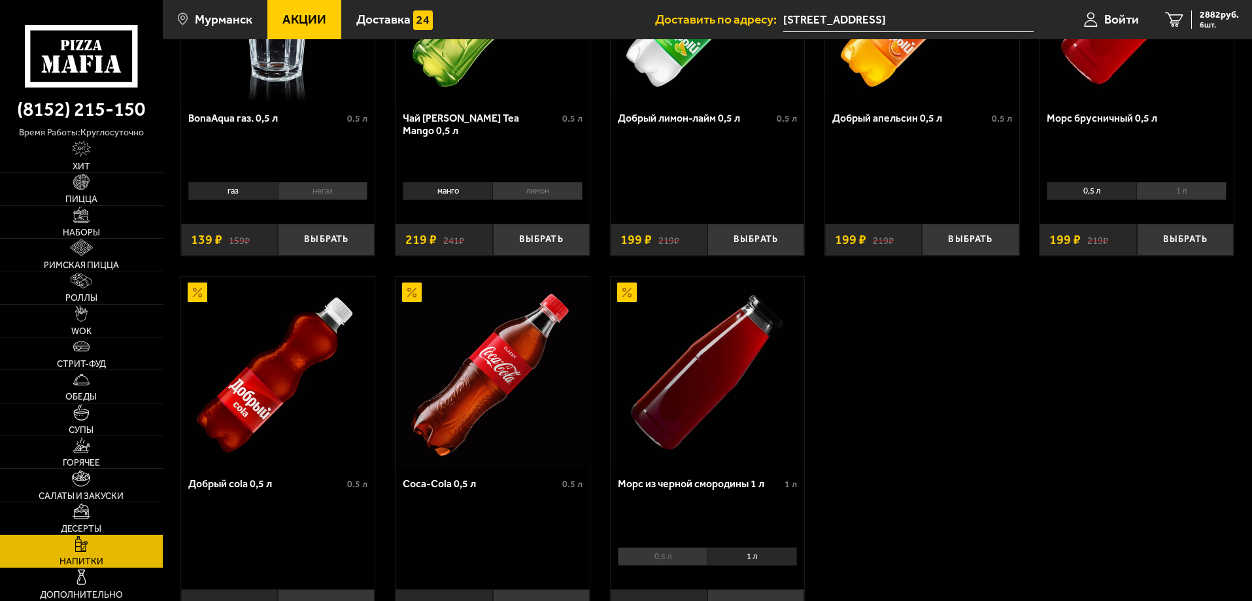
scroll to position [327, 0]
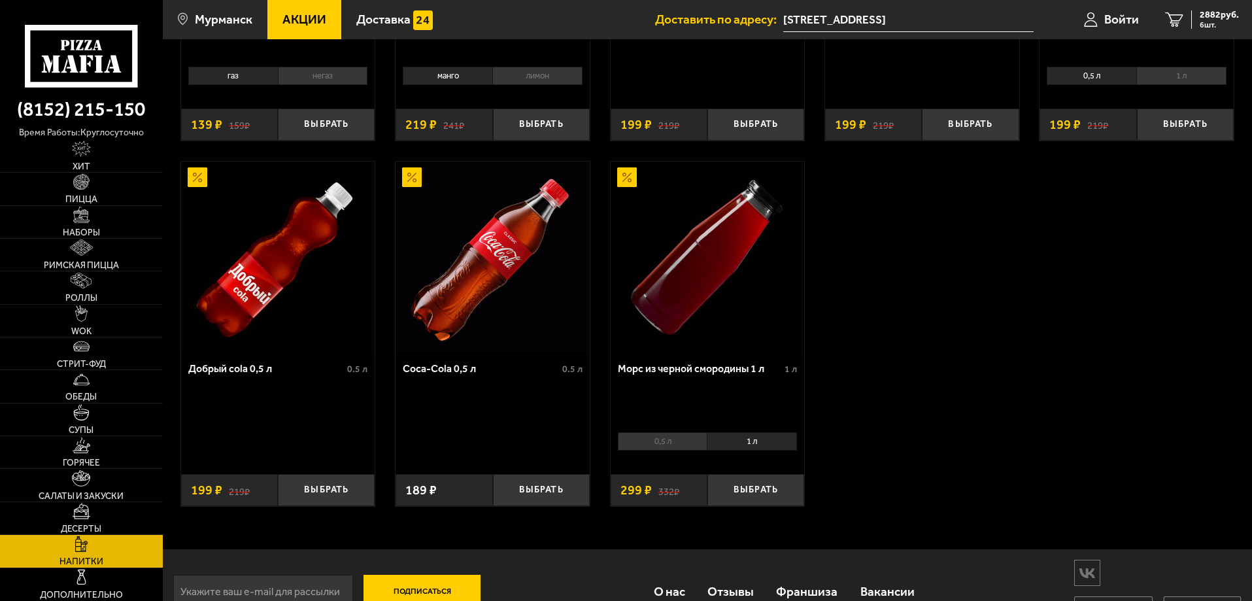
click at [670, 451] on li "0,5 л" at bounding box center [663, 441] width 90 height 18
click at [748, 441] on li "1 л" at bounding box center [752, 441] width 90 height 18
click at [50, 489] on link "Салаты и закуски" at bounding box center [81, 485] width 163 height 32
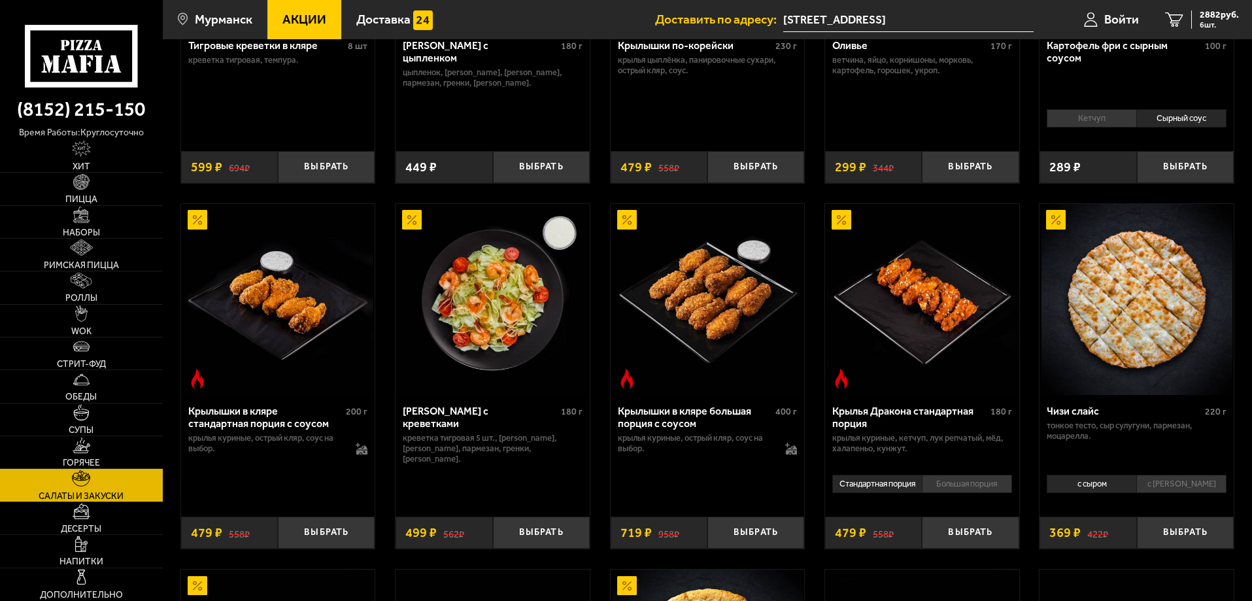
scroll to position [262, 0]
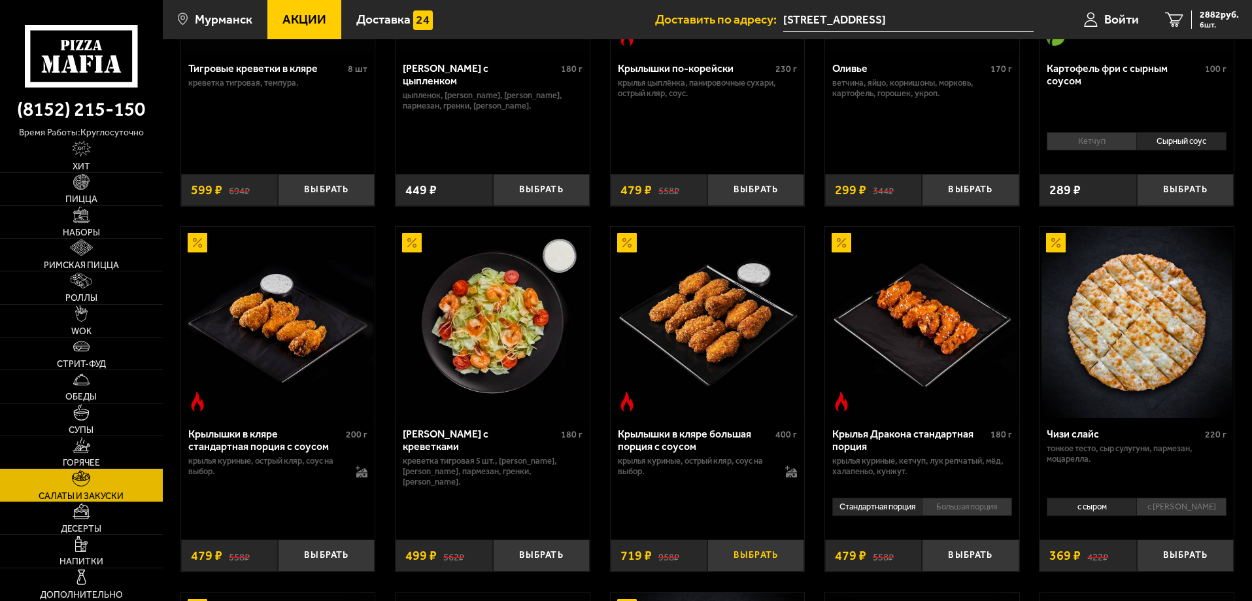
click at [780, 557] on button "Выбрать" at bounding box center [756, 556] width 97 height 32
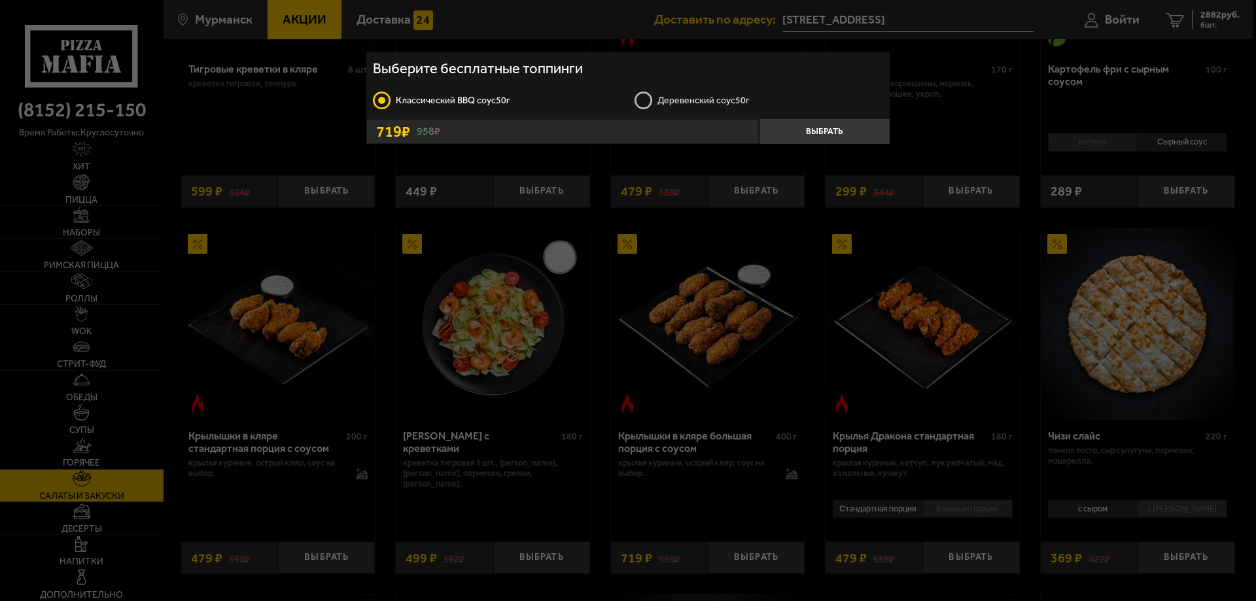
click at [684, 109] on label "Деревенский соус 50г" at bounding box center [758, 101] width 249 height 20
click at [0, 0] on input "Деревенский соус 50г" at bounding box center [0, 0] width 0 height 0
click at [813, 131] on button "Выбрать" at bounding box center [824, 131] width 131 height 25
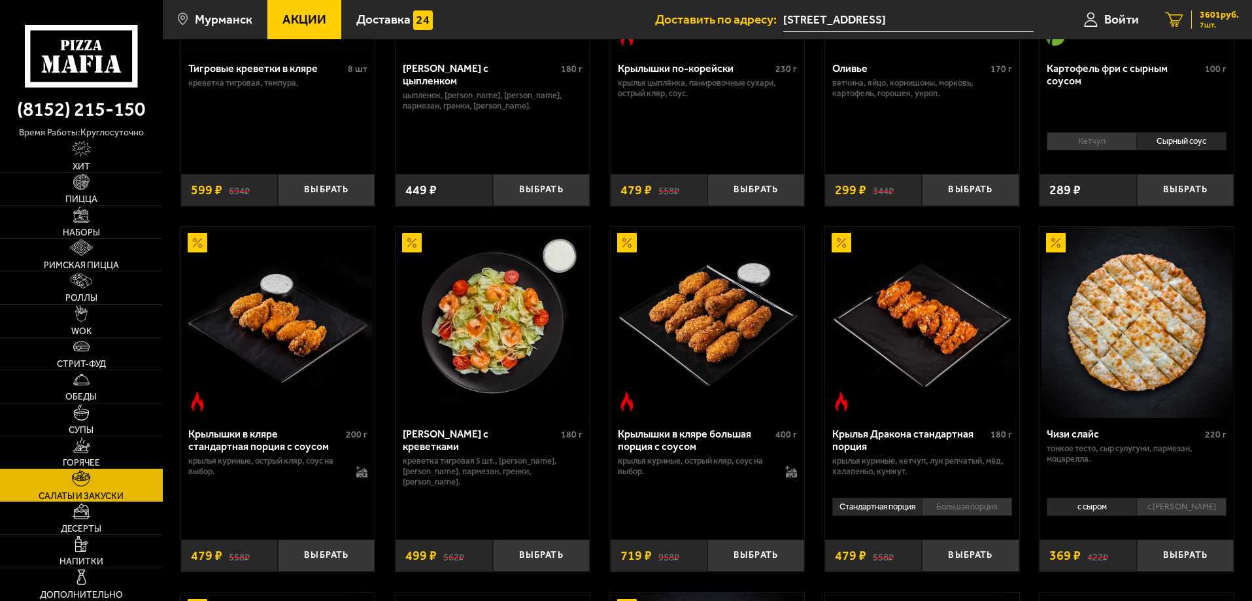
click at [1216, 24] on span "7 шт." at bounding box center [1219, 25] width 39 height 8
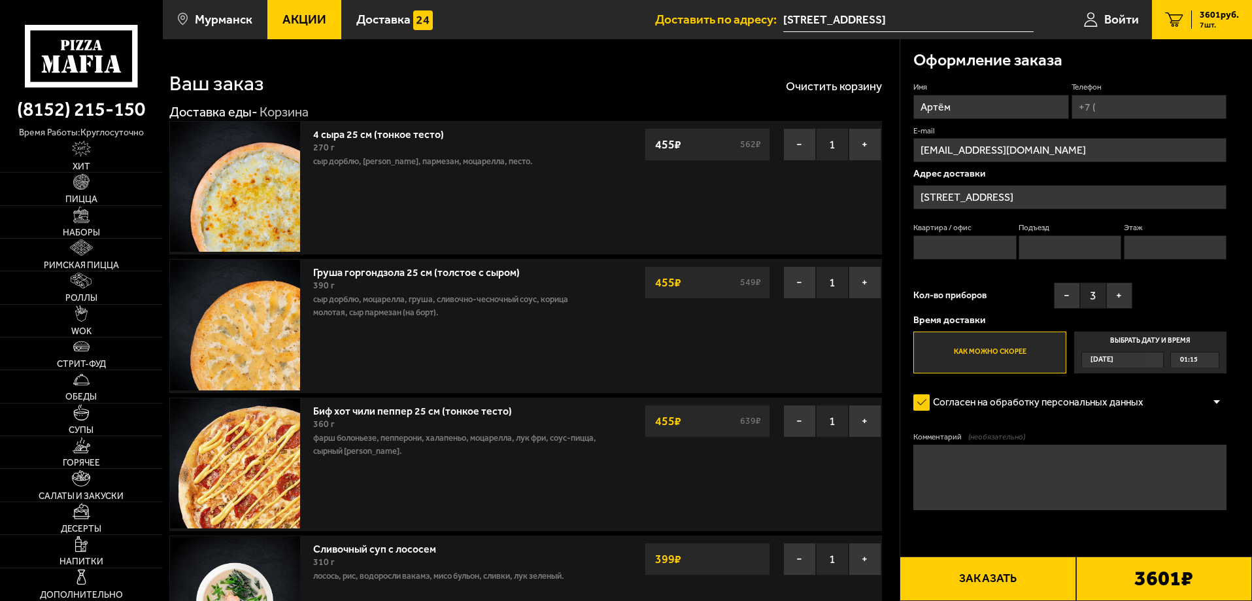
click at [988, 246] on input "Квартира / офис" at bounding box center [965, 247] width 103 height 24
click at [1116, 111] on input "Телефон" at bounding box center [1149, 107] width 155 height 24
type input "+7 (902) 282-63-19"
click at [974, 234] on fieldset "Квартира / офис" at bounding box center [965, 240] width 103 height 37
click at [973, 241] on input "Квартира / офис" at bounding box center [965, 247] width 103 height 24
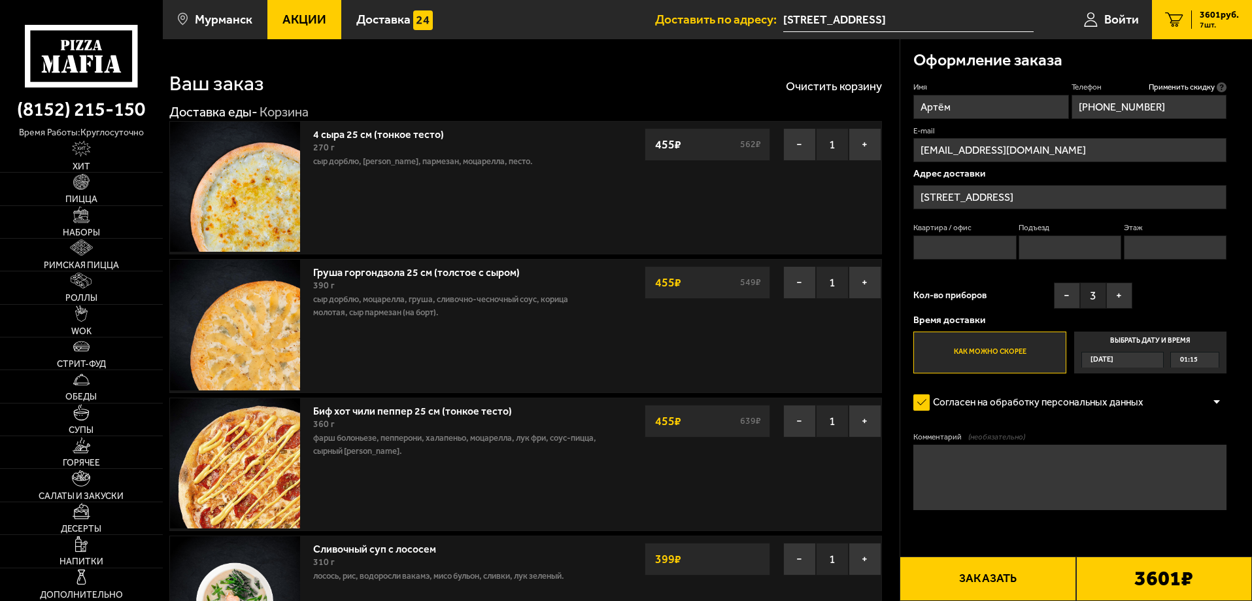
type input "116"
click at [1035, 248] on input "Подъезд" at bounding box center [1070, 247] width 103 height 24
type input "6"
click at [1153, 254] on input "Этаж" at bounding box center [1175, 247] width 103 height 24
type input "2"
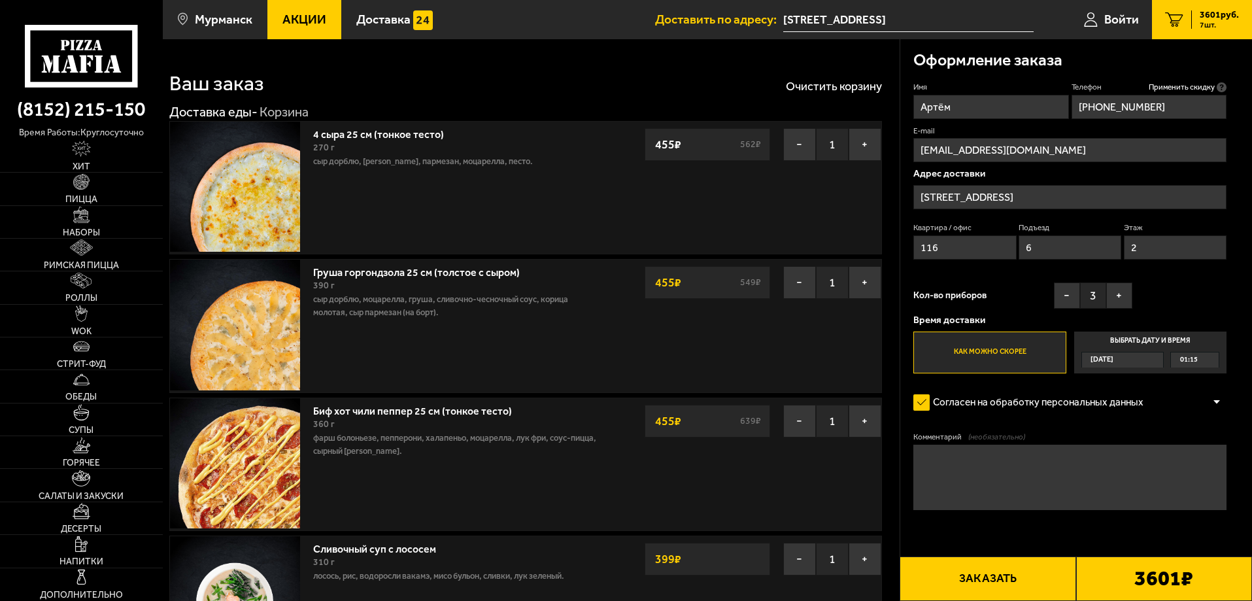
click at [986, 579] on button "Заказать" at bounding box center [988, 579] width 176 height 44
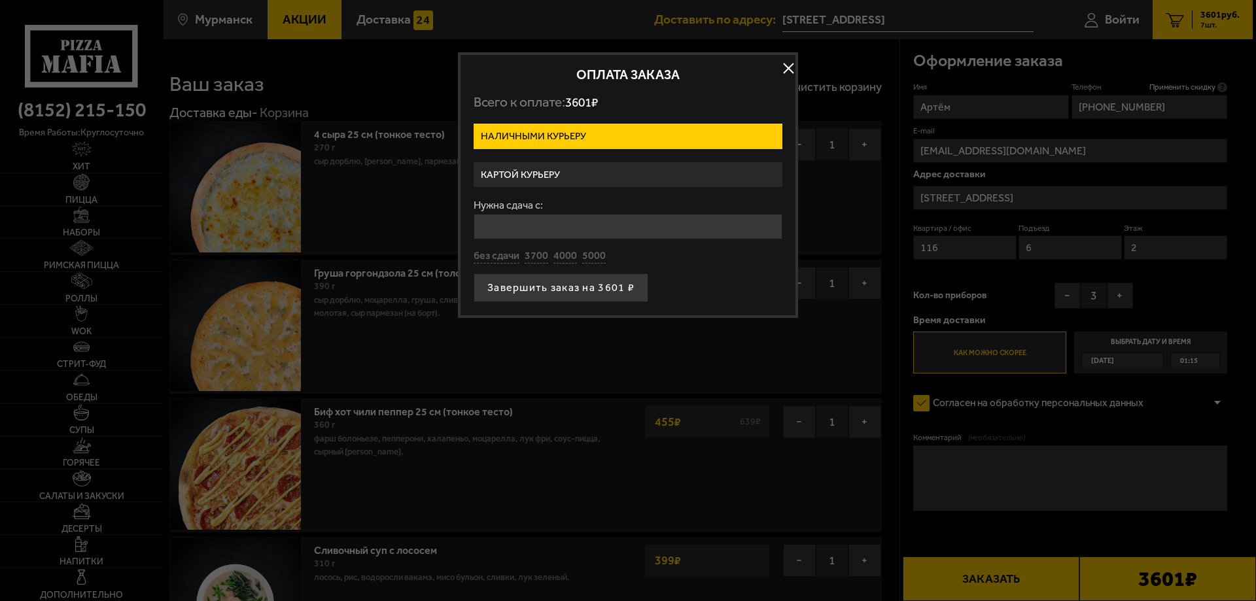
click at [604, 259] on div "без сдачи 3700 4000 5000" at bounding box center [628, 256] width 309 height 14
click at [604, 262] on div "без сдачи 3700 4000 5000" at bounding box center [628, 256] width 309 height 14
click at [601, 261] on button "5000" at bounding box center [594, 256] width 24 height 14
type input "5000"
click at [623, 292] on button "Завершить заказ на 3601 ₽" at bounding box center [561, 287] width 175 height 29
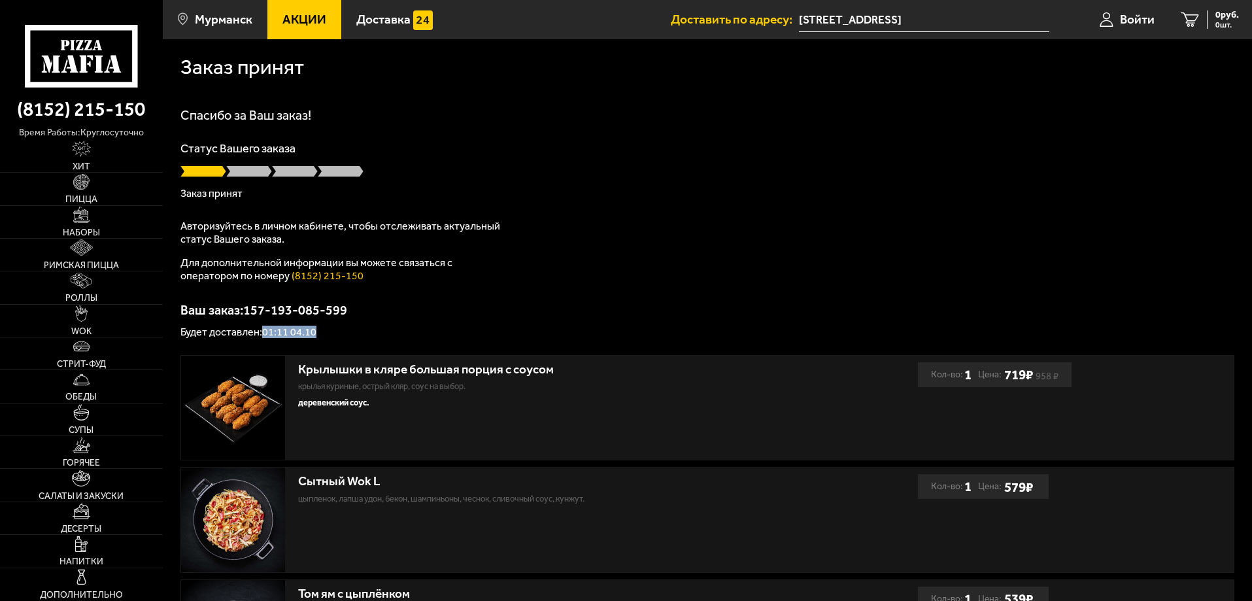
drag, startPoint x: 265, startPoint y: 334, endPoint x: 369, endPoint y: 333, distance: 104.0
click at [365, 333] on p "Будет доставлен: 01:11 04.10" at bounding box center [708, 332] width 1054 height 10
click at [370, 333] on p "Будет доставлен: 01:11 04.10" at bounding box center [708, 332] width 1054 height 10
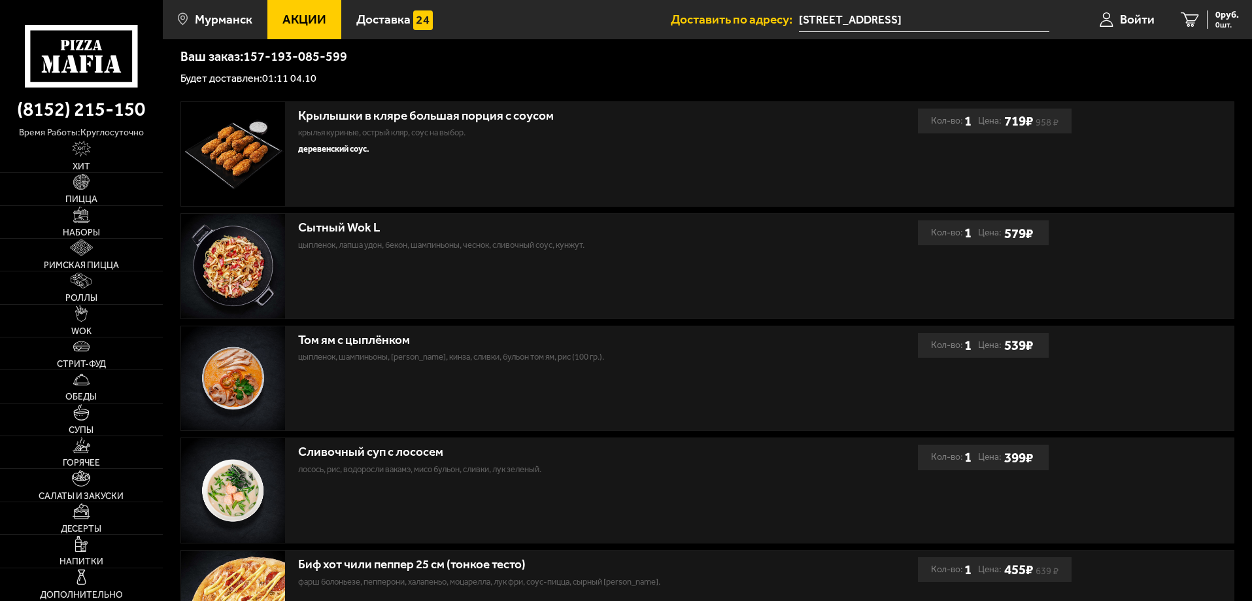
scroll to position [262, 0]
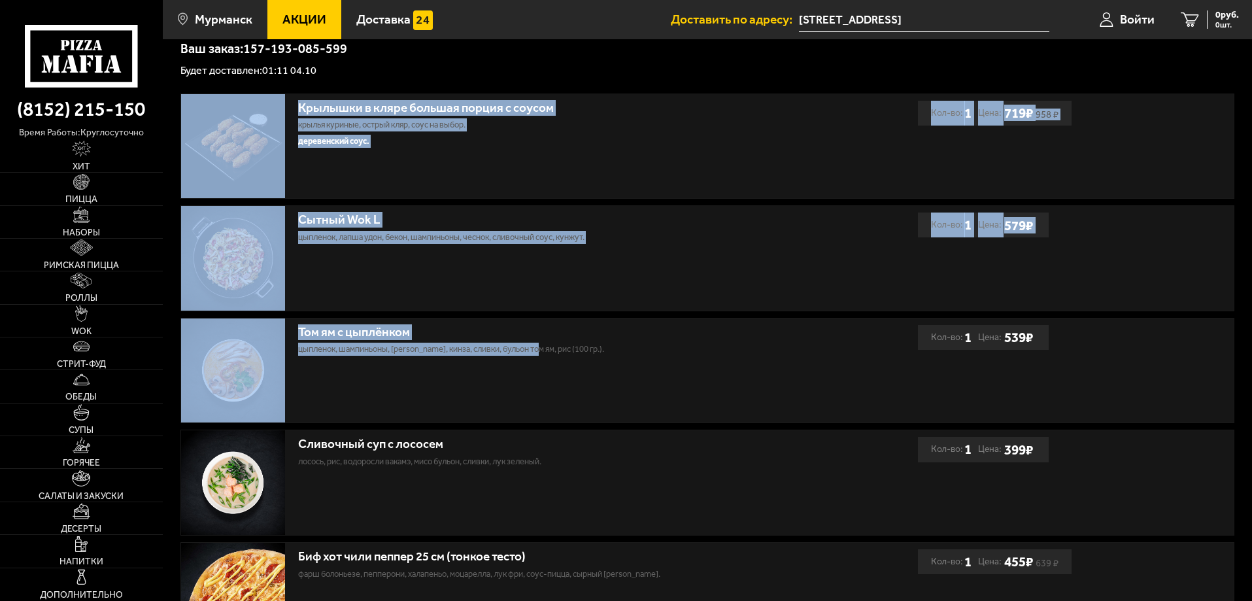
drag, startPoint x: 290, startPoint y: 115, endPoint x: 547, endPoint y: 370, distance: 362.1
click at [547, 370] on div "Крылышки в кляре большая порция c соусом крылья куриные, острый кляр, соус на в…" at bounding box center [708, 483] width 1054 height 779
click at [549, 370] on div "Том ям с цыплёнком цыпленок, шампиньоны, томаты черри, кинза, сливки, бульон то…" at bounding box center [549, 371] width 737 height 105
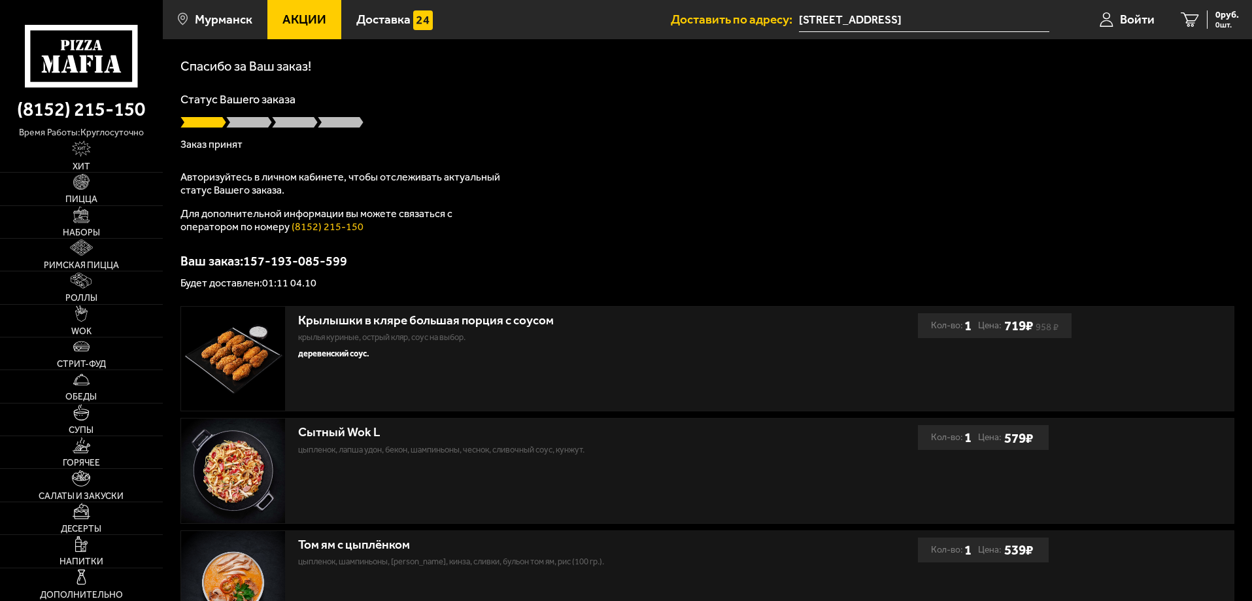
scroll to position [0, 0]
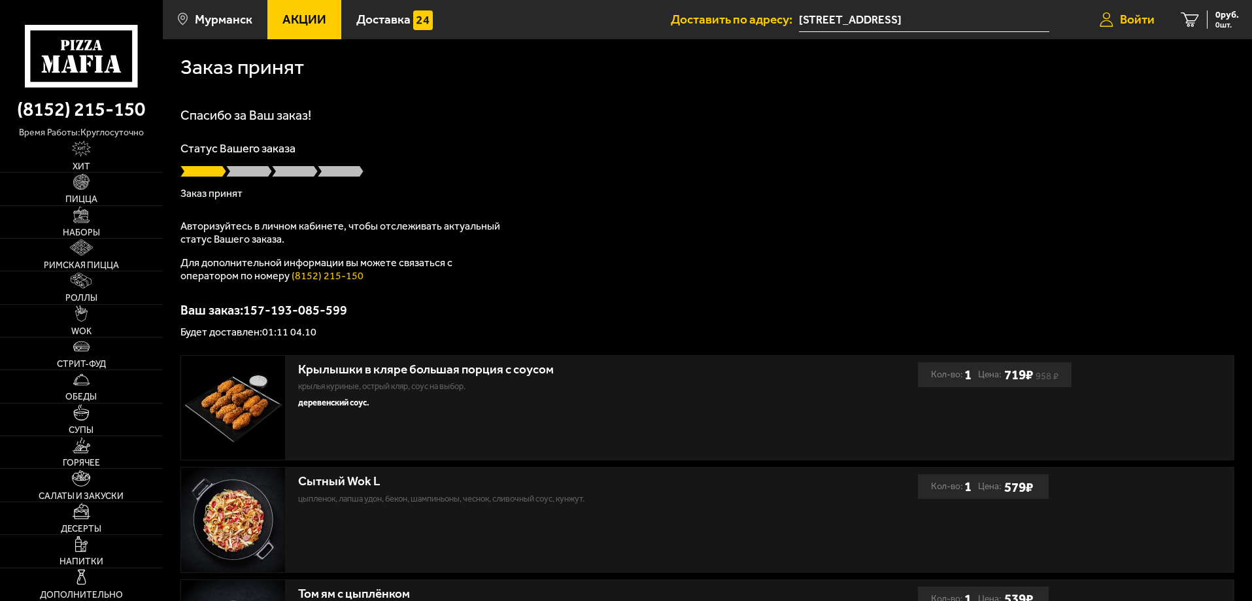
click at [1144, 15] on span "Войти" at bounding box center [1137, 19] width 35 height 12
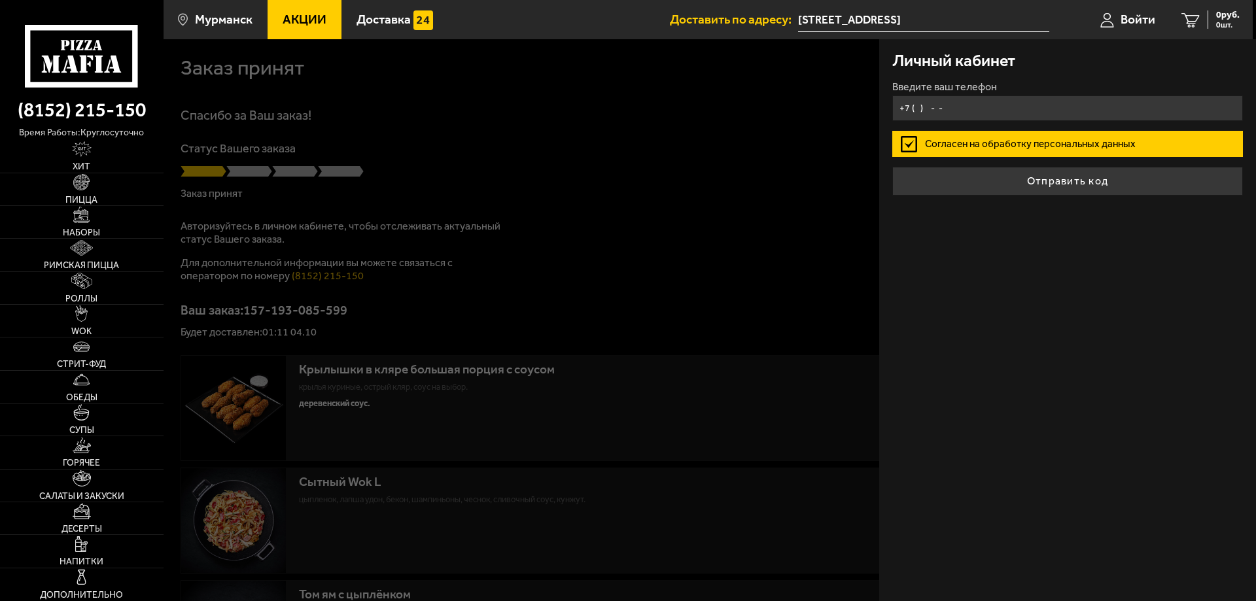
click at [996, 107] on input "+7 ( ) - -" at bounding box center [1067, 108] width 351 height 26
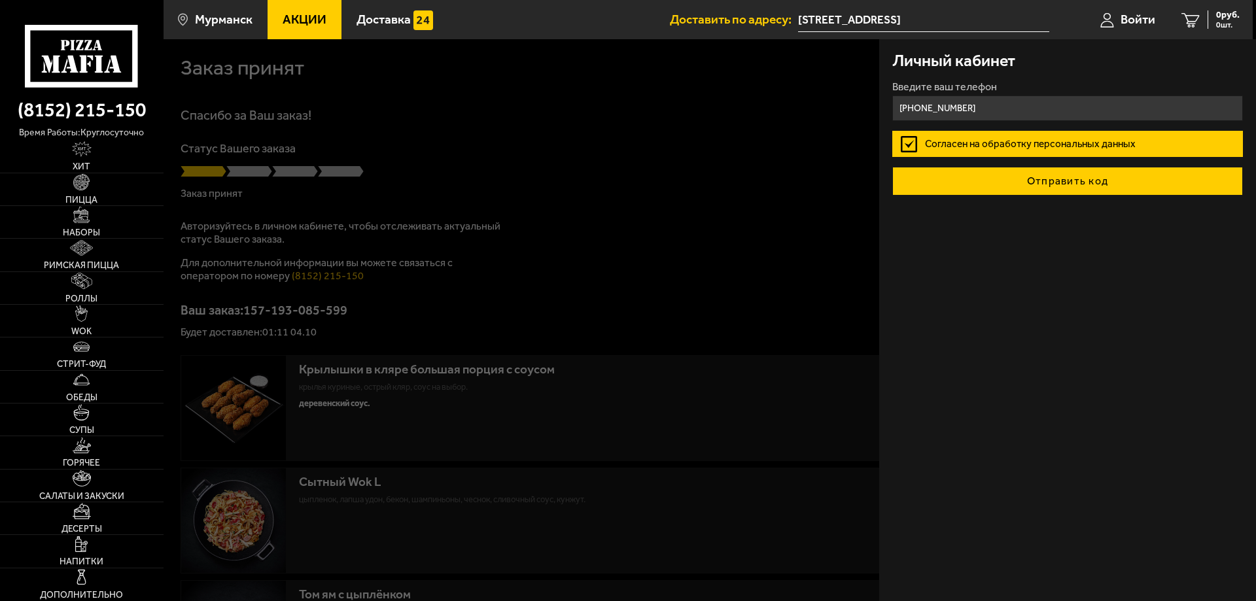
type input "+7 (902) 282-63-19"
click at [1028, 185] on button "Отправить код" at bounding box center [1067, 181] width 351 height 29
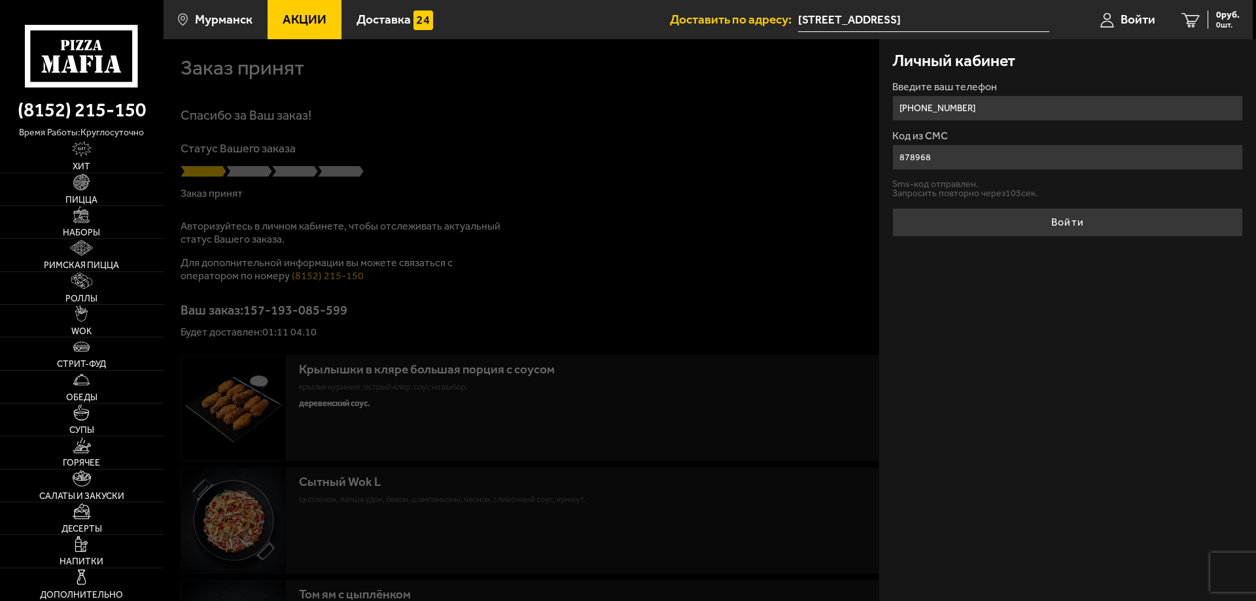
type input "878968"
click at [892, 208] on button "Войти" at bounding box center [1067, 222] width 351 height 29
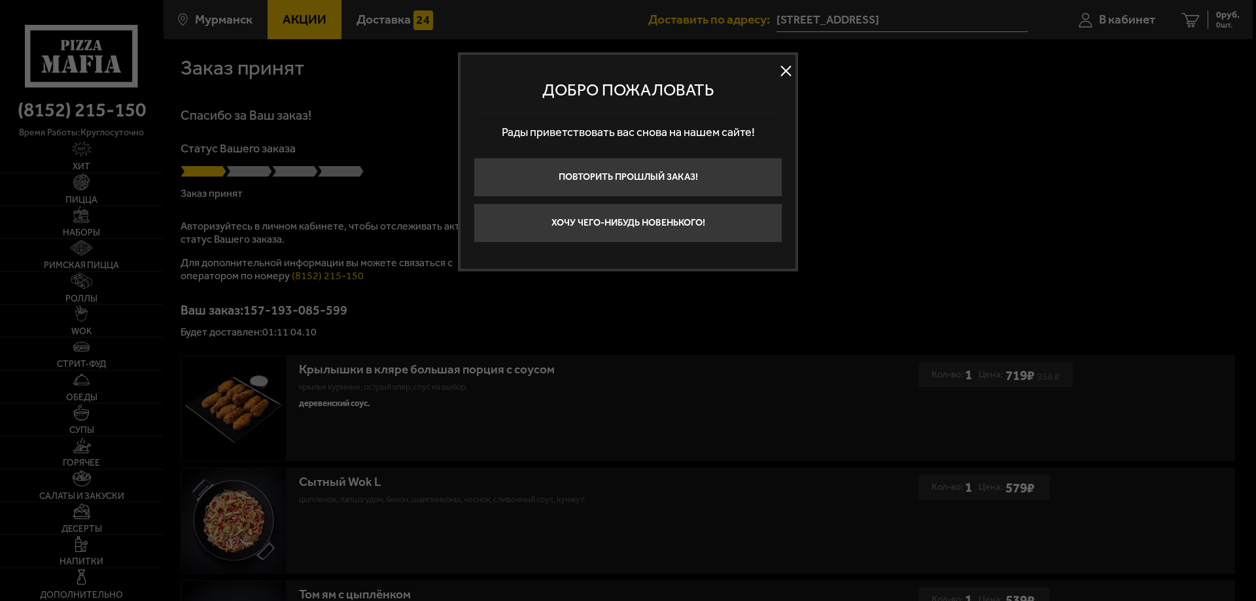
click at [785, 76] on button at bounding box center [786, 71] width 20 height 20
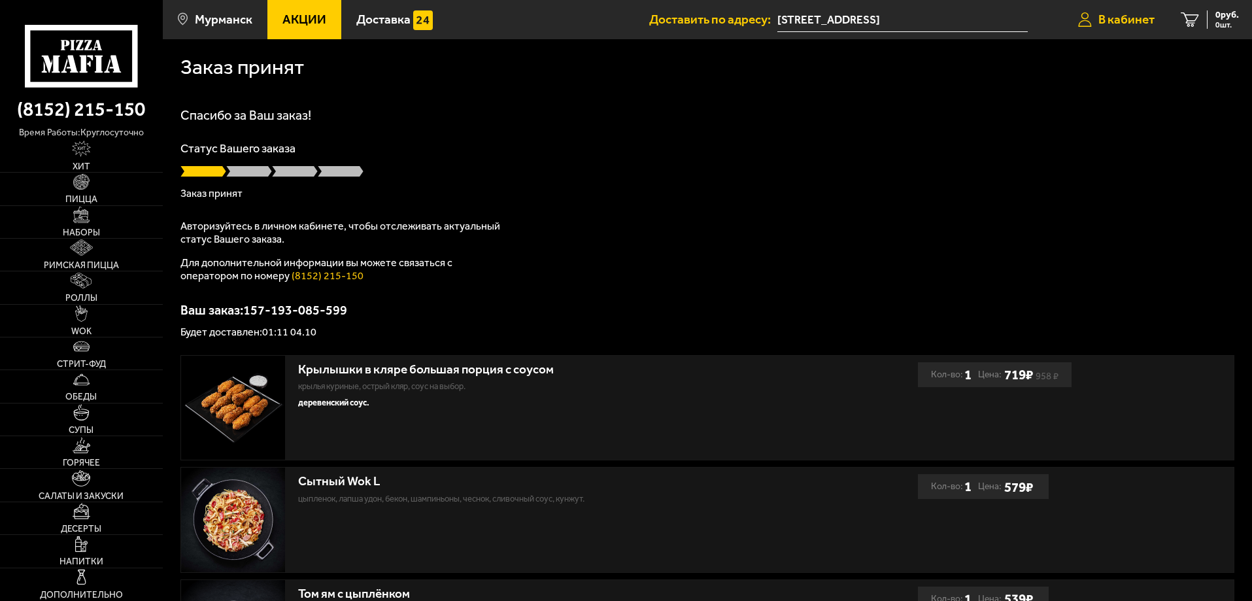
click at [1114, 26] on span "В кабинет" at bounding box center [1127, 19] width 56 height 12
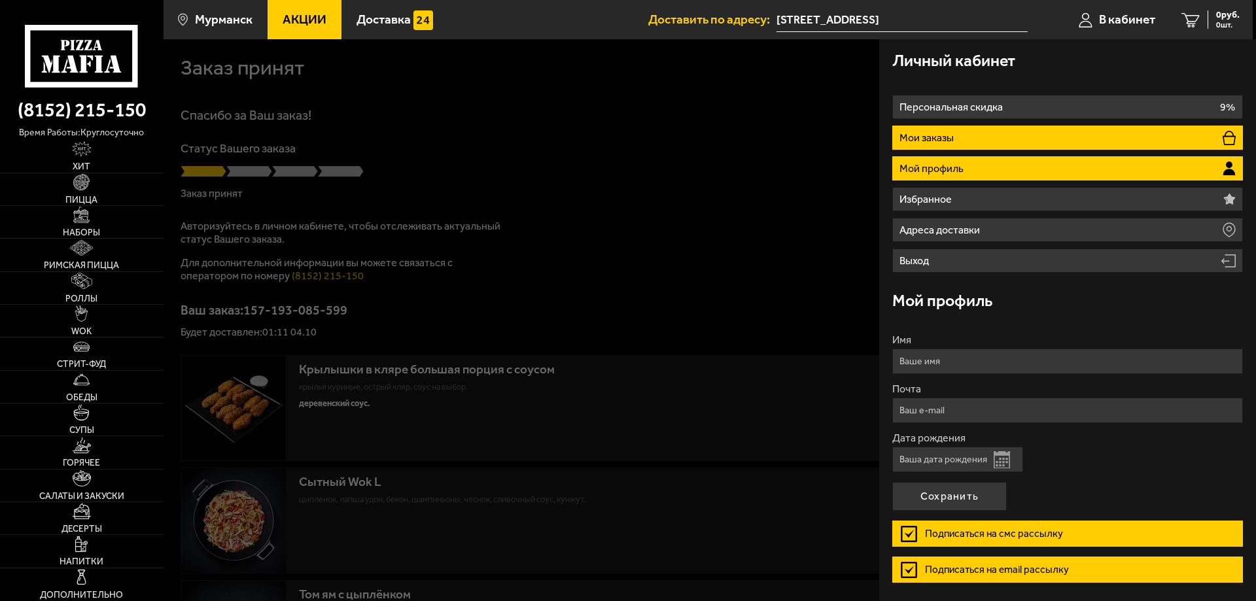
click at [993, 143] on li "Мои заказы" at bounding box center [1067, 138] width 351 height 24
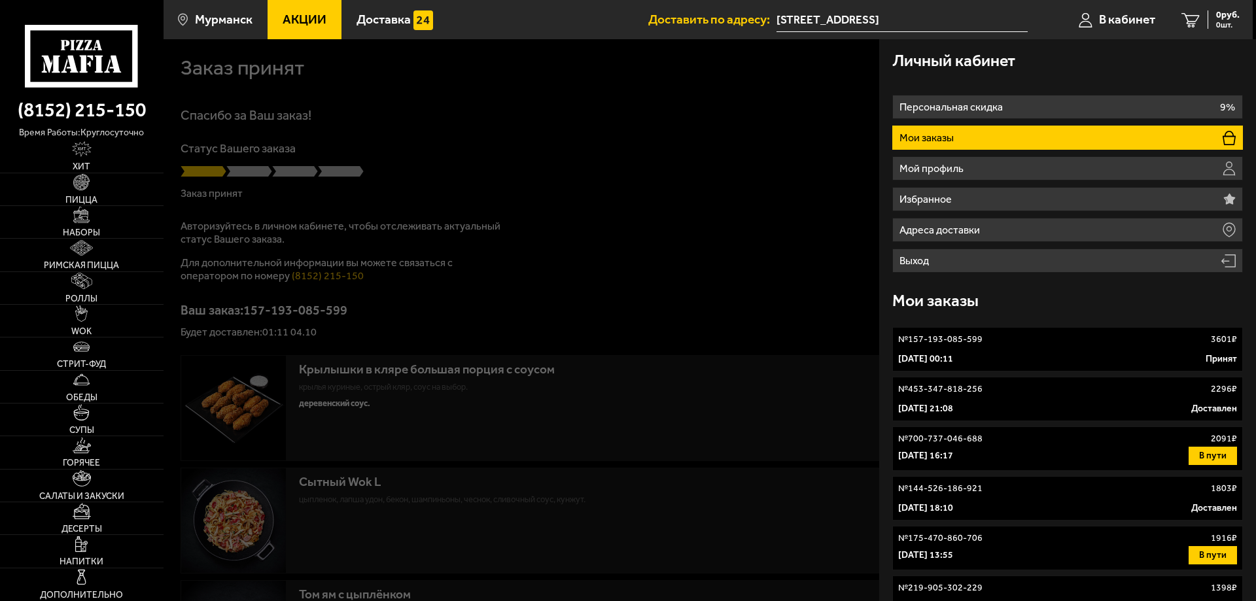
click at [995, 342] on div "№ 157-193-085-599 3601 ₽" at bounding box center [1067, 339] width 339 height 13
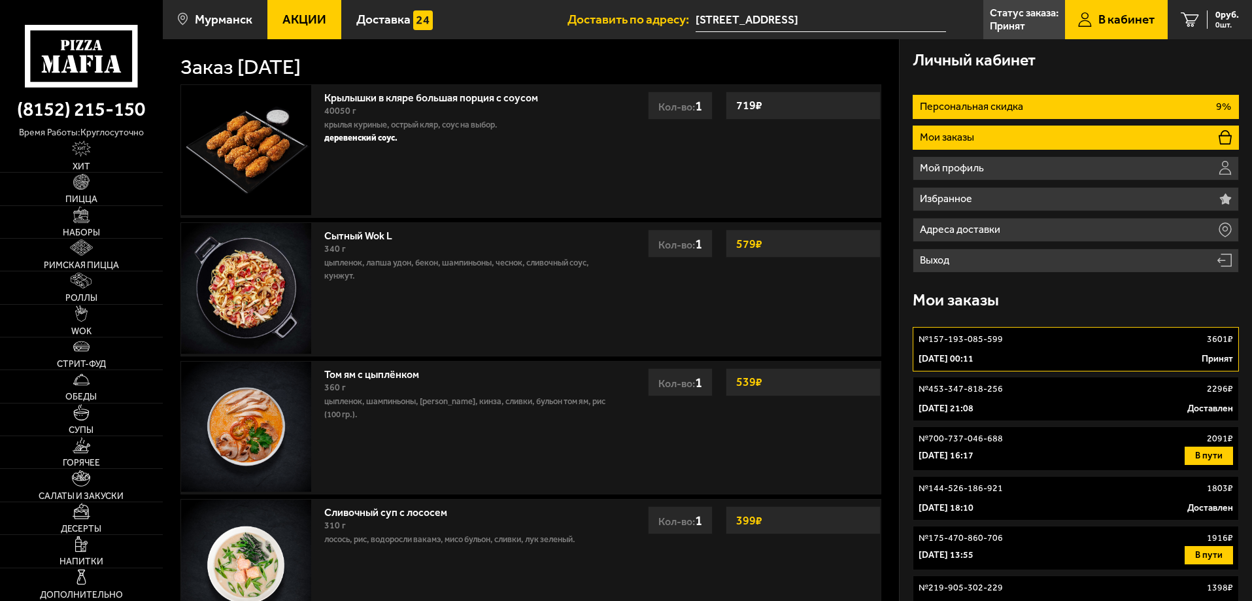
click at [997, 114] on li "Персональная скидка 9%" at bounding box center [1076, 107] width 326 height 24
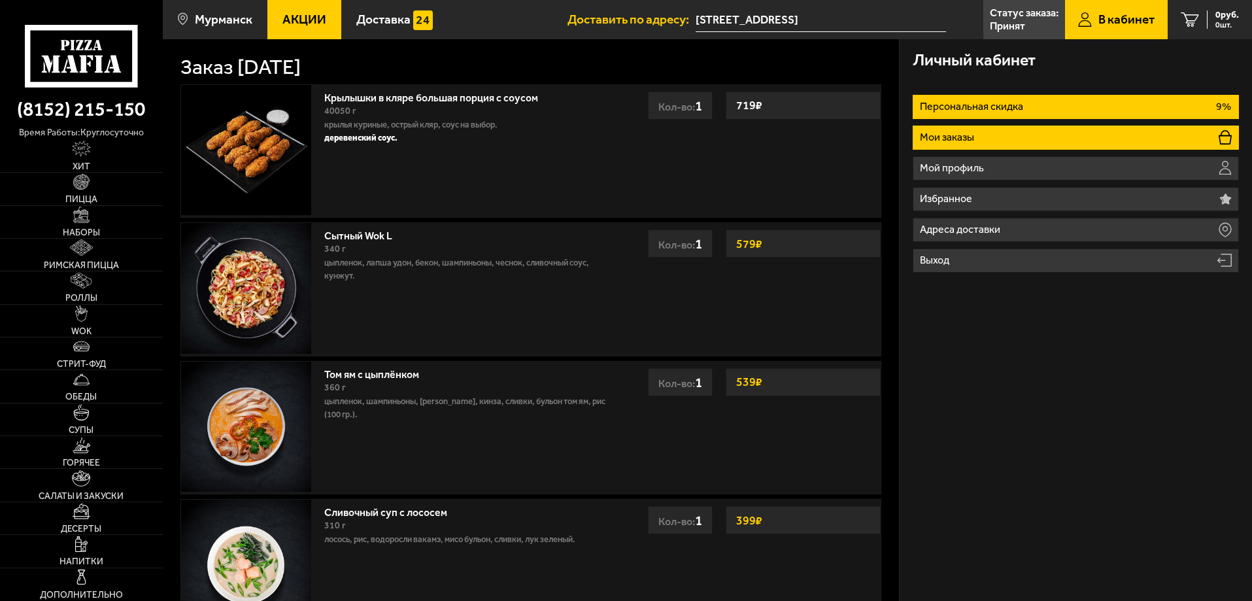
click at [991, 127] on li "Мои заказы" at bounding box center [1076, 138] width 326 height 24
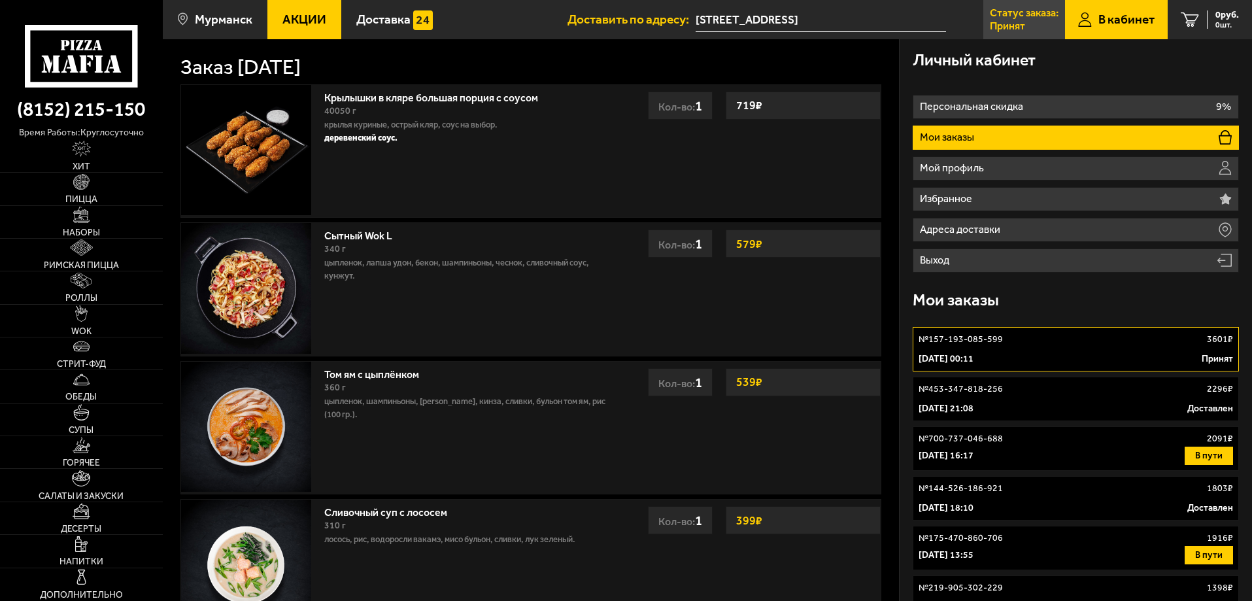
click at [1035, 26] on link "Статус заказа: Принят" at bounding box center [1025, 19] width 82 height 39
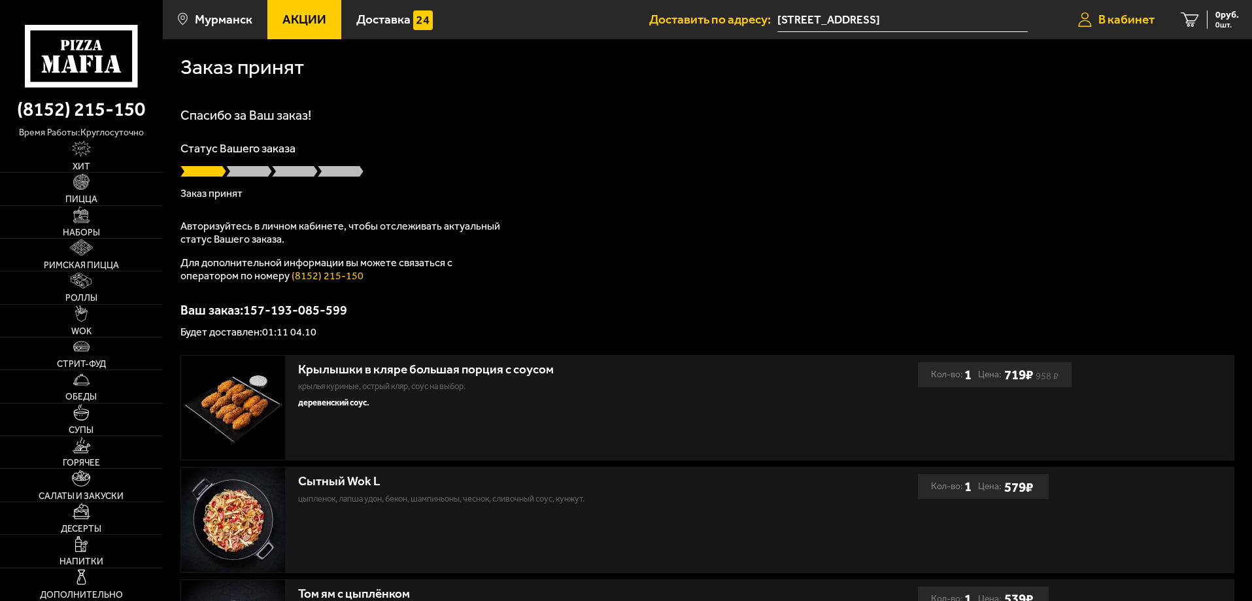
click at [1152, 26] on span "В кабинет" at bounding box center [1127, 19] width 56 height 12
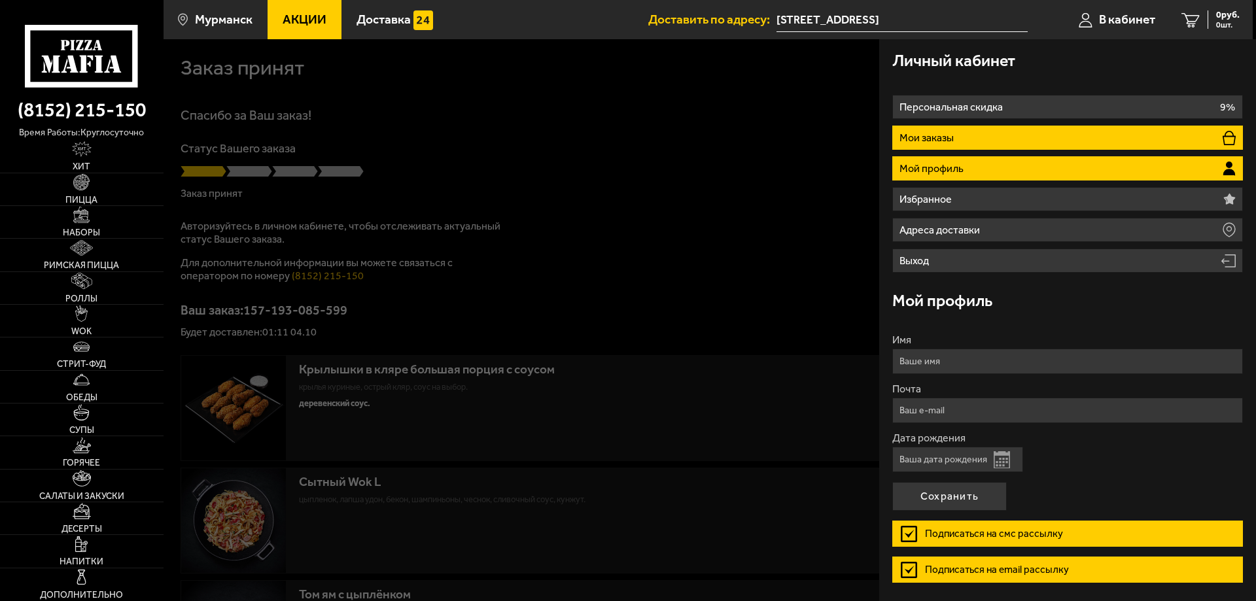
click at [989, 135] on li "Мои заказы" at bounding box center [1067, 138] width 351 height 24
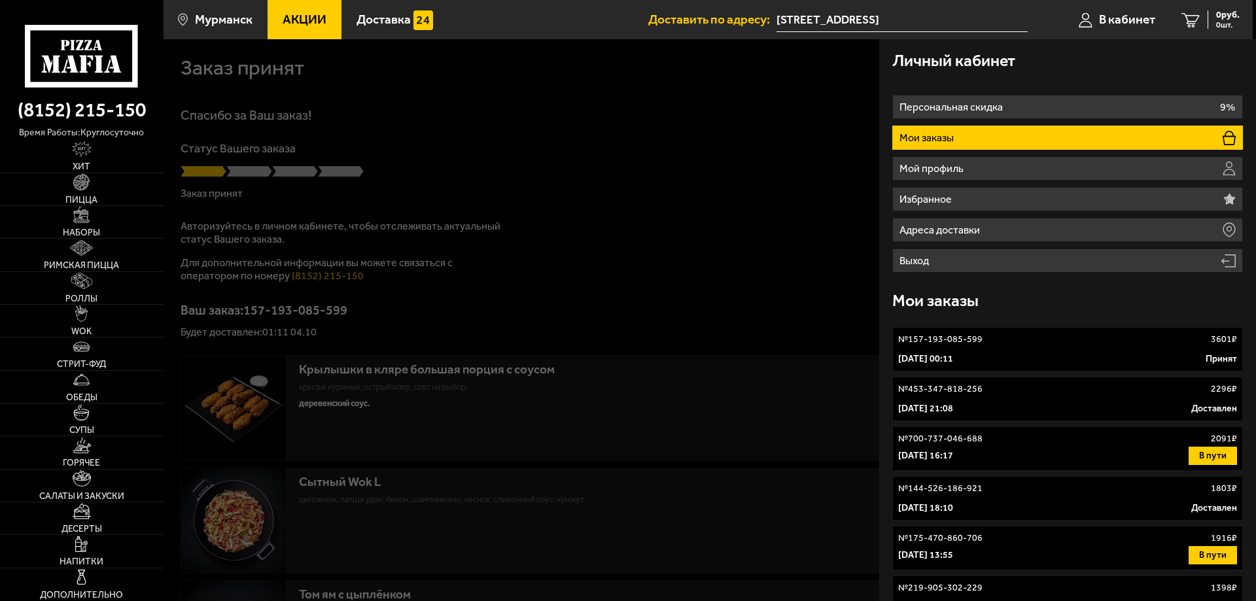
click at [920, 358] on p "4 октября 2025 г. 00:11" at bounding box center [925, 359] width 55 height 13
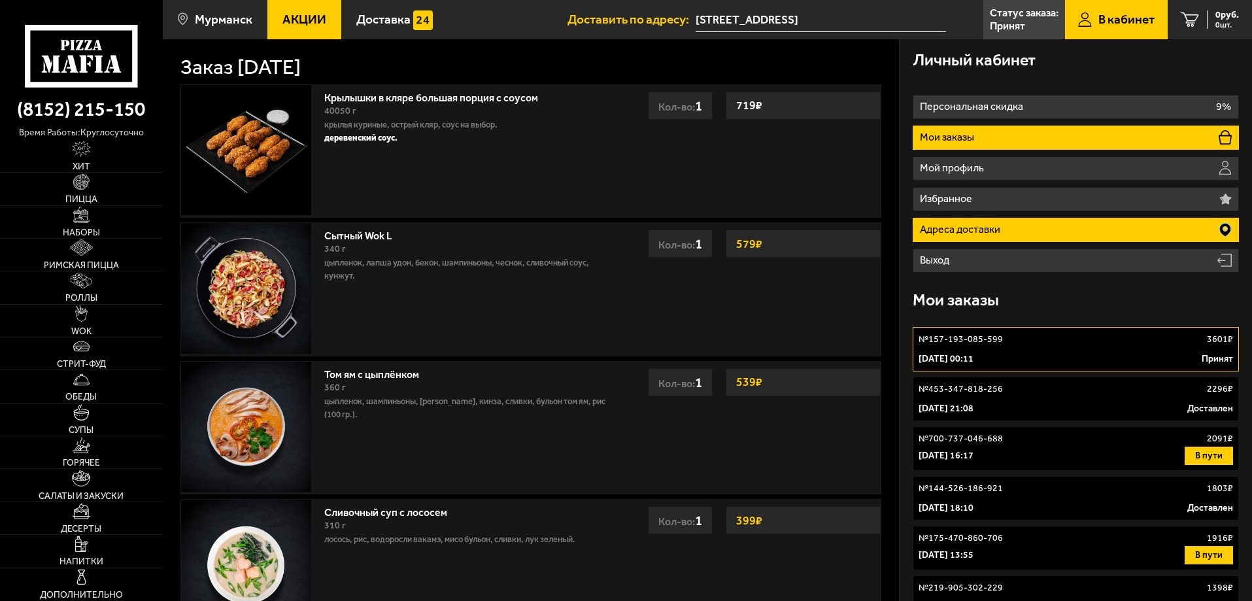
click at [991, 236] on li "Адреса доставки" at bounding box center [1076, 230] width 326 height 24
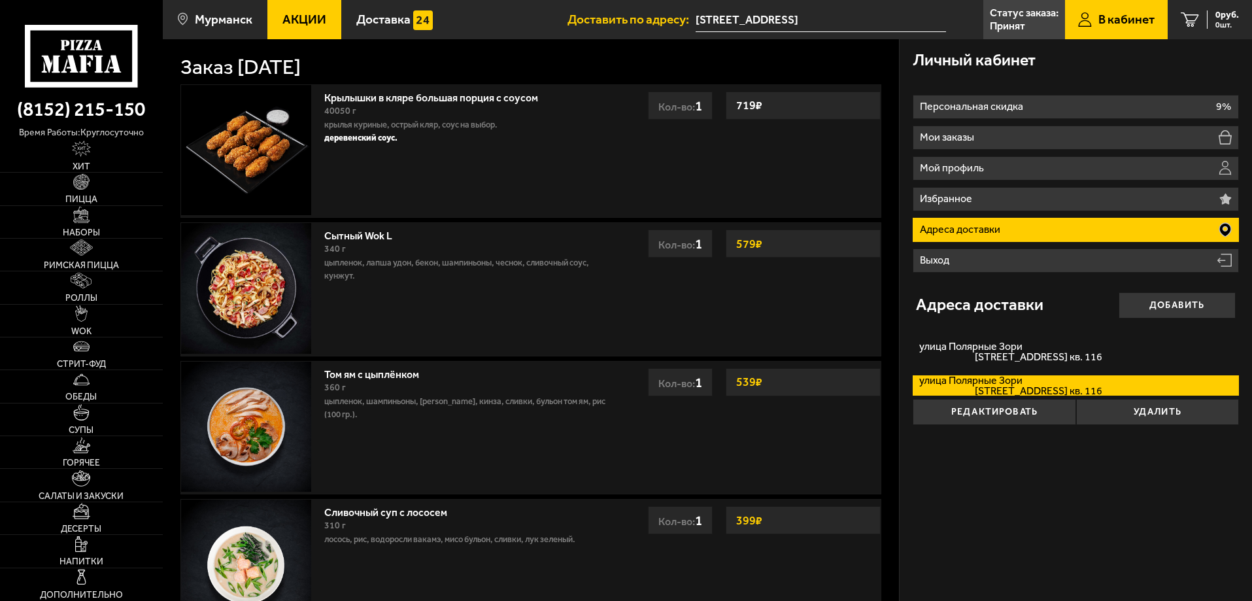
click at [978, 226] on p "Адреса доставки" at bounding box center [962, 229] width 84 height 10
click at [1034, 31] on link "Статус заказа: Принят" at bounding box center [1025, 19] width 82 height 39
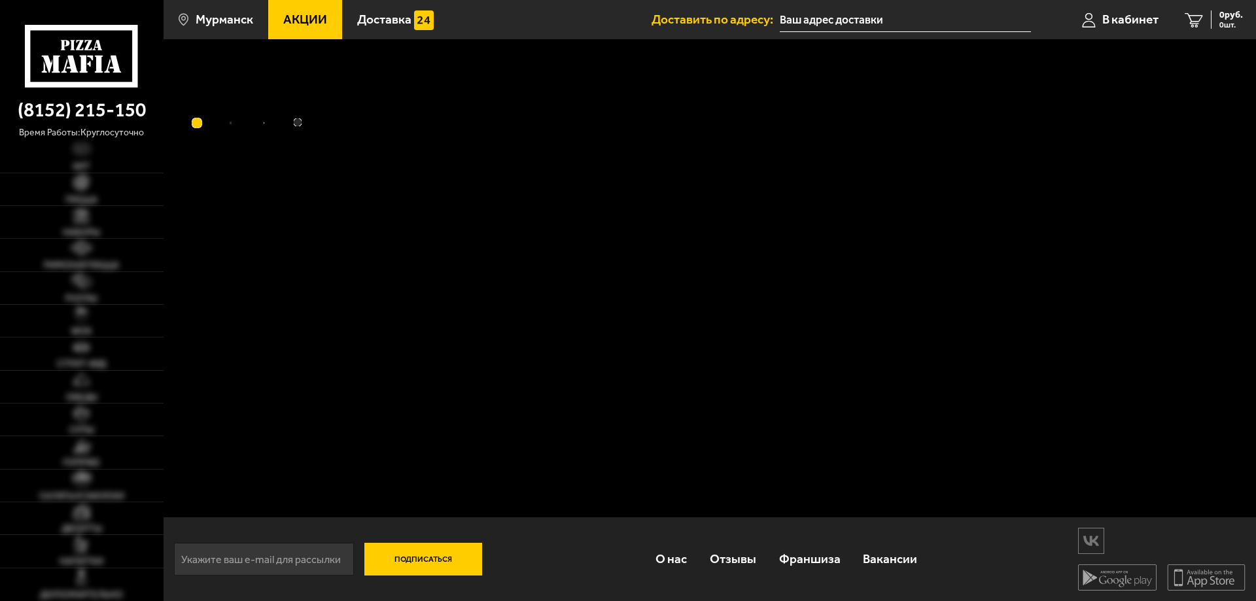
type input "[STREET_ADDRESS]"
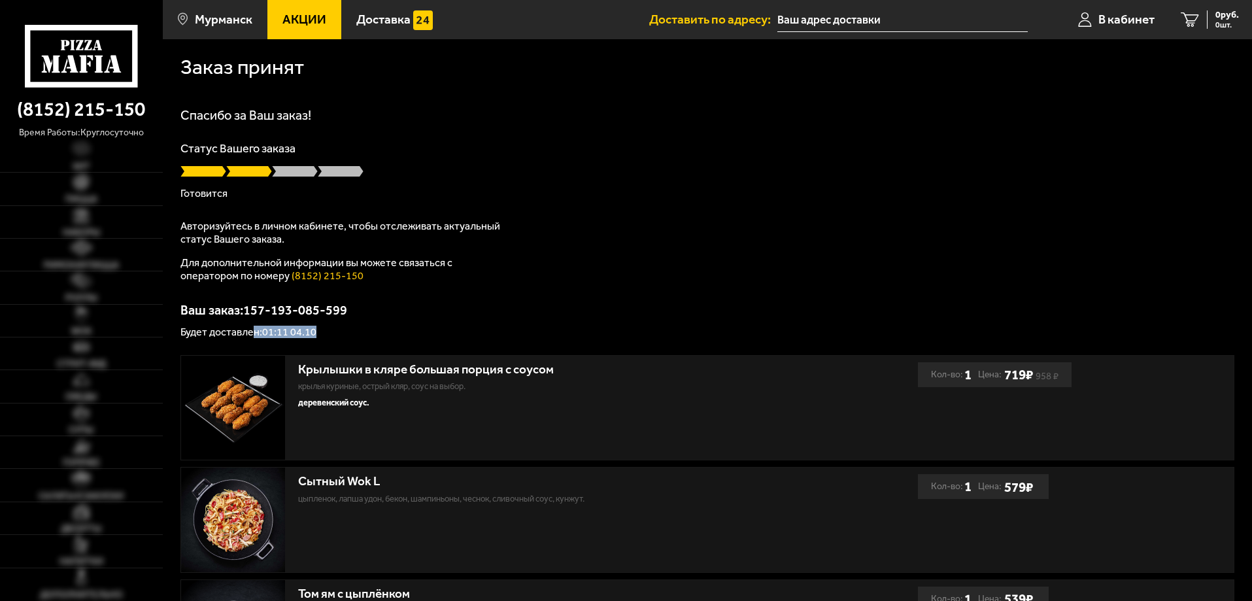
drag, startPoint x: 289, startPoint y: 328, endPoint x: 255, endPoint y: 330, distance: 34.0
click at [255, 330] on p "Будет доставлен: 01:11 04.10" at bounding box center [708, 332] width 1054 height 10
click at [358, 327] on p "Будет доставлен: 01:11 04.10" at bounding box center [708, 332] width 1054 height 10
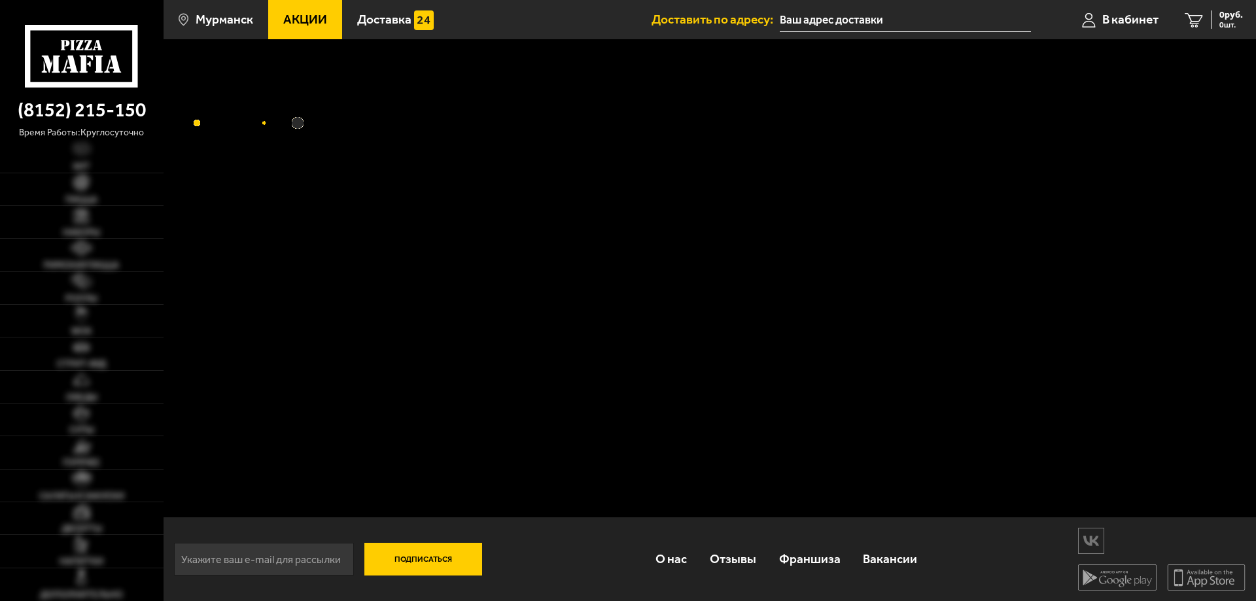
type input "улица Полярные Зори, 35к2"
type input "[STREET_ADDRESS]"
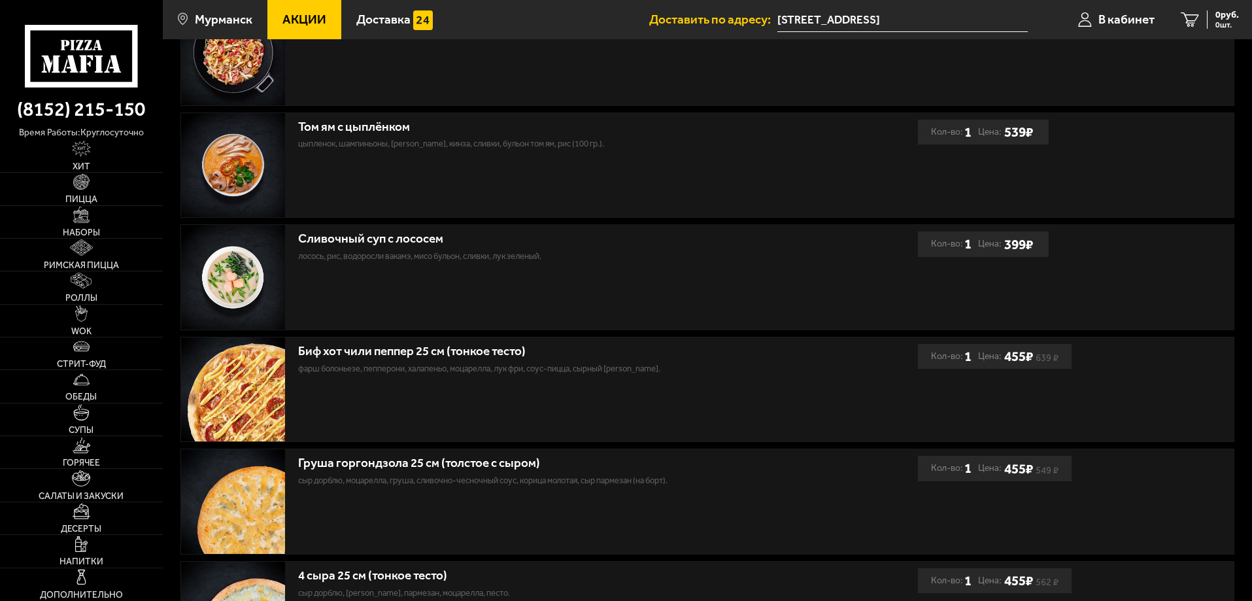
scroll to position [670, 0]
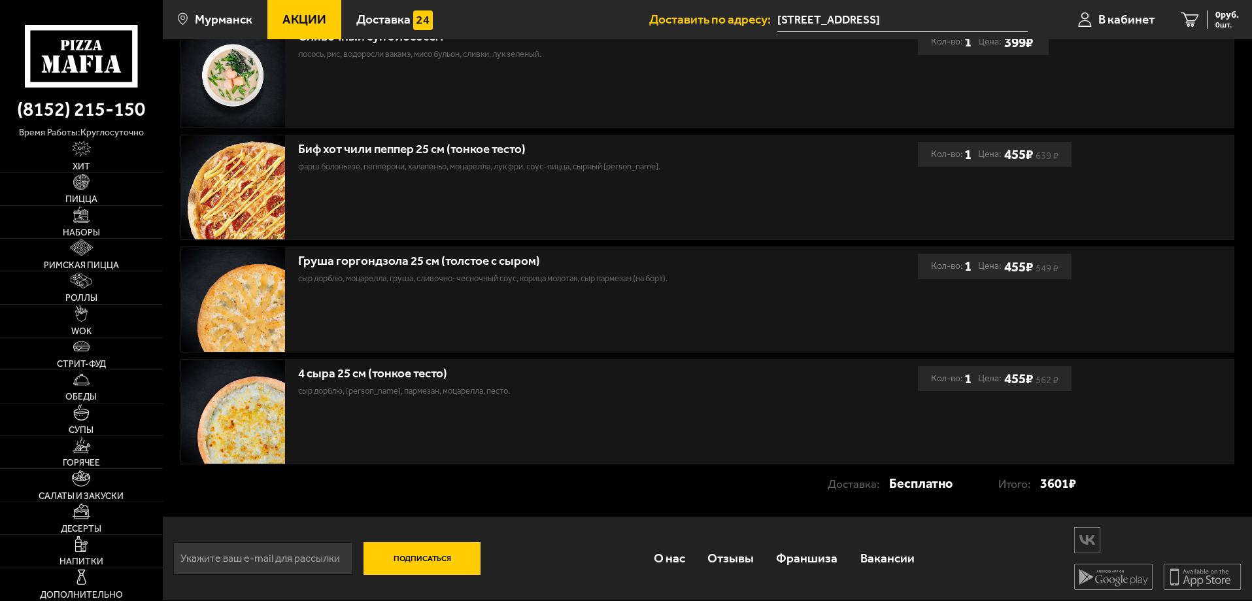
drag, startPoint x: 1038, startPoint y: 492, endPoint x: 1142, endPoint y: 504, distance: 104.7
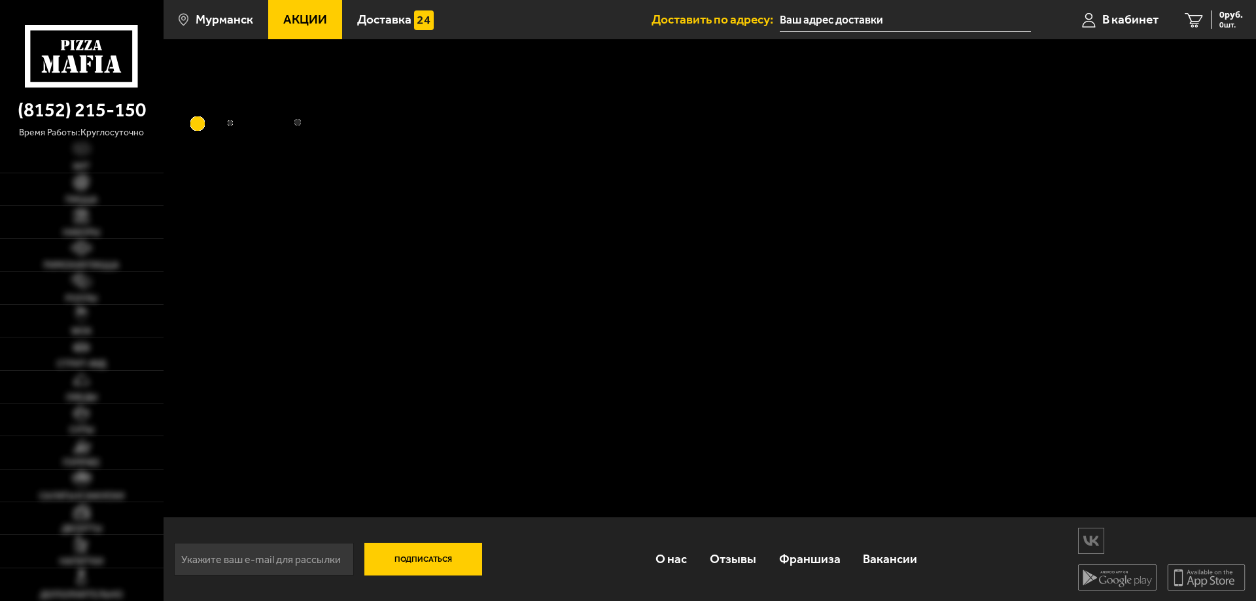
type input "[STREET_ADDRESS]"
